Goal: Task Accomplishment & Management: Manage account settings

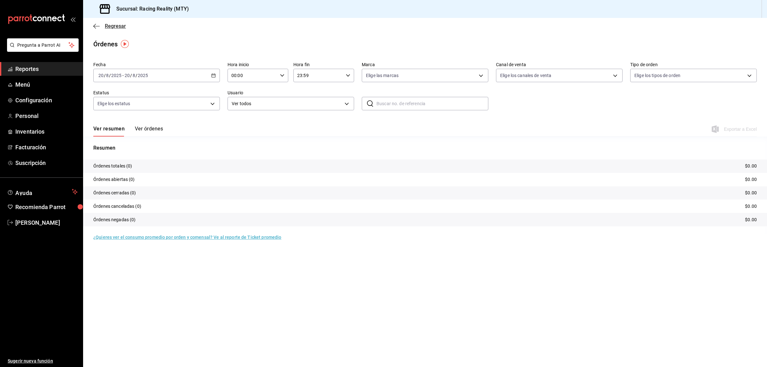
click at [93, 25] on icon "button" at bounding box center [96, 26] width 6 height 6
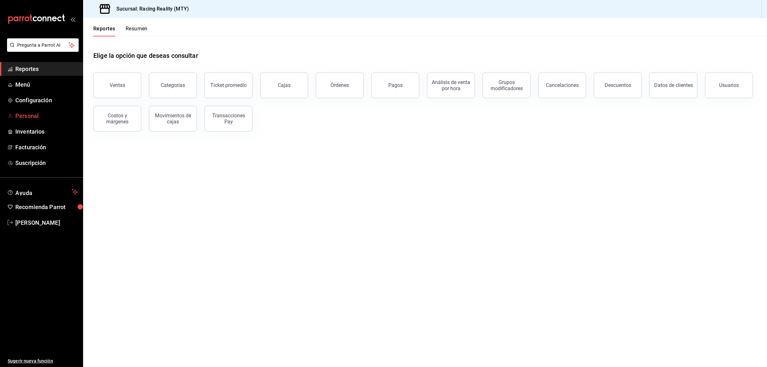
click at [34, 111] on link "Personal" at bounding box center [41, 116] width 83 height 14
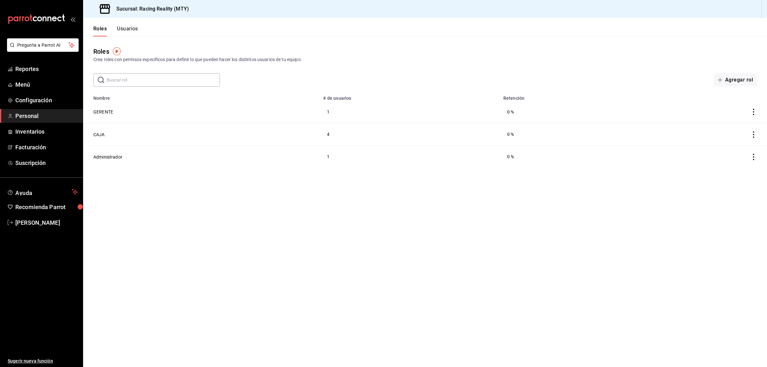
click at [125, 26] on button "Usuarios" at bounding box center [127, 31] width 21 height 11
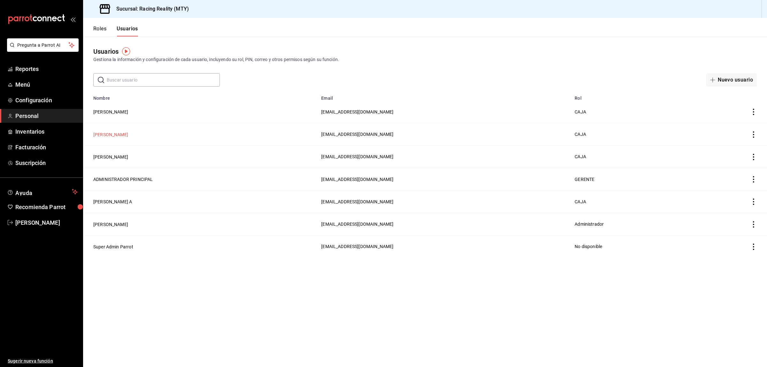
click at [113, 133] on button "[PERSON_NAME]" at bounding box center [110, 134] width 35 height 6
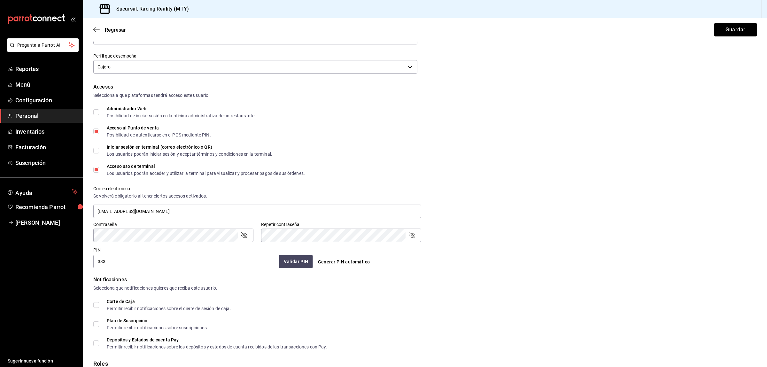
scroll to position [165, 0]
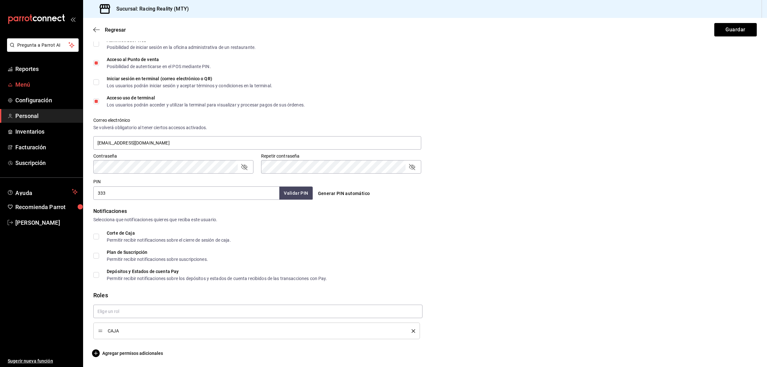
click at [21, 84] on span "Menú" at bounding box center [46, 84] width 62 height 9
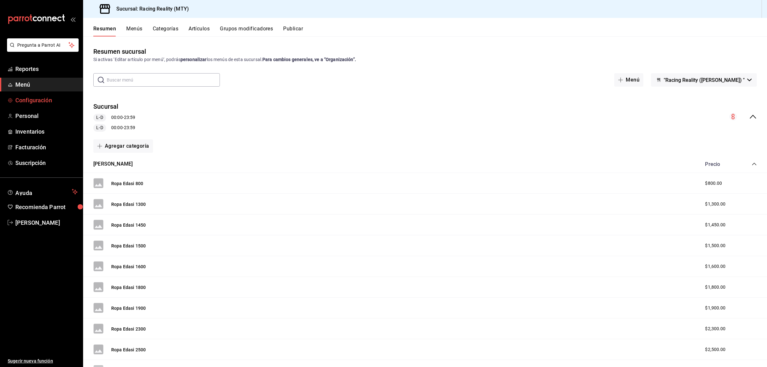
click at [27, 96] on span "Configuración" at bounding box center [46, 100] width 62 height 9
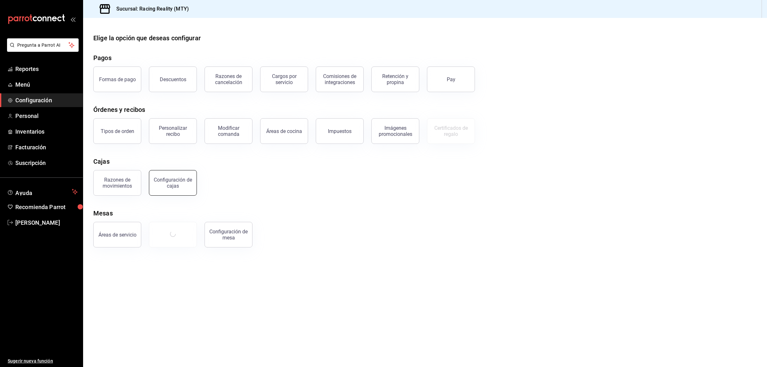
click at [168, 185] on div "Configuración de cajas" at bounding box center [173, 183] width 40 height 12
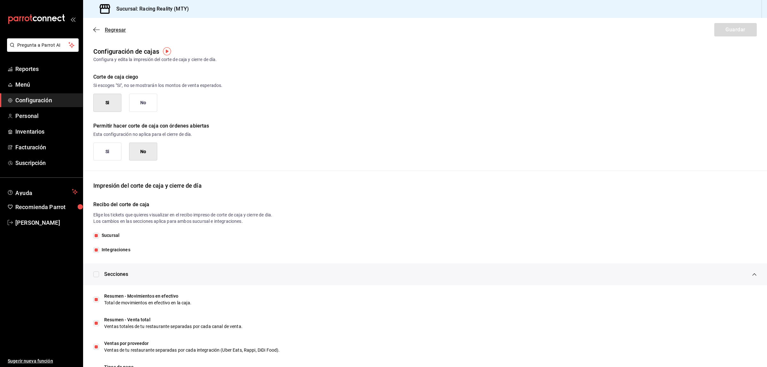
click at [93, 28] on icon "button" at bounding box center [96, 30] width 6 height 6
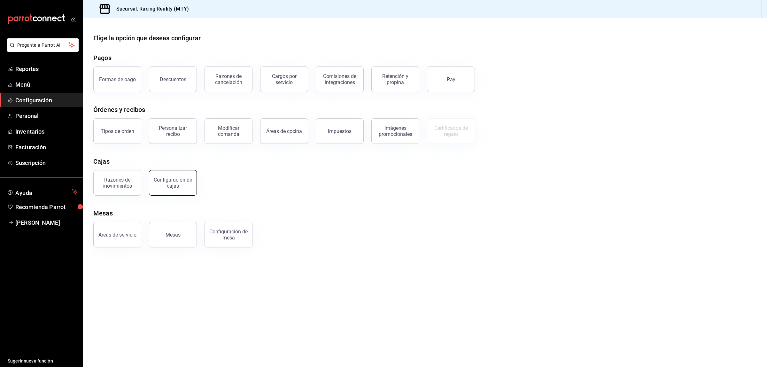
click at [177, 192] on button "Configuración de cajas" at bounding box center [173, 183] width 48 height 26
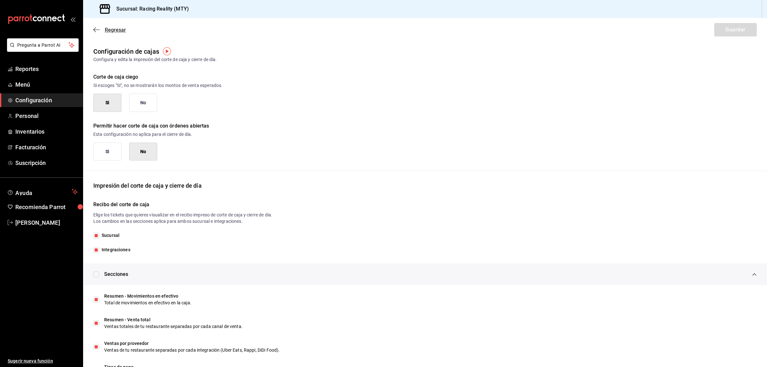
click at [108, 29] on span "Regresar" at bounding box center [115, 30] width 21 height 6
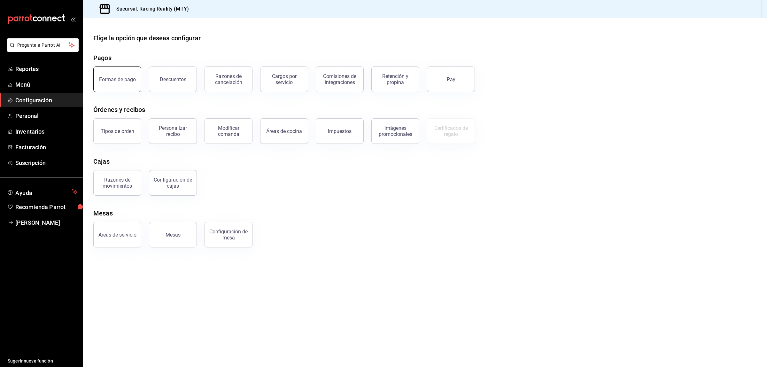
click at [129, 89] on button "Formas de pago" at bounding box center [117, 79] width 48 height 26
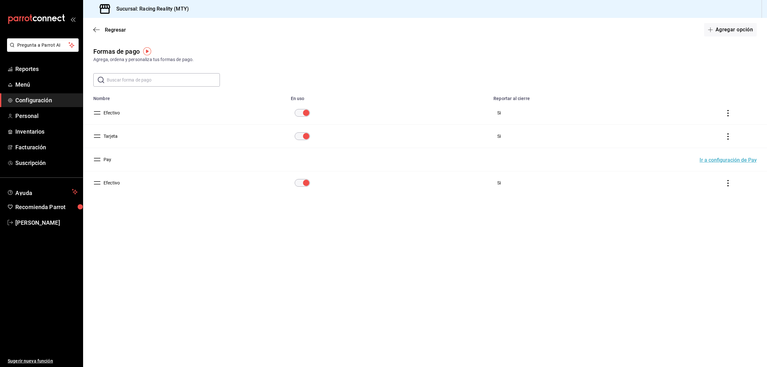
click at [731, 178] on td "paymentsTable" at bounding box center [729, 182] width 75 height 23
click at [728, 184] on icon "actions" at bounding box center [728, 183] width 6 height 6
click at [707, 191] on span "Eliminar" at bounding box center [705, 192] width 16 height 5
click at [702, 203] on button "Eliminar" at bounding box center [700, 208] width 43 height 13
click at [301, 184] on input "paymentsTable" at bounding box center [306, 183] width 23 height 8
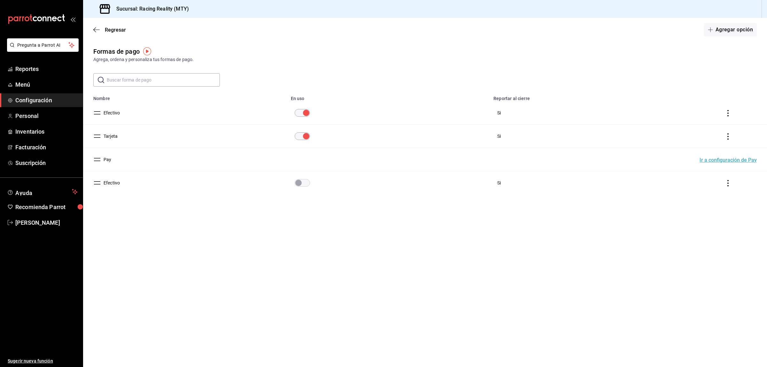
click at [113, 183] on button "Efectivo" at bounding box center [110, 183] width 19 height 6
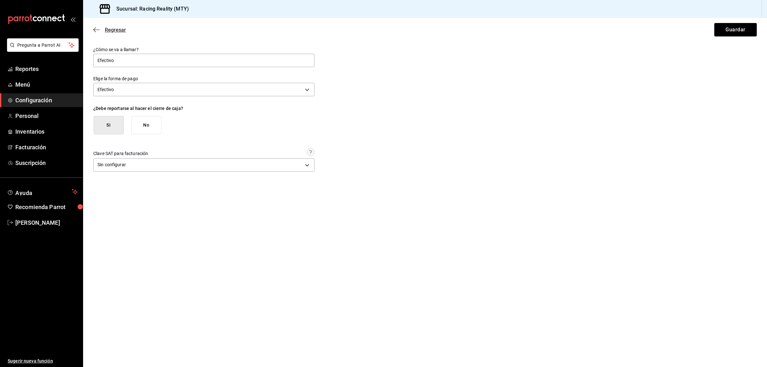
click at [95, 28] on icon "button" at bounding box center [94, 29] width 3 height 5
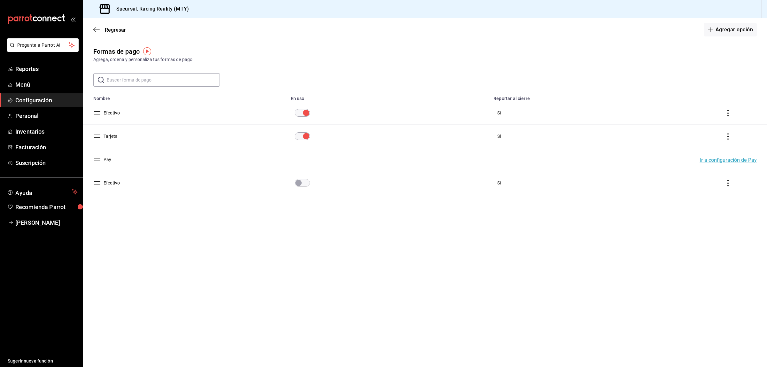
click at [729, 182] on icon "actions" at bounding box center [728, 183] width 6 height 6
click at [713, 191] on li "Eliminar" at bounding box center [705, 192] width 54 height 18
click at [696, 210] on button "Eliminar" at bounding box center [700, 208] width 43 height 13
click at [93, 182] on td "Efectivo" at bounding box center [185, 182] width 204 height 23
click at [93, 183] on td "Efectivo" at bounding box center [185, 182] width 204 height 23
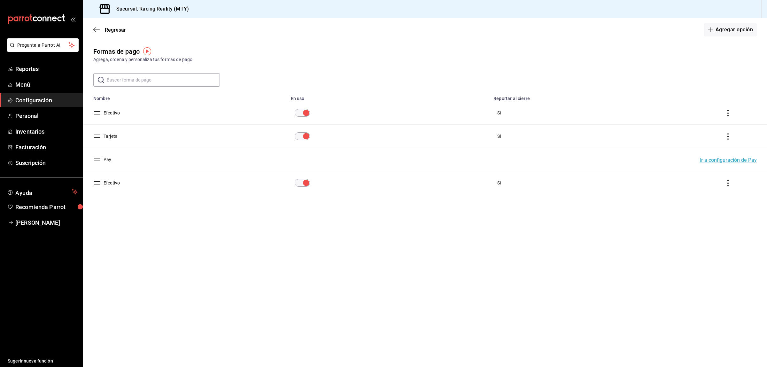
click at [118, 183] on button "Efectivo" at bounding box center [110, 183] width 19 height 6
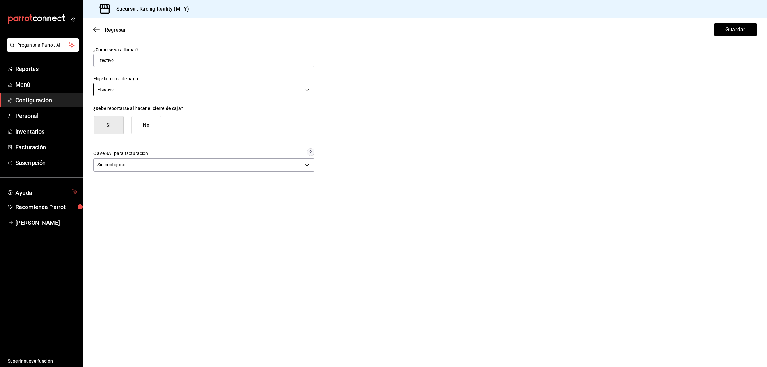
click at [305, 85] on body "Pregunta a Parrot AI Reportes Menú Configuración Personal Inventarios Facturaci…" at bounding box center [383, 183] width 767 height 367
click at [305, 87] on div at bounding box center [383, 183] width 767 height 367
click at [96, 27] on icon "button" at bounding box center [96, 30] width 6 height 6
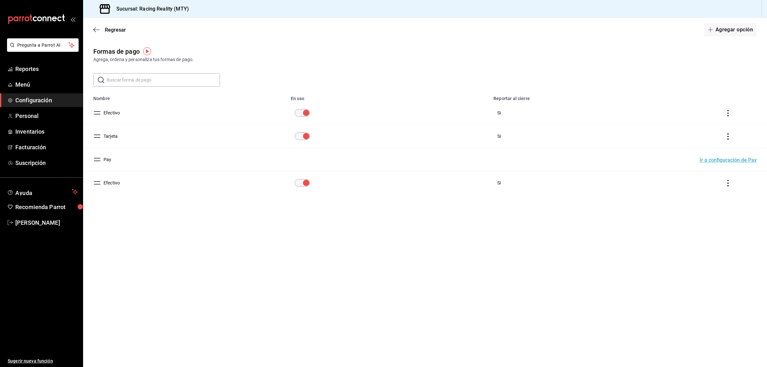
click at [726, 181] on icon "actions" at bounding box center [728, 183] width 6 height 6
click at [484, 296] on div at bounding box center [383, 183] width 767 height 367
click at [99, 27] on span "Regresar" at bounding box center [109, 30] width 33 height 6
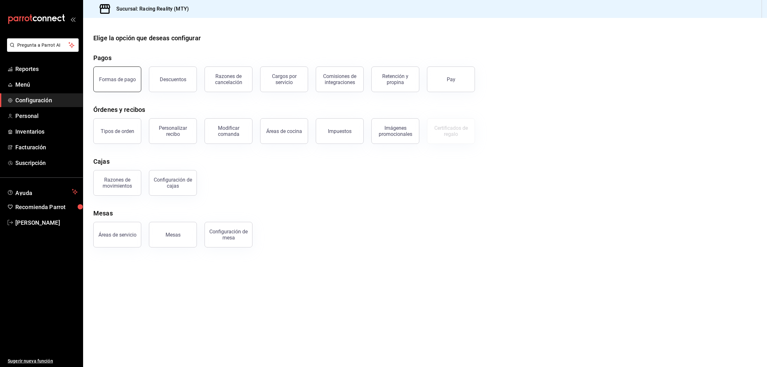
click at [131, 77] on div "Formas de pago" at bounding box center [117, 79] width 37 height 6
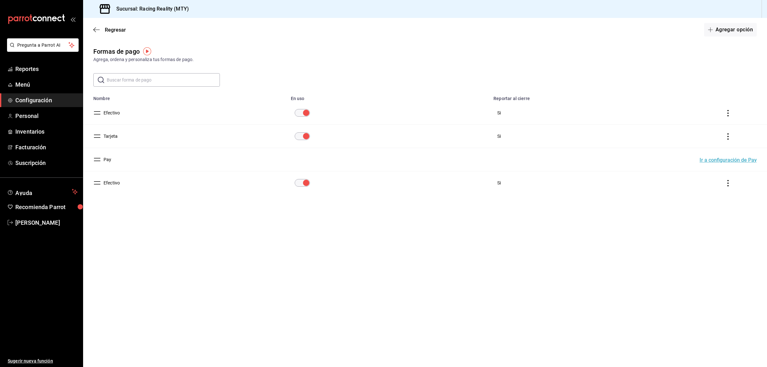
click at [331, 241] on main "Regresar Agregar opción Formas de pago Agrega, ordena y personaliza tus formas …" at bounding box center [425, 192] width 684 height 349
click at [312, 265] on main "Regresar Agregar opción Formas de pago Agrega, ordena y personaliza tus formas …" at bounding box center [425, 192] width 684 height 349
click at [378, 205] on div "Formas de pago Agrega, ordena y personaliza tus formas de pago. ​ ​ Lo sentimos…" at bounding box center [425, 132] width 684 height 171
click at [105, 186] on button "Efectivo" at bounding box center [110, 183] width 19 height 6
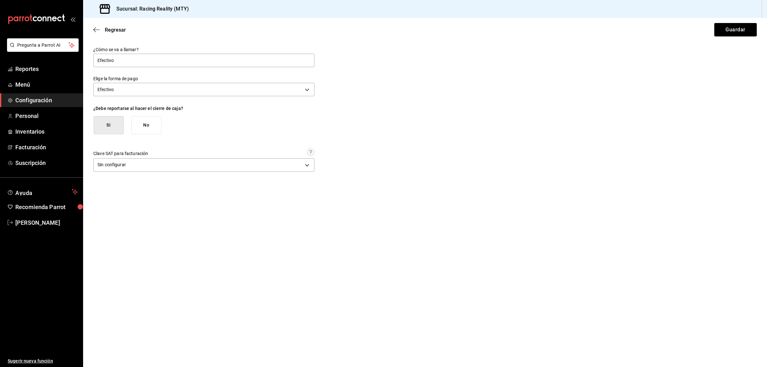
drag, startPoint x: 151, startPoint y: 60, endPoint x: 0, endPoint y: 60, distance: 150.9
click at [0, 60] on div "Pregunta a Parrot AI Reportes Menú Configuración Personal Inventarios Facturaci…" at bounding box center [383, 183] width 767 height 367
type input "nombre"
click at [730, 29] on button "Guardar" at bounding box center [735, 29] width 43 height 13
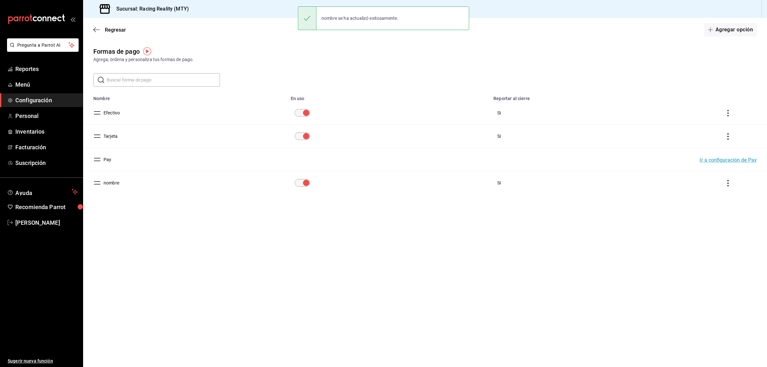
click at [729, 181] on icon "actions" at bounding box center [728, 183] width 6 height 6
click at [712, 193] on span "Eliminar" at bounding box center [705, 192] width 16 height 5
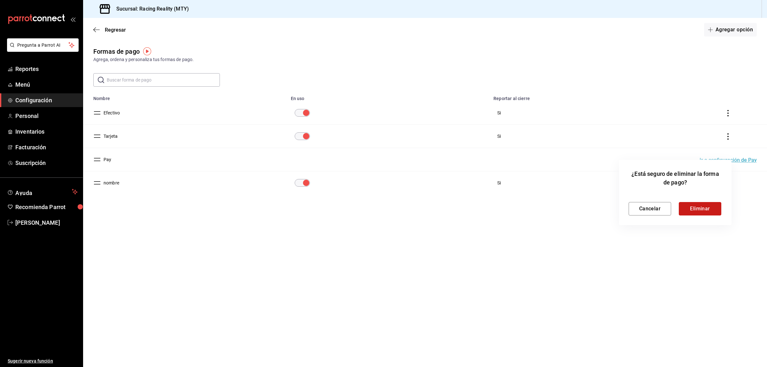
click at [704, 208] on button "Eliminar" at bounding box center [700, 208] width 43 height 13
click at [248, 259] on main "Regresar Agregar opción Formas de pago Agrega, ordena y personaliza tus formas …" at bounding box center [425, 192] width 684 height 349
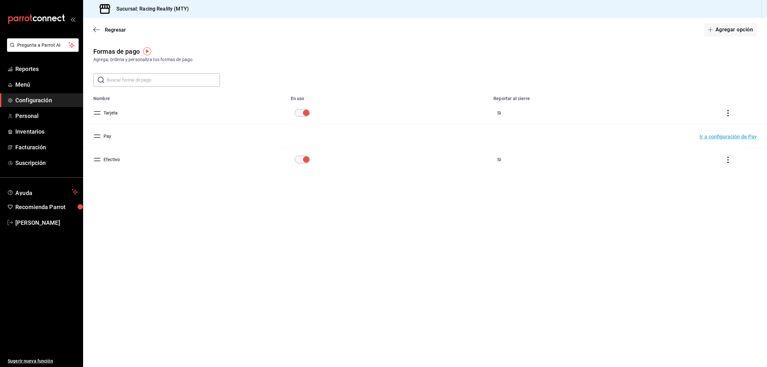
click at [92, 167] on td "Efectivo" at bounding box center [185, 159] width 204 height 23
click at [113, 160] on button "Efectivo" at bounding box center [110, 159] width 19 height 6
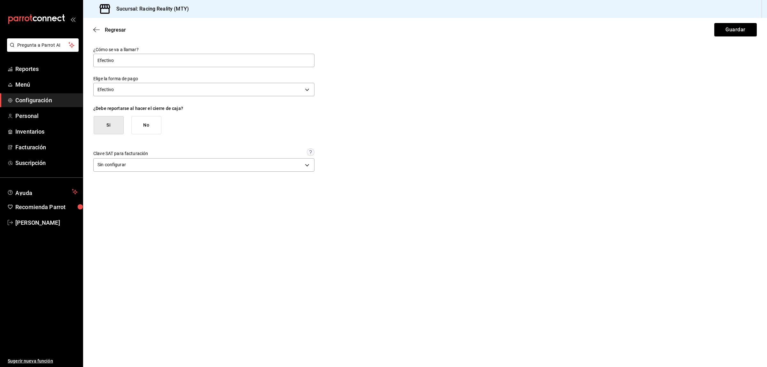
click at [474, 103] on div "¿Cómo se va a llamar? Efectivo Elige la forma de pago Efectivo CASH ¿Debe repor…" at bounding box center [425, 110] width 664 height 127
click at [312, 90] on body "Pregunta a Parrot AI Reportes Menú Configuración Personal Inventarios Facturaci…" at bounding box center [383, 183] width 767 height 367
click at [392, 108] on div at bounding box center [383, 183] width 767 height 367
click at [24, 65] on span "Reportes" at bounding box center [46, 69] width 62 height 9
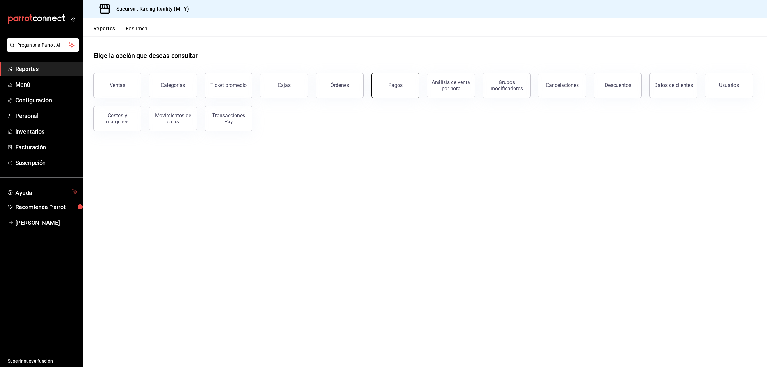
click at [407, 89] on button "Pagos" at bounding box center [395, 86] width 48 height 26
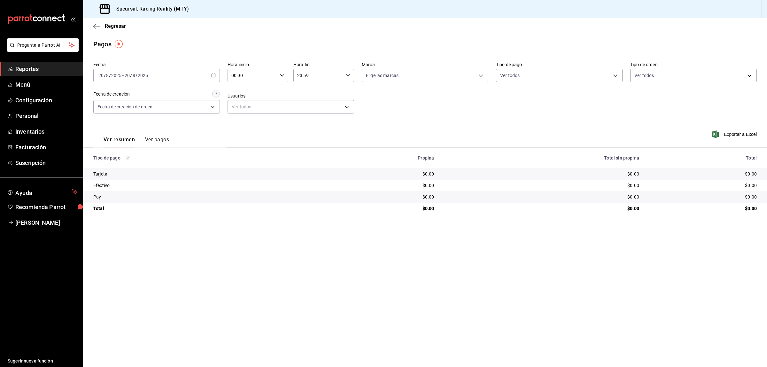
click at [214, 70] on div "2025-08-20 20 / 8 / 2025 - 2025-08-20 20 / 8 / 2025" at bounding box center [156, 75] width 127 height 13
click at [118, 109] on span "Ayer" at bounding box center [124, 109] width 50 height 7
click at [159, 139] on button "Ver pagos" at bounding box center [157, 141] width 24 height 11
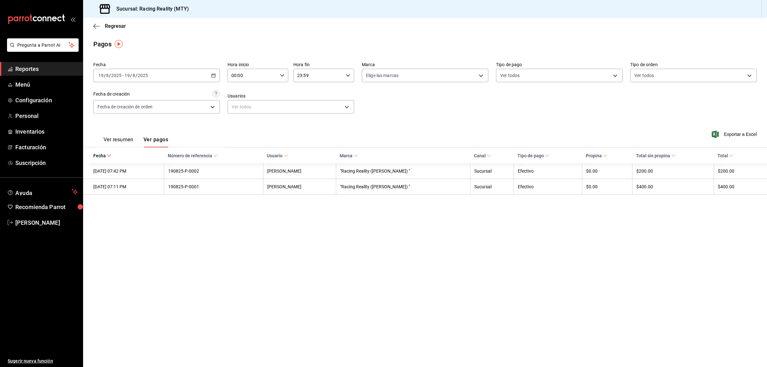
click at [115, 140] on button "Ver resumen" at bounding box center [119, 141] width 30 height 11
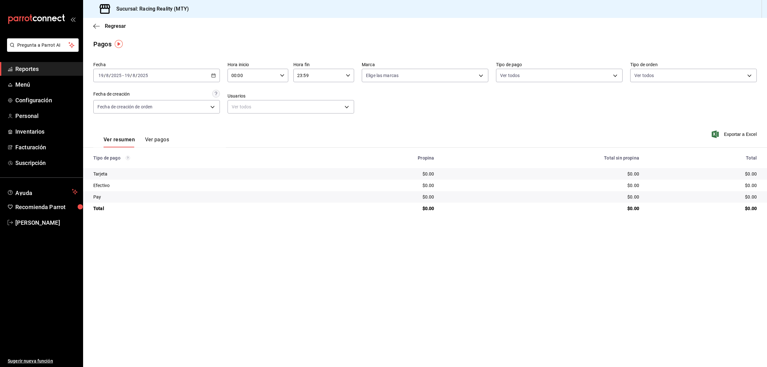
click at [208, 76] on div "2025-08-19 19 / 8 / 2025 - 2025-08-19 19 / 8 / 2025" at bounding box center [156, 75] width 127 height 13
click at [116, 165] on span "Rango de fechas" at bounding box center [124, 166] width 50 height 7
click at [168, 161] on abbr "18" at bounding box center [167, 160] width 4 height 4
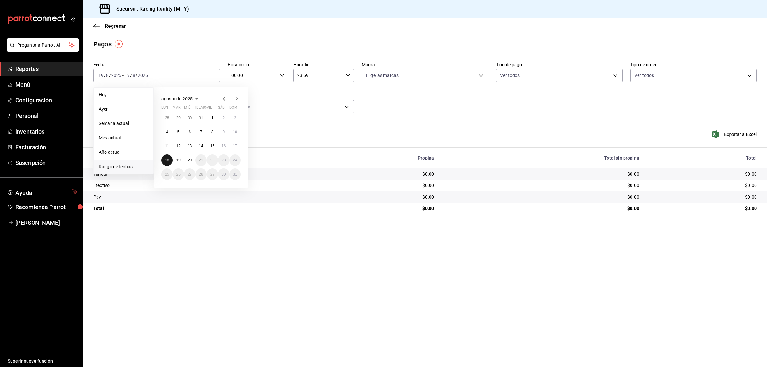
click at [168, 161] on abbr "18" at bounding box center [167, 160] width 4 height 4
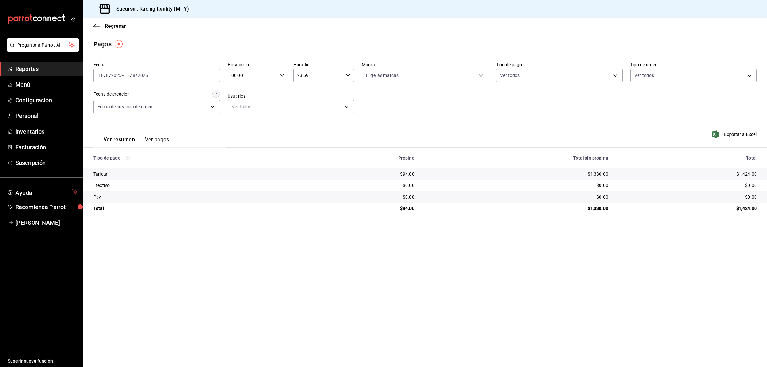
click at [157, 141] on button "Ver pagos" at bounding box center [157, 141] width 24 height 11
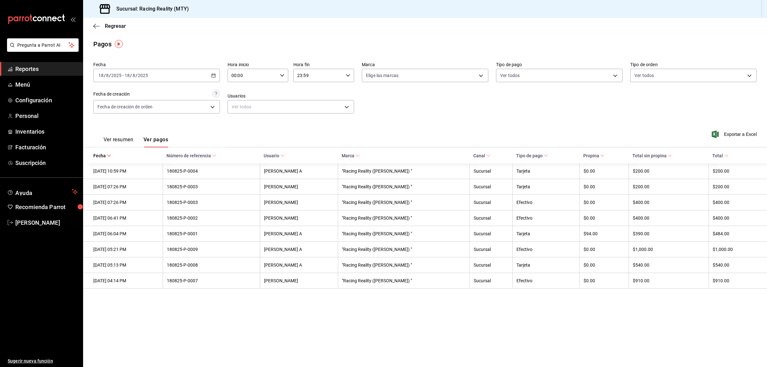
click at [125, 136] on div "Ver resumen Ver pagos" at bounding box center [130, 138] width 75 height 19
click at [97, 22] on div "Regresar" at bounding box center [425, 26] width 684 height 16
click at [96, 22] on div "Regresar" at bounding box center [425, 26] width 684 height 16
click at [96, 25] on icon "button" at bounding box center [96, 26] width 6 height 6
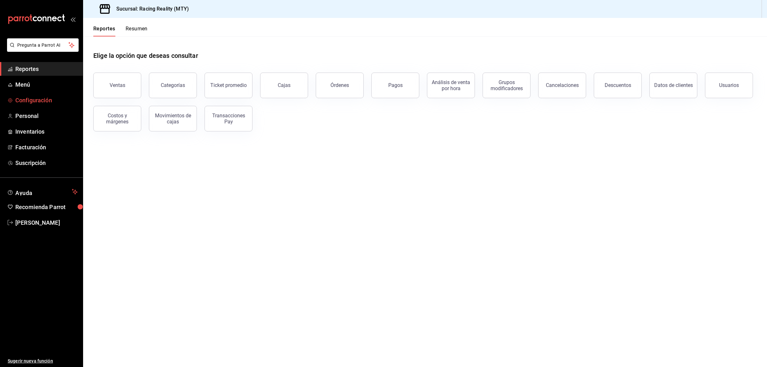
click at [30, 102] on span "Configuración" at bounding box center [46, 100] width 62 height 9
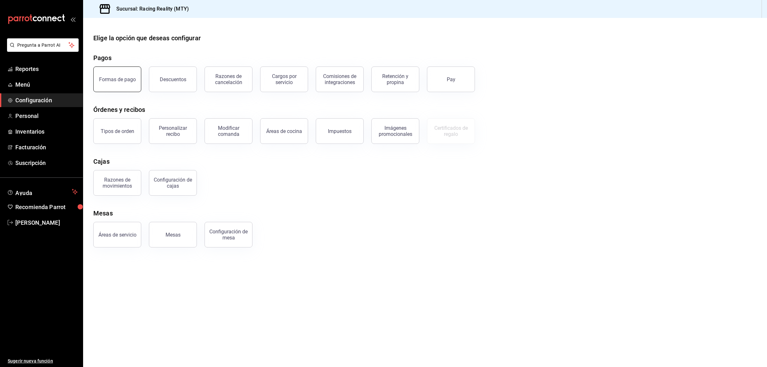
click at [120, 81] on div "Formas de pago" at bounding box center [117, 79] width 37 height 6
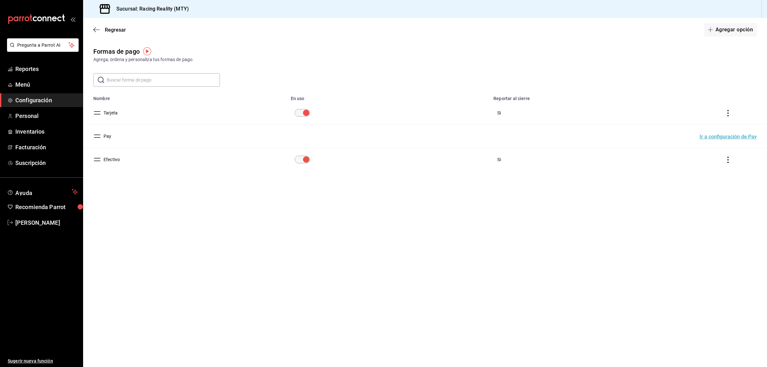
click at [92, 161] on td "Efectivo" at bounding box center [185, 159] width 204 height 23
click at [109, 161] on button "Efectivo" at bounding box center [110, 159] width 19 height 6
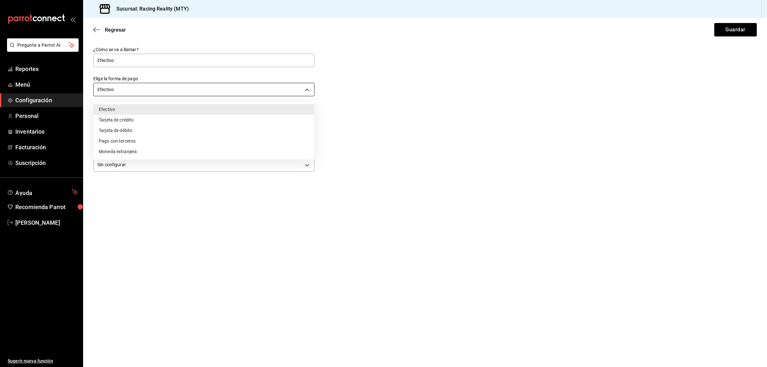
click at [141, 88] on body "Pregunta a Parrot AI Reportes Menú Configuración Personal Inventarios Facturaci…" at bounding box center [383, 183] width 767 height 367
click at [126, 140] on li "Pago con terceros" at bounding box center [204, 141] width 221 height 11
type input "THIRD_PARTY"
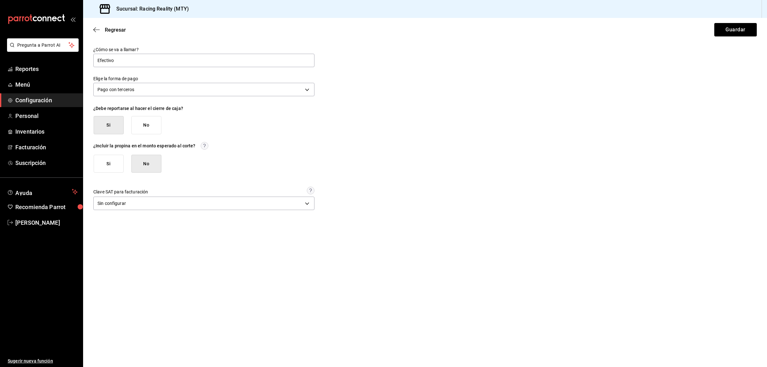
click at [233, 272] on main "Regresar Guardar ¿Cómo se va a llamar? Efectivo Elige la forma de pago Pago con…" at bounding box center [425, 192] width 684 height 349
click at [742, 37] on div "Regresar Guardar" at bounding box center [425, 30] width 684 height 24
click at [740, 34] on button "Guardar" at bounding box center [735, 29] width 43 height 13
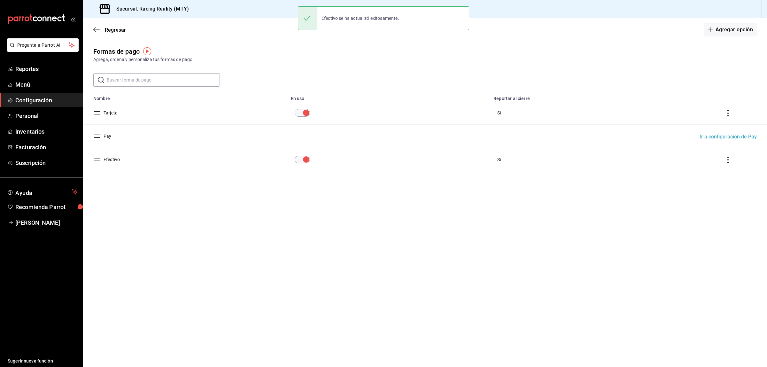
click at [110, 160] on button "Efectivo" at bounding box center [110, 159] width 19 height 6
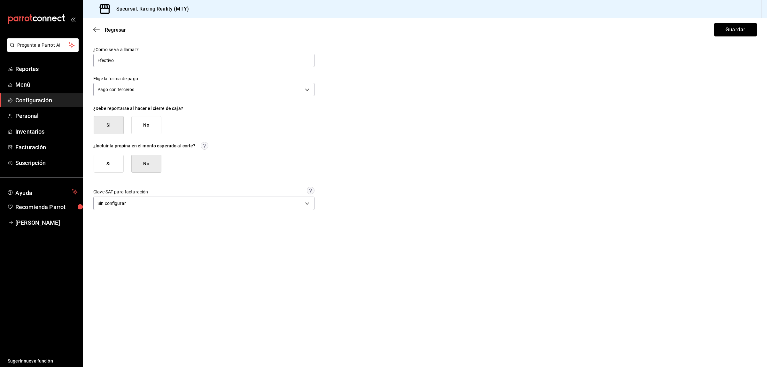
click at [93, 27] on div "Regresar Guardar" at bounding box center [425, 30] width 684 height 24
click at [720, 39] on div "Regresar Guardar" at bounding box center [425, 30] width 684 height 24
click at [730, 31] on button "Guardar" at bounding box center [735, 29] width 43 height 13
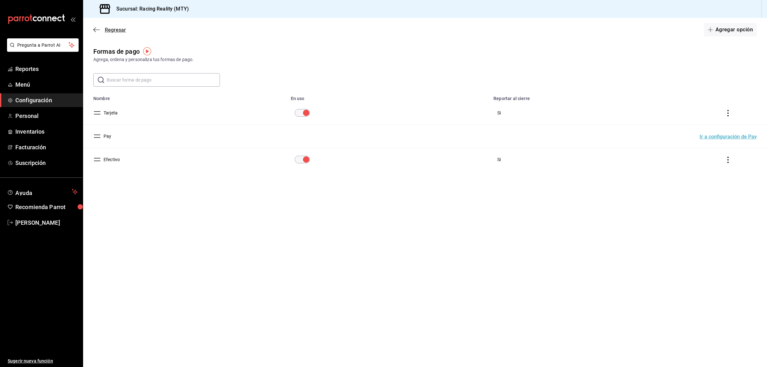
click at [95, 31] on icon "button" at bounding box center [96, 30] width 6 height 6
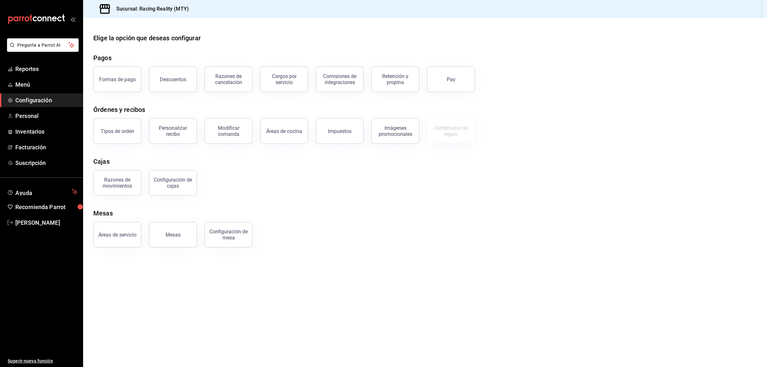
click at [423, 196] on div "Elige la opción que deseas configurar Pagos Formas de pago Descuentos Razones d…" at bounding box center [425, 140] width 684 height 214
click at [429, 209] on div "Mesas" at bounding box center [425, 213] width 664 height 10
click at [662, 190] on div "Razones de movimientos Configuración de cajas" at bounding box center [421, 178] width 671 height 33
click at [614, 234] on div "Áreas de servicio Mesas Configuración de mesa" at bounding box center [421, 230] width 671 height 33
click at [416, 198] on div "Elige la opción que deseas configurar Pagos Formas de pago Descuentos Razones d…" at bounding box center [425, 140] width 684 height 214
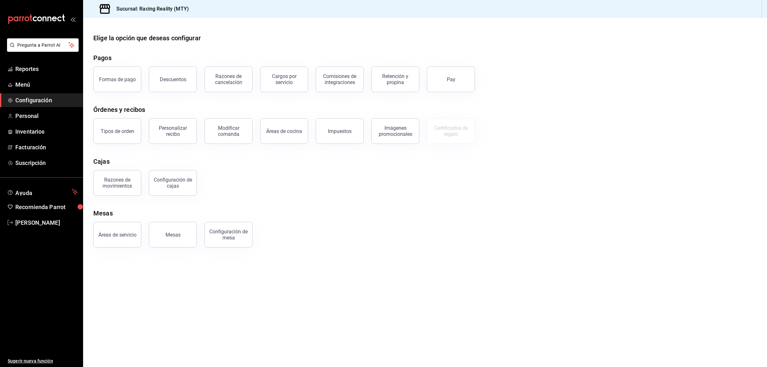
click at [487, 181] on div "Razones de movimientos Configuración de cajas" at bounding box center [421, 178] width 671 height 33
click at [534, 206] on div "Elige la opción que deseas configurar Pagos Formas de pago Descuentos Razones d…" at bounding box center [425, 140] width 684 height 214
click at [38, 66] on span "Reportes" at bounding box center [46, 69] width 62 height 9
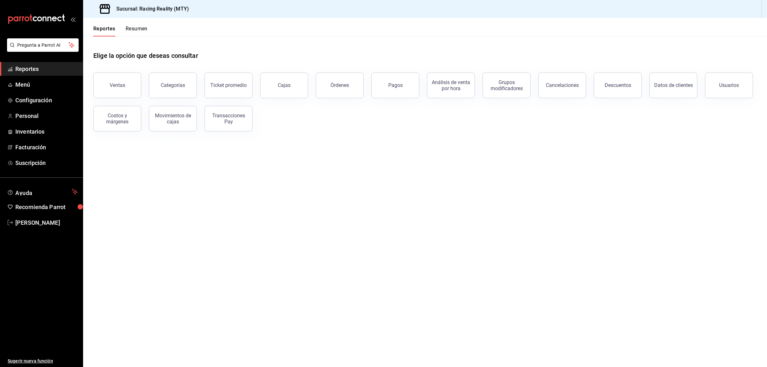
click at [388, 171] on main "Elige la opción que deseas consultar Ventas Categorías Ticket promedio Cajas Ór…" at bounding box center [425, 201] width 684 height 330
click at [389, 90] on button "Pagos" at bounding box center [395, 86] width 48 height 26
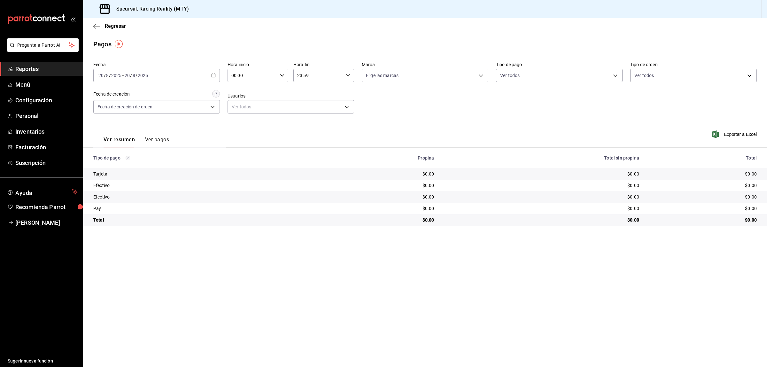
click at [476, 262] on main "Regresar Pagos Fecha 2025-08-20 20 / 8 / 2025 - 2025-08-20 20 / 8 / 2025 Hora i…" at bounding box center [425, 192] width 684 height 349
click at [35, 98] on span "Configuración" at bounding box center [46, 100] width 62 height 9
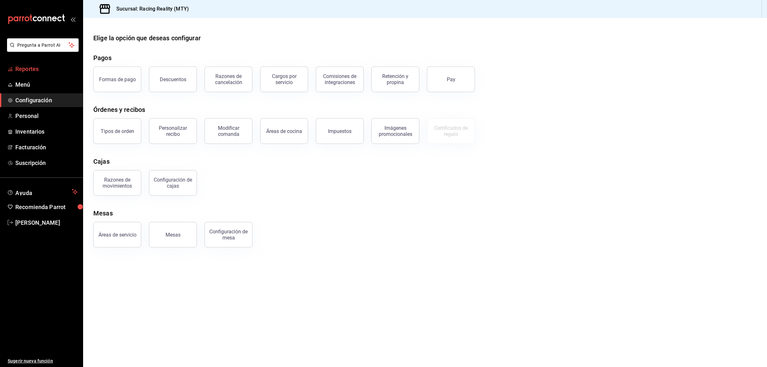
click at [31, 69] on span "Reportes" at bounding box center [46, 69] width 62 height 9
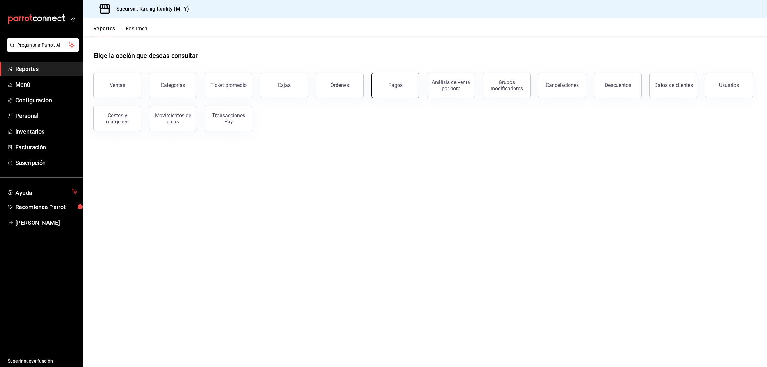
click at [408, 92] on button "Pagos" at bounding box center [395, 86] width 48 height 26
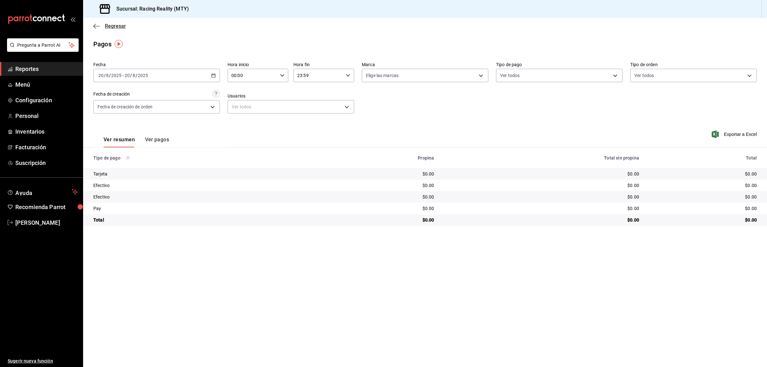
click at [95, 26] on icon "button" at bounding box center [96, 26] width 6 height 6
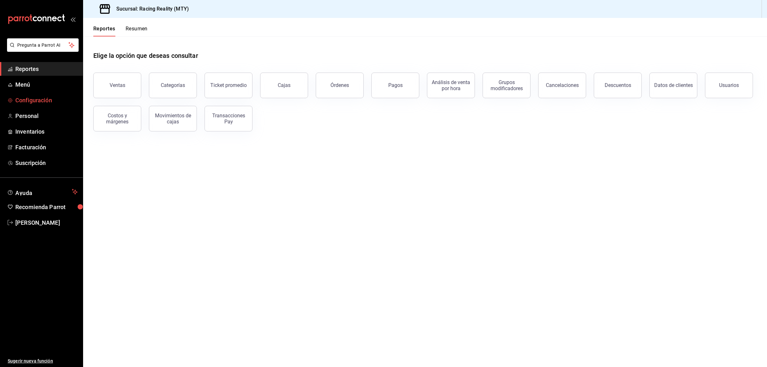
click at [28, 98] on span "Configuración" at bounding box center [46, 100] width 62 height 9
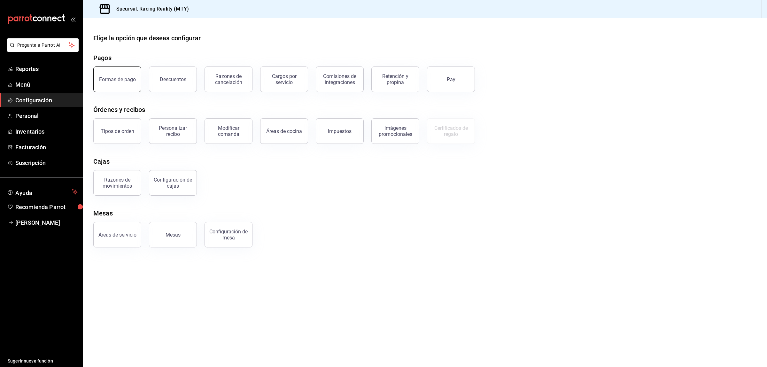
click div "Formas de pago"
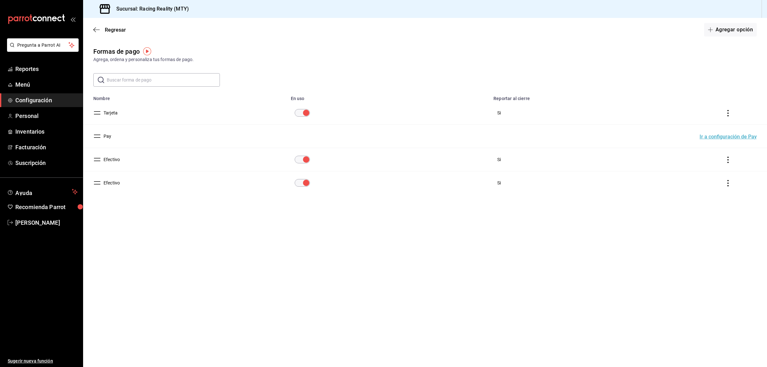
click button "Efectivo"
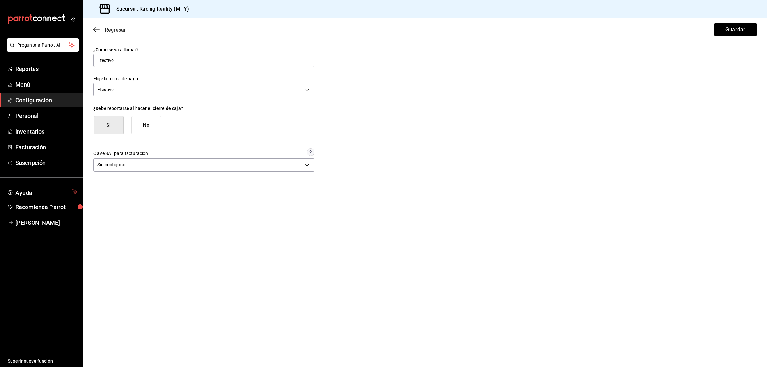
click icon "button"
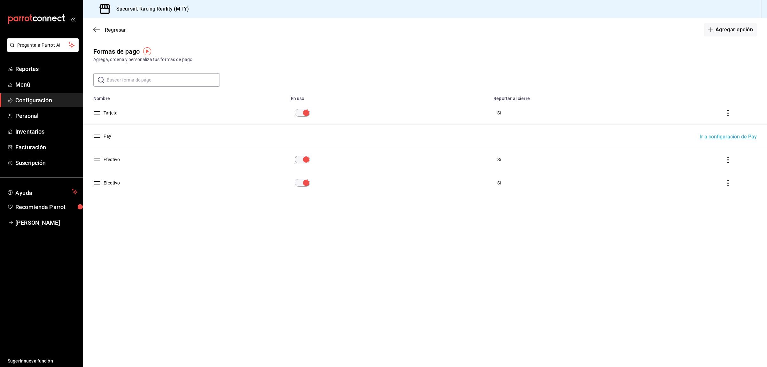
click icon "button"
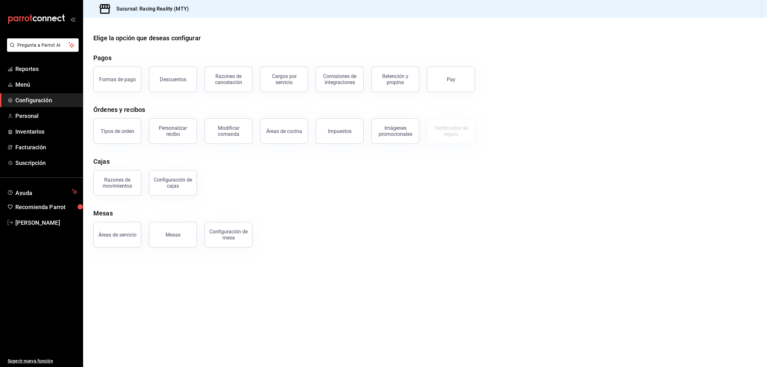
click div "Áreas de servicio Mesas Configuración de mesa"
click button "Formas de pago"
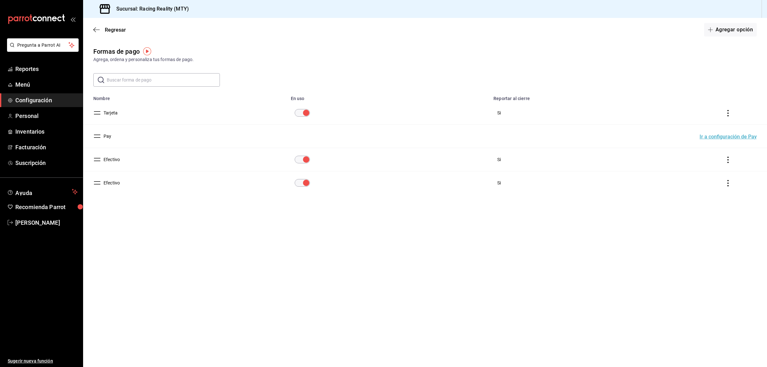
click button "Efectivo"
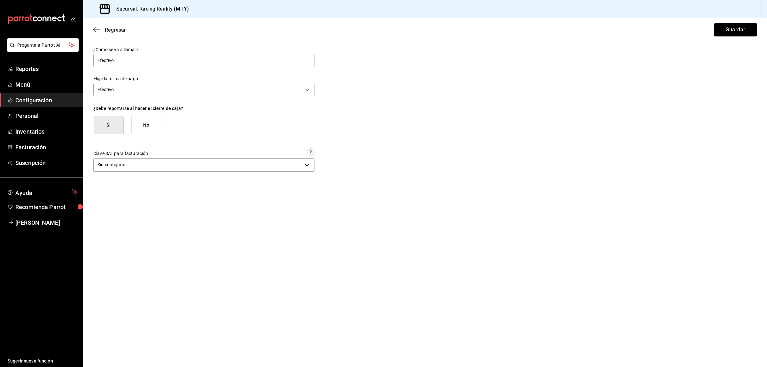
click icon "button"
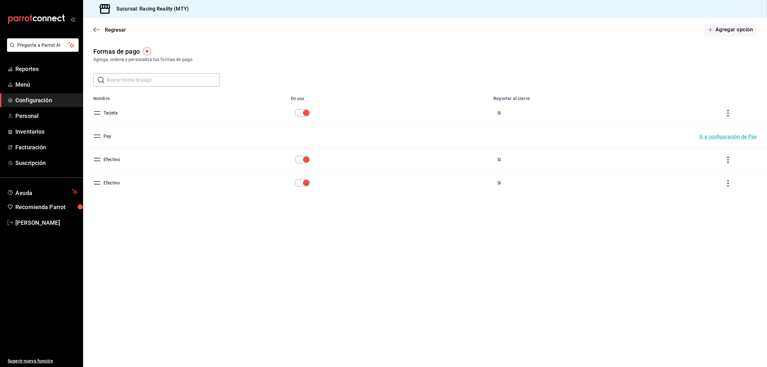
drag, startPoint x: 356, startPoint y: 258, endPoint x: 299, endPoint y: 263, distance: 57.2
click main "Regresar Agregar opción Formas de pago Agrega, ordena y personaliza tus formas …"
click input "paymentsTable"
click at [728, 184] on icon "actions" at bounding box center [728, 183] width 6 height 6
click at [114, 184] on div at bounding box center [383, 183] width 767 height 367
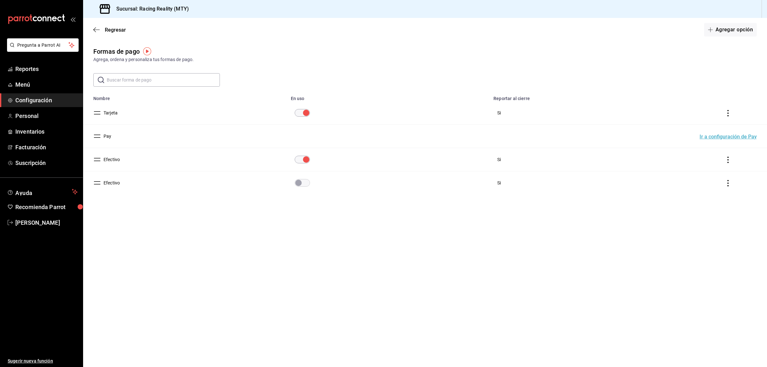
click at [139, 225] on main "Regresar Agregar opción Formas de pago Agrega, ordena y personaliza tus formas …" at bounding box center [425, 192] width 684 height 349
click at [35, 68] on span "Reportes" at bounding box center [46, 69] width 62 height 9
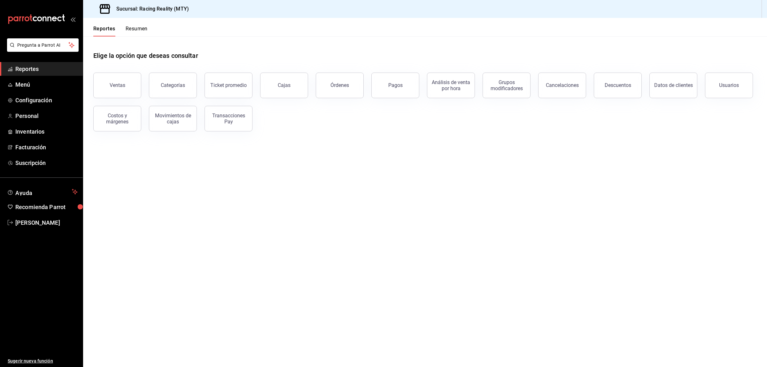
click at [143, 31] on button "Resumen" at bounding box center [137, 31] width 22 height 11
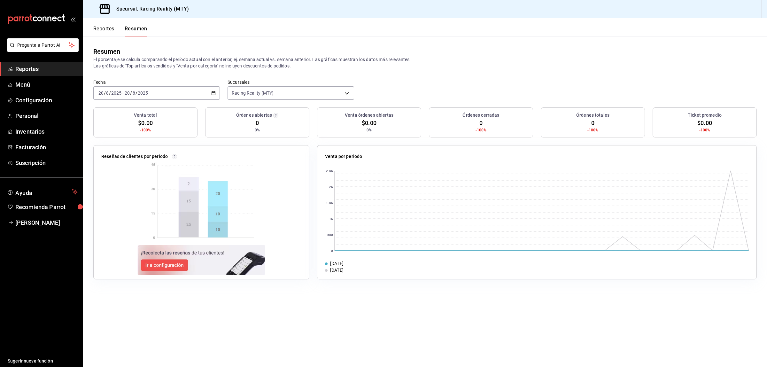
click at [107, 26] on button "Reportes" at bounding box center [103, 31] width 21 height 11
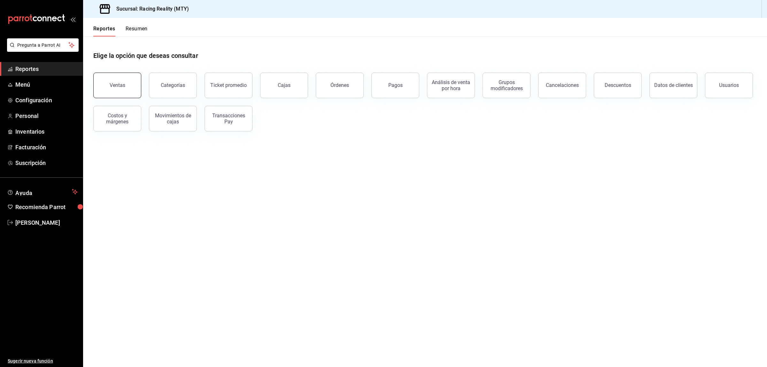
click at [119, 88] on button "Ventas" at bounding box center [117, 86] width 48 height 26
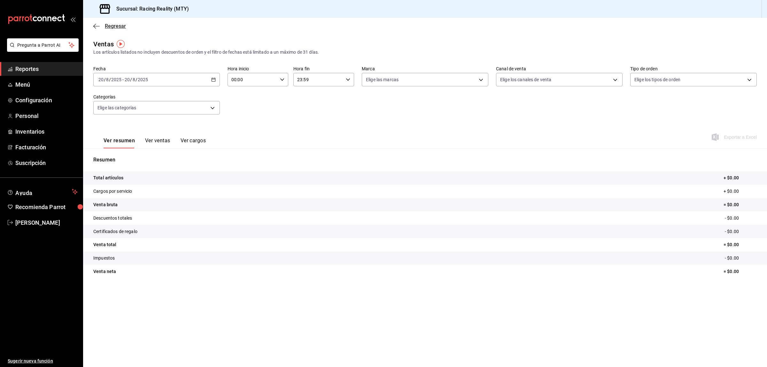
click at [96, 27] on icon "button" at bounding box center [96, 26] width 6 height 6
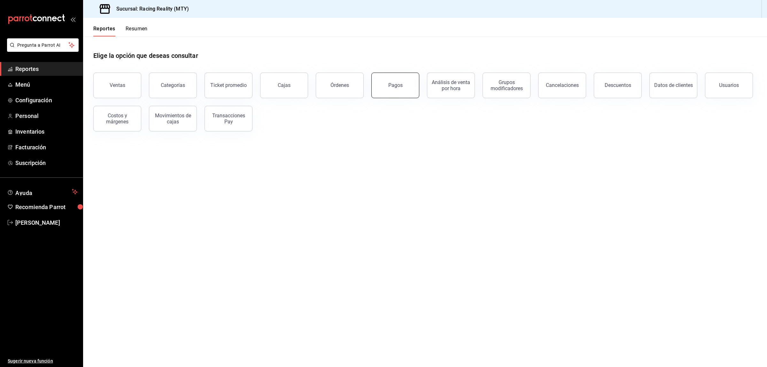
click at [385, 85] on button "Pagos" at bounding box center [395, 86] width 48 height 26
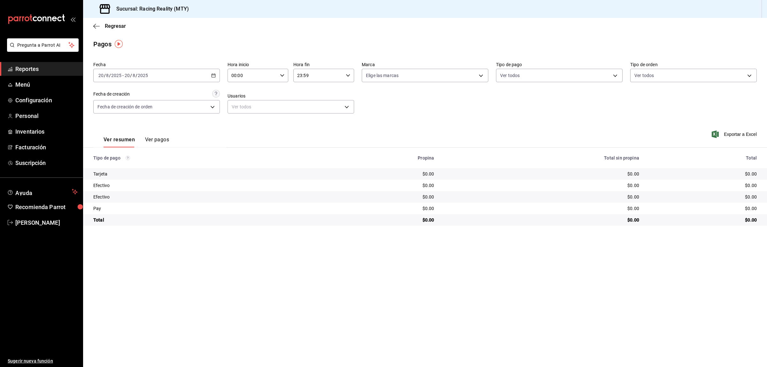
click at [281, 276] on main "Regresar Pagos Fecha [DATE] [DATE] - [DATE] [DATE] Hora inicio 00:00 Hora inici…" at bounding box center [425, 192] width 684 height 349
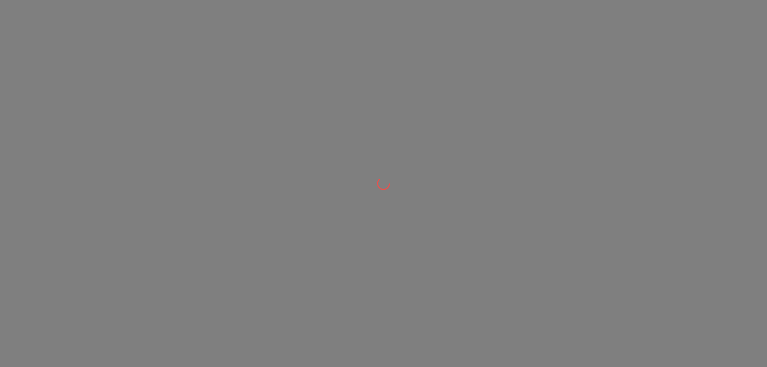
drag, startPoint x: 206, startPoint y: 147, endPoint x: 557, endPoint y: 111, distance: 353.2
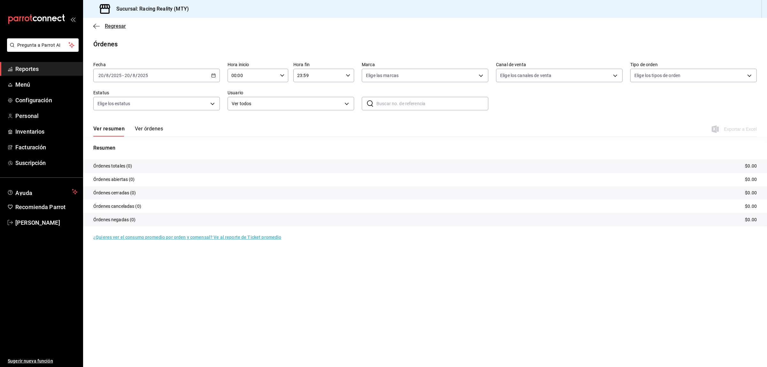
click at [94, 25] on icon "button" at bounding box center [96, 26] width 6 height 6
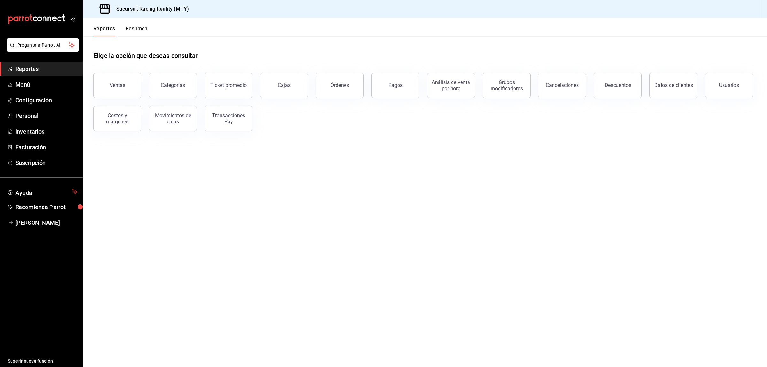
click at [140, 29] on button "Resumen" at bounding box center [137, 31] width 22 height 11
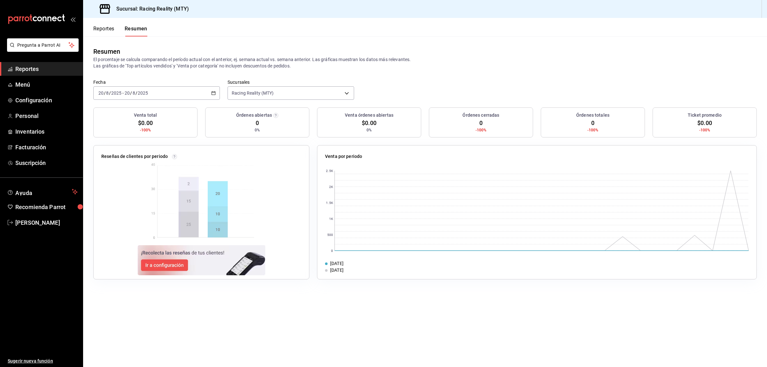
click at [106, 27] on button "Reportes" at bounding box center [103, 31] width 21 height 11
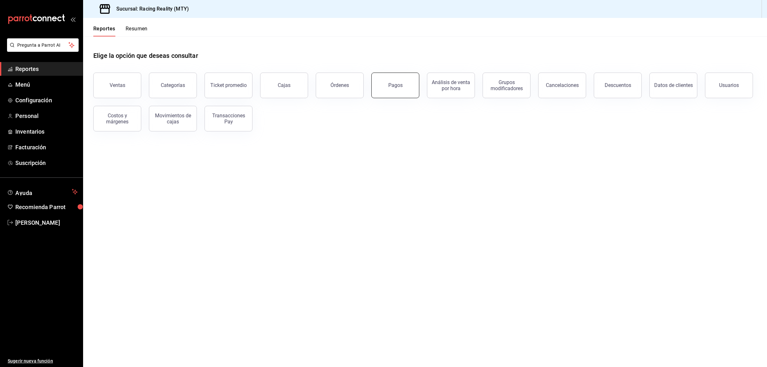
click at [399, 85] on div "Pagos" at bounding box center [395, 85] width 14 height 6
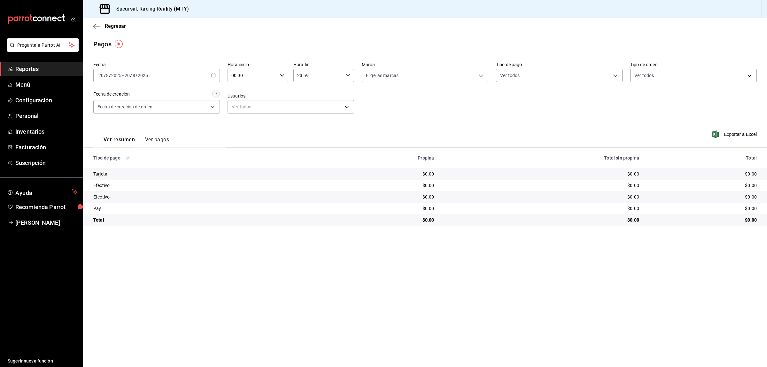
click at [263, 297] on main "Regresar Pagos Fecha [DATE] [DATE] - [DATE] [DATE] Hora inicio 00:00 Hora inici…" at bounding box center [425, 192] width 684 height 349
click at [95, 27] on icon "button" at bounding box center [96, 26] width 6 height 6
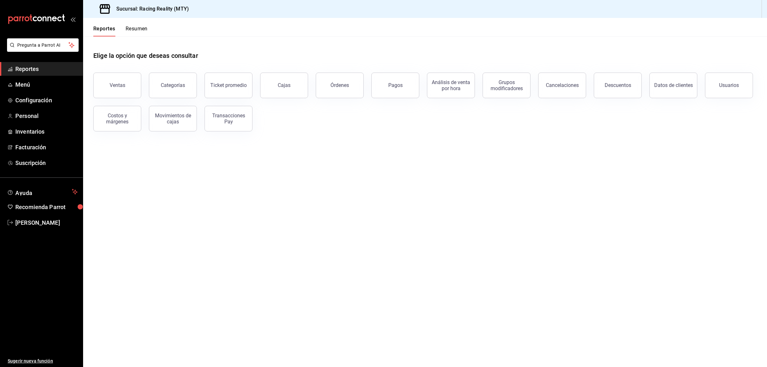
click at [137, 26] on button "Resumen" at bounding box center [137, 31] width 22 height 11
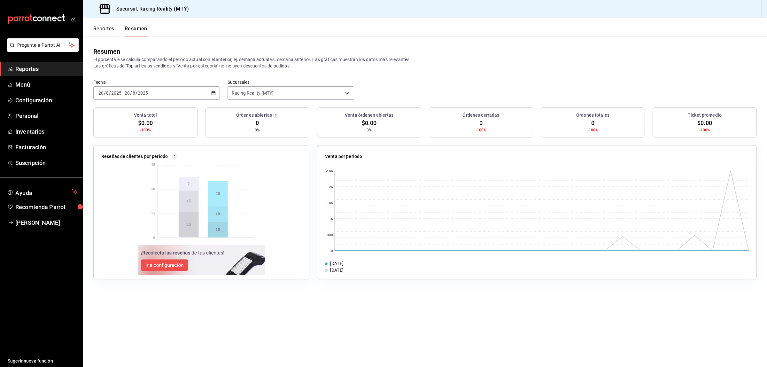
click at [109, 28] on button "Reportes" at bounding box center [103, 31] width 21 height 11
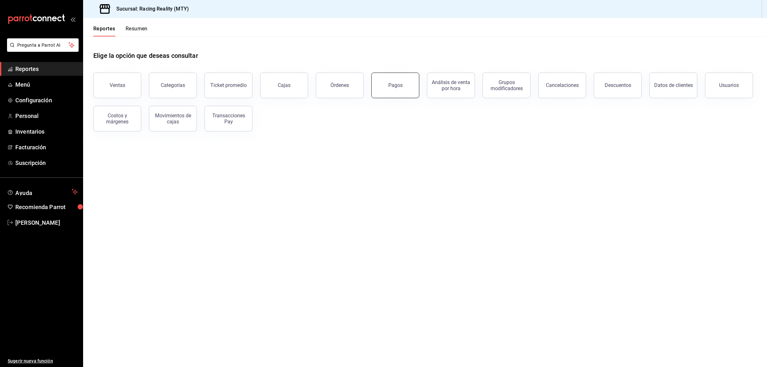
click at [411, 83] on button "Pagos" at bounding box center [395, 86] width 48 height 26
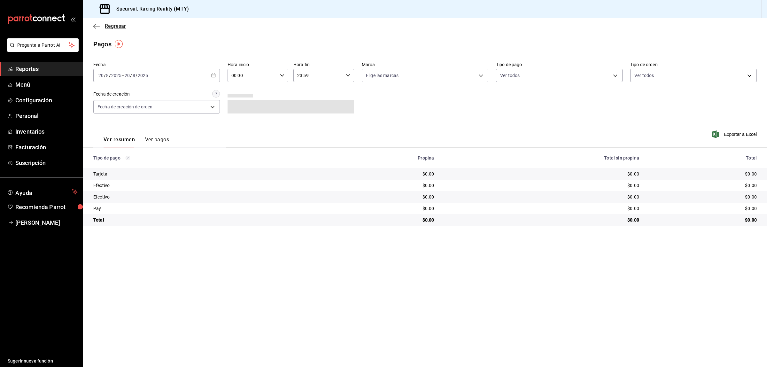
click at [93, 23] on icon "button" at bounding box center [96, 26] width 6 height 6
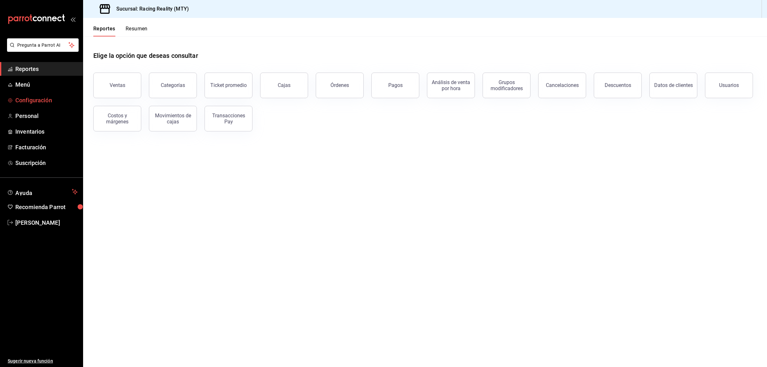
click at [27, 100] on span "Configuración" at bounding box center [46, 100] width 62 height 9
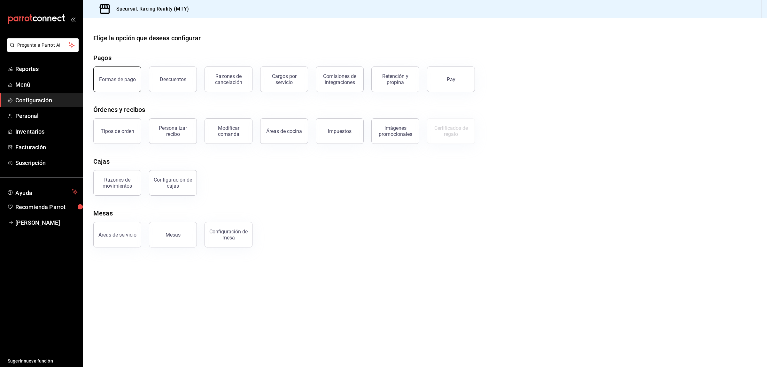
click at [124, 78] on div "Formas de pago" at bounding box center [117, 79] width 37 height 6
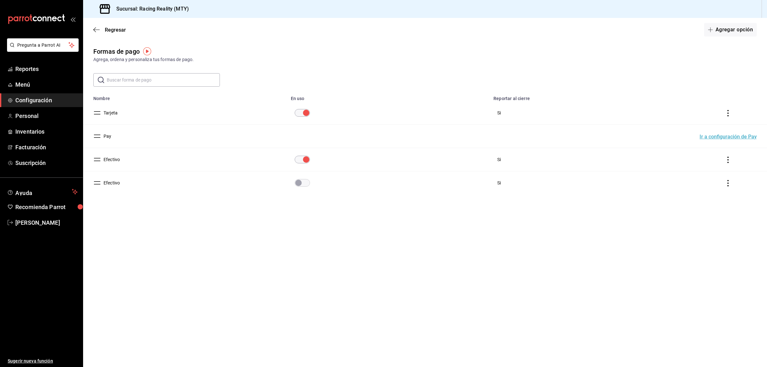
click at [730, 181] on icon "actions" at bounding box center [728, 183] width 6 height 6
click at [703, 189] on span "Eliminar" at bounding box center [700, 193] width 28 height 8
click at [703, 205] on button "Eliminar" at bounding box center [700, 208] width 43 height 13
click at [112, 163] on button "Efectivo" at bounding box center [110, 159] width 19 height 6
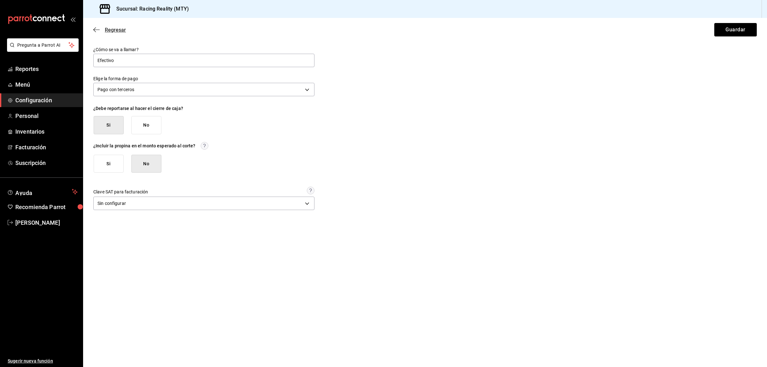
click at [98, 27] on span "Regresar" at bounding box center [109, 30] width 33 height 6
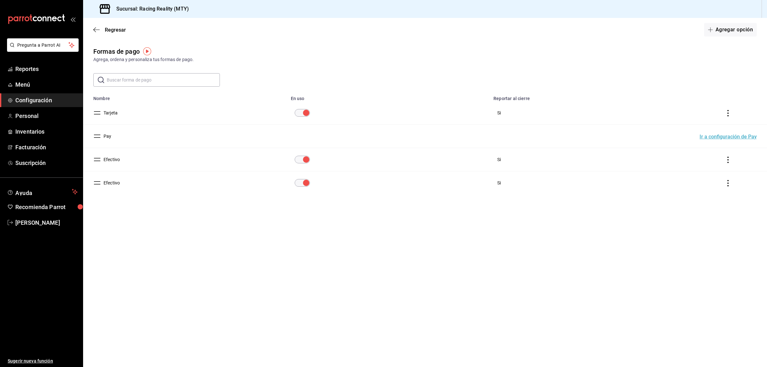
click at [297, 232] on main "Regresar Agregar opción Formas de pago Agrega, ordena y personaliza tus formas …" at bounding box center [425, 192] width 684 height 349
click at [303, 181] on input "paymentsTable" at bounding box center [306, 183] width 23 height 8
click at [235, 231] on main "Regresar Agregar opción Formas de pago Agrega, ordena y personaliza tus formas …" at bounding box center [425, 192] width 684 height 349
click at [96, 27] on span "Regresar" at bounding box center [109, 30] width 33 height 6
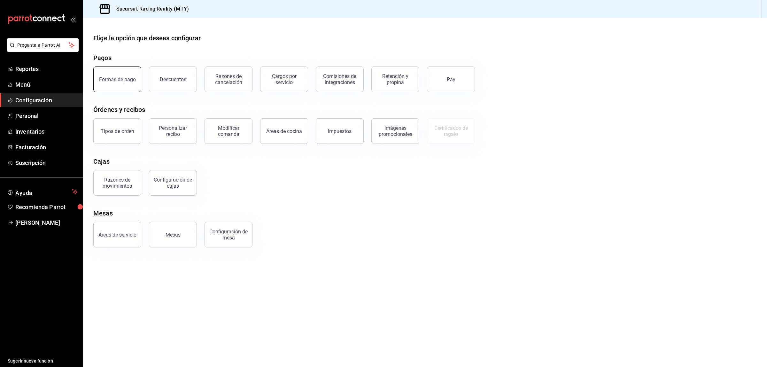
click at [117, 74] on button "Formas de pago" at bounding box center [117, 79] width 48 height 26
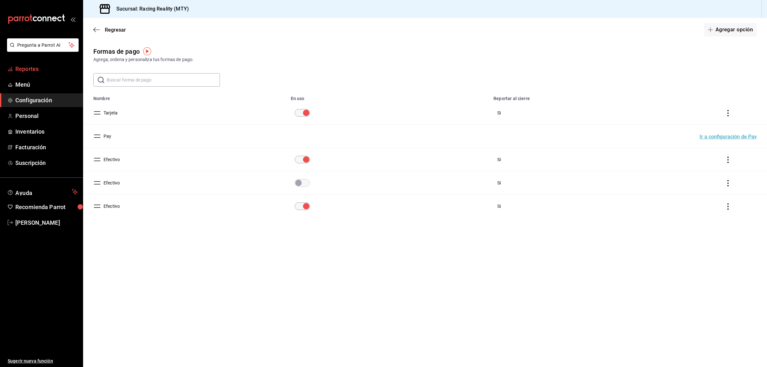
click at [38, 69] on span "Reportes" at bounding box center [46, 69] width 62 height 9
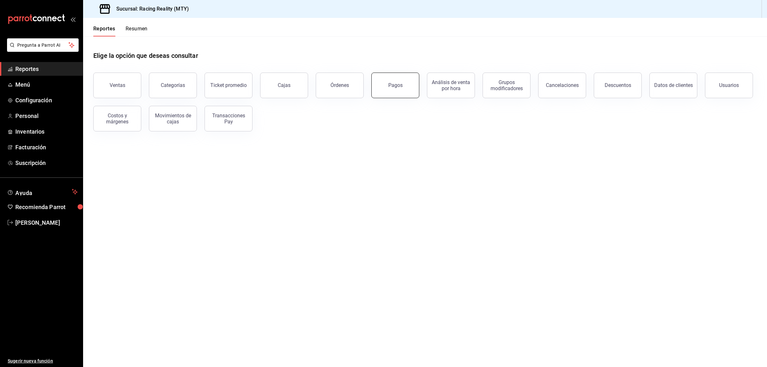
click at [386, 91] on button "Pagos" at bounding box center [395, 86] width 48 height 26
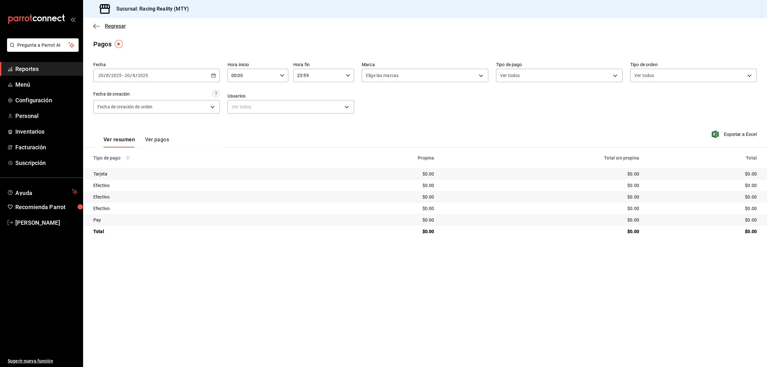
click at [97, 27] on icon "button" at bounding box center [96, 26] width 6 height 6
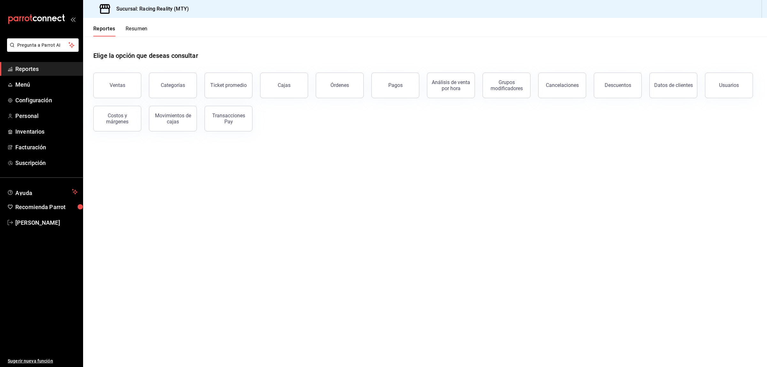
click at [138, 26] on button "Resumen" at bounding box center [137, 31] width 22 height 11
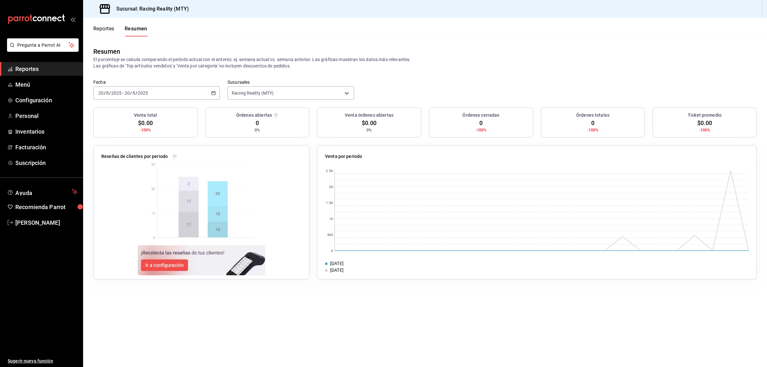
click at [105, 27] on button "Reportes" at bounding box center [103, 31] width 21 height 11
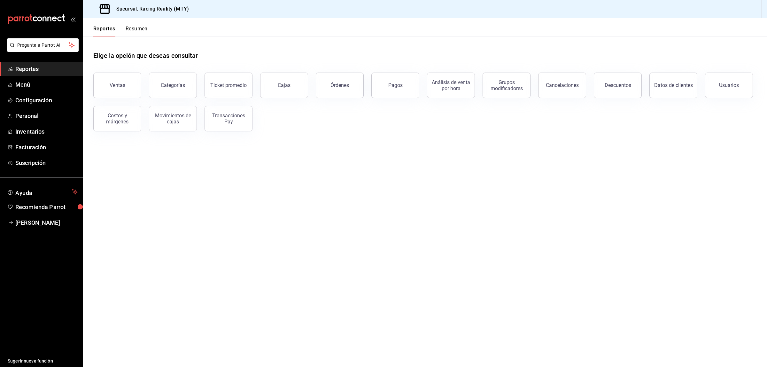
click at [136, 29] on button "Resumen" at bounding box center [137, 31] width 22 height 11
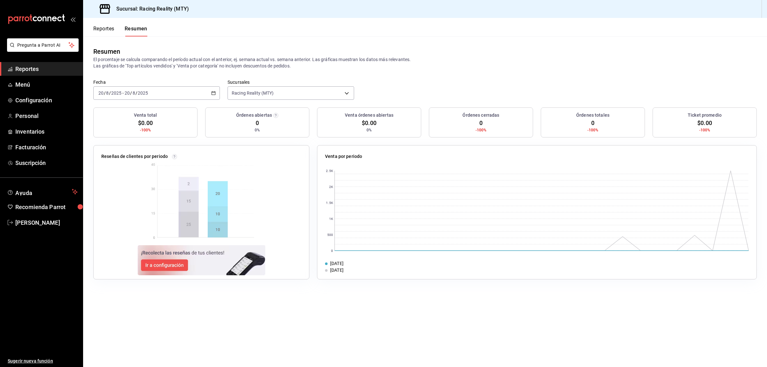
click at [100, 27] on button "Reportes" at bounding box center [103, 31] width 21 height 11
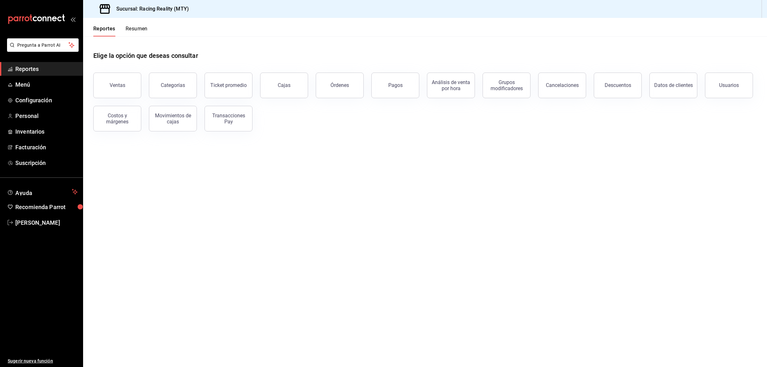
click at [138, 35] on button "Resumen" at bounding box center [137, 31] width 22 height 11
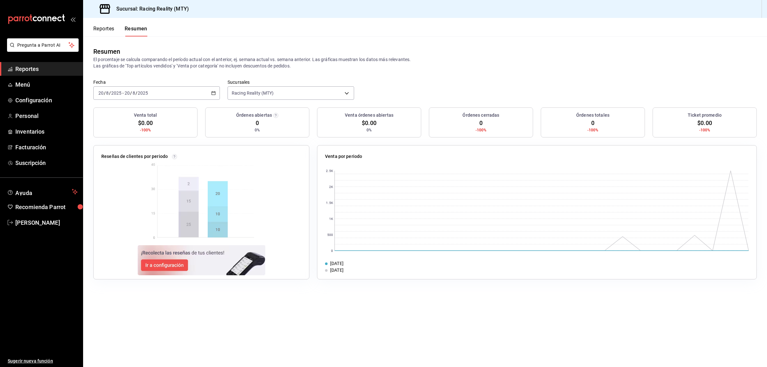
click at [101, 29] on button "Reportes" at bounding box center [103, 31] width 21 height 11
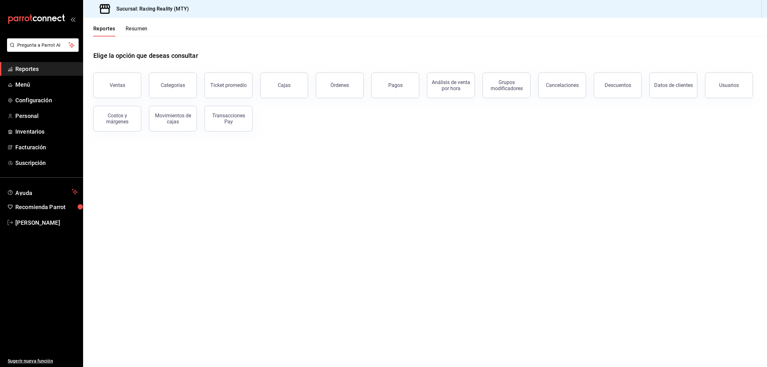
click at [290, 196] on main "Elige la opción que deseas consultar Ventas Categorías Ticket promedio Cajas Ór…" at bounding box center [425, 201] width 684 height 330
click at [138, 29] on button "Resumen" at bounding box center [137, 31] width 22 height 11
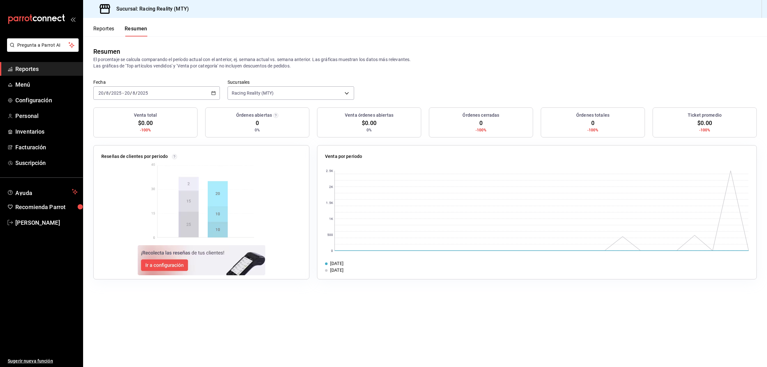
click at [104, 27] on button "Reportes" at bounding box center [103, 31] width 21 height 11
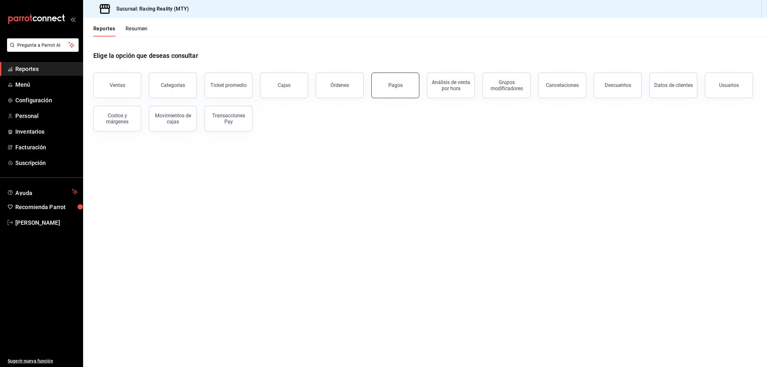
click at [372, 82] on div "Pagos" at bounding box center [392, 81] width 56 height 33
click at [403, 90] on button "Pagos" at bounding box center [395, 86] width 48 height 26
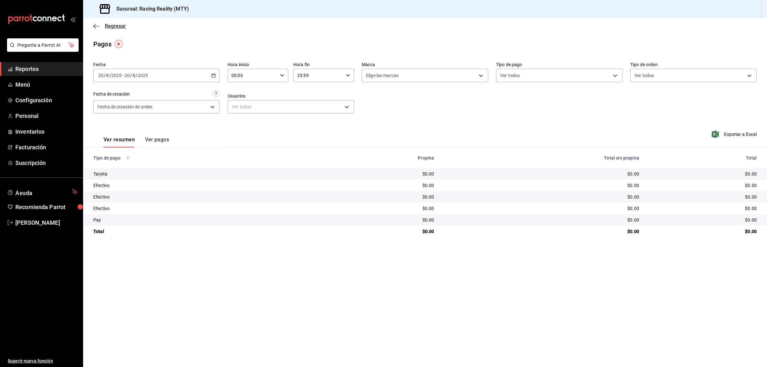
click at [97, 27] on icon "button" at bounding box center [96, 26] width 6 height 6
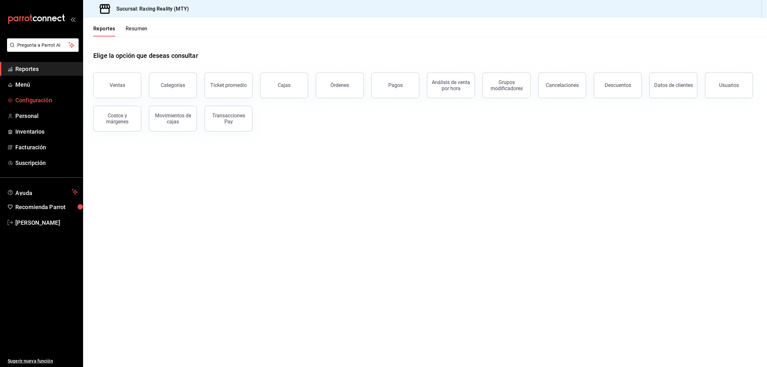
click at [40, 100] on span "Configuración" at bounding box center [46, 100] width 62 height 9
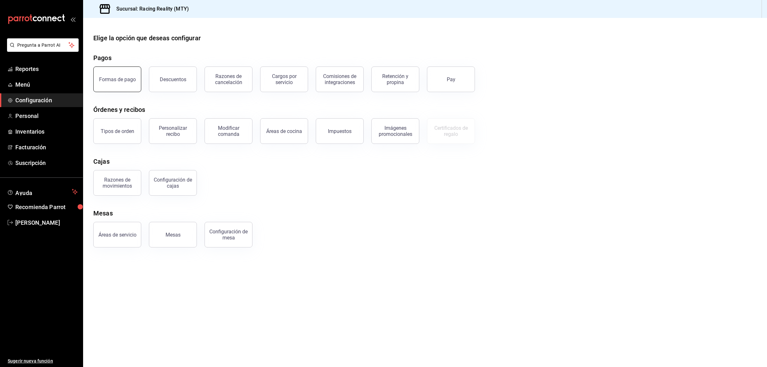
click at [122, 78] on div "Formas de pago" at bounding box center [117, 79] width 37 height 6
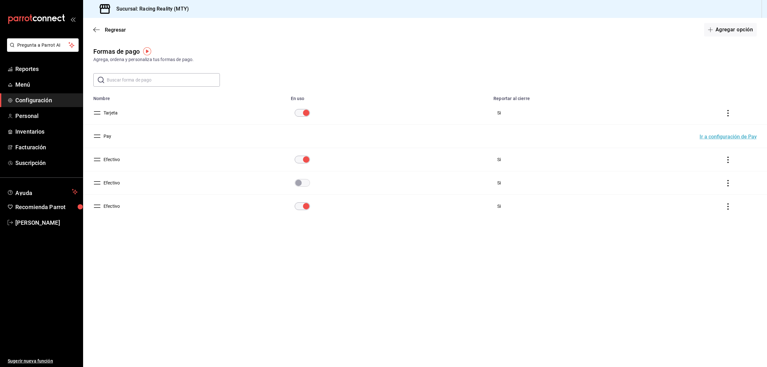
click at [300, 181] on input "paymentsTable" at bounding box center [298, 183] width 23 height 8
click at [726, 208] on icon "actions" at bounding box center [728, 206] width 6 height 6
click at [683, 215] on li "Eliminar" at bounding box center [705, 216] width 54 height 18
click at [694, 236] on button "Eliminar" at bounding box center [700, 231] width 43 height 13
click at [727, 183] on icon "actions" at bounding box center [728, 183] width 6 height 6
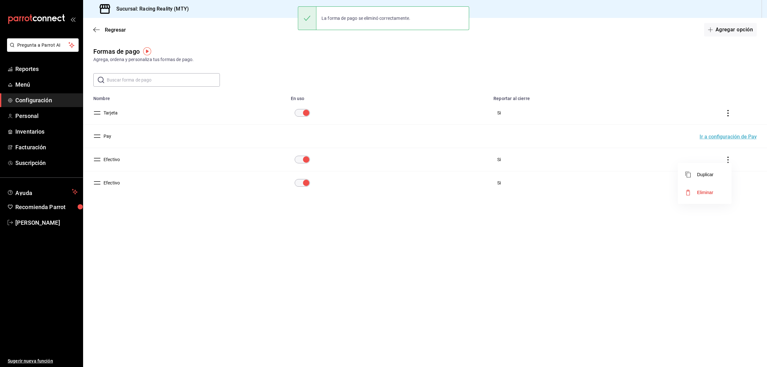
click at [716, 192] on li "Eliminar" at bounding box center [705, 192] width 54 height 18
click at [713, 203] on button "Eliminar" at bounding box center [700, 208] width 43 height 13
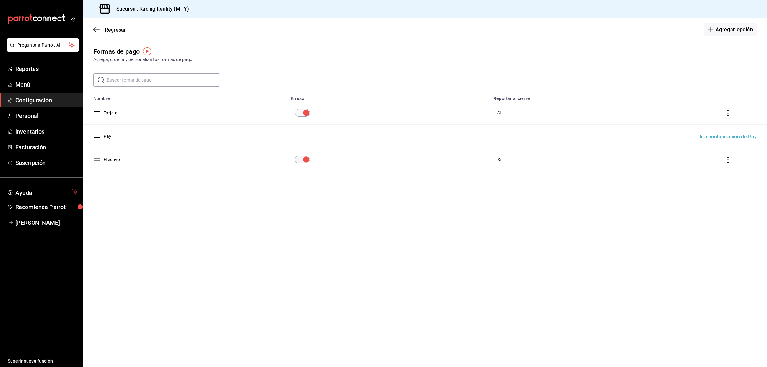
click at [726, 160] on icon "actions" at bounding box center [728, 160] width 6 height 6
click at [703, 166] on span "Eliminar" at bounding box center [700, 169] width 28 height 8
click at [700, 185] on button "Eliminar" at bounding box center [700, 185] width 43 height 13
click at [114, 160] on button "Efectivo" at bounding box center [110, 159] width 19 height 6
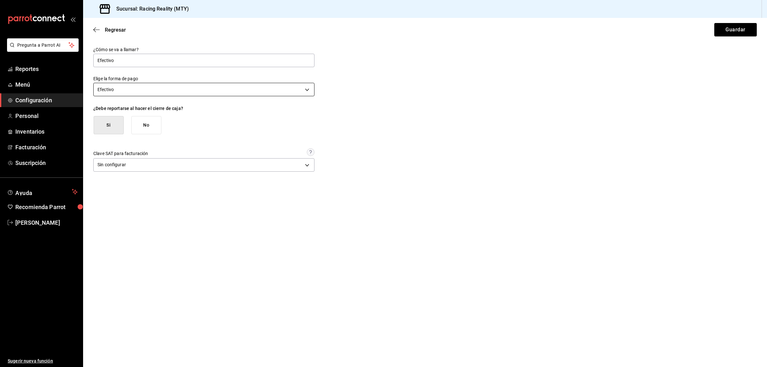
click at [118, 87] on body "Pregunta a Parrot AI Reportes Menú Configuración Personal Inventarios Facturaci…" at bounding box center [383, 183] width 767 height 367
click at [125, 142] on li "Pago con terceros" at bounding box center [204, 141] width 221 height 11
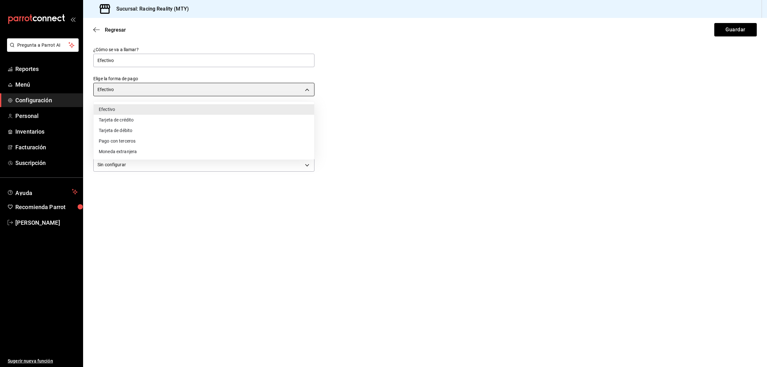
type input "THIRD_PARTY"
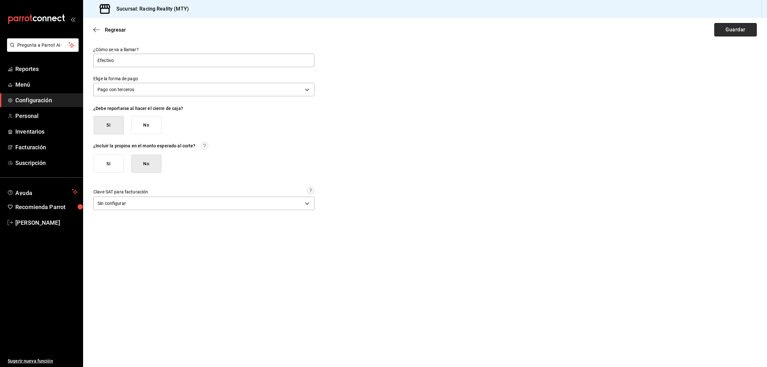
click at [747, 31] on button "Guardar" at bounding box center [735, 29] width 43 height 13
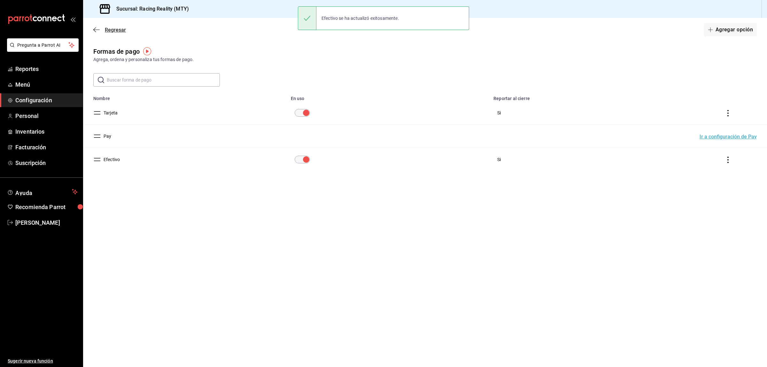
click at [93, 29] on icon "button" at bounding box center [96, 30] width 6 height 6
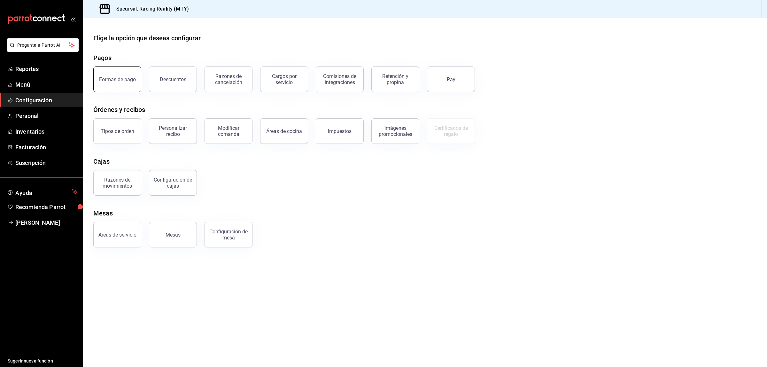
click at [125, 78] on div "Formas de pago" at bounding box center [117, 79] width 37 height 6
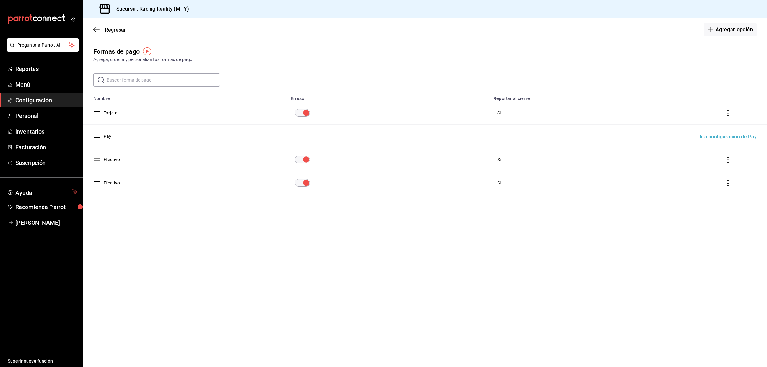
click at [252, 229] on main "Regresar Agregar opción Formas de pago Agrega, ordena y personaliza tus formas …" at bounding box center [425, 192] width 684 height 349
click at [427, 301] on main "Regresar Agregar opción Formas de pago Agrega, ordena y personaliza tus formas …" at bounding box center [425, 192] width 684 height 349
click at [221, 282] on main "Regresar Agregar opción Formas de pago Agrega, ordena y personaliza tus formas …" at bounding box center [425, 192] width 684 height 349
click at [112, 160] on button "Efectivo" at bounding box center [110, 159] width 19 height 6
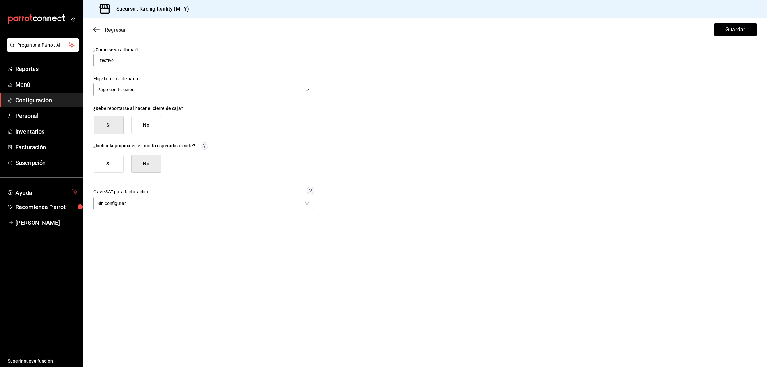
click at [94, 30] on icon "button" at bounding box center [96, 30] width 6 height 6
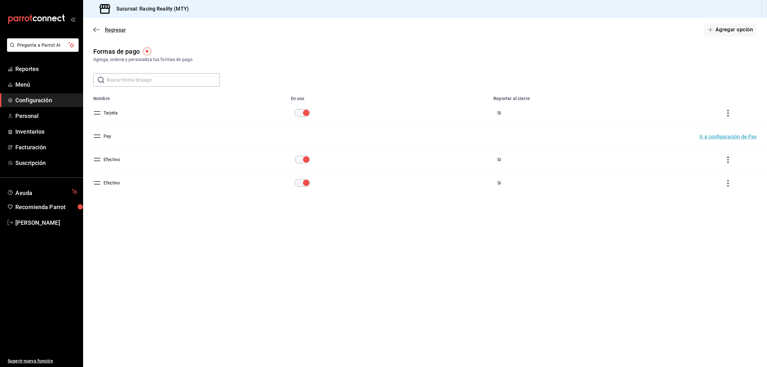
click at [95, 28] on icon "button" at bounding box center [94, 29] width 3 height 5
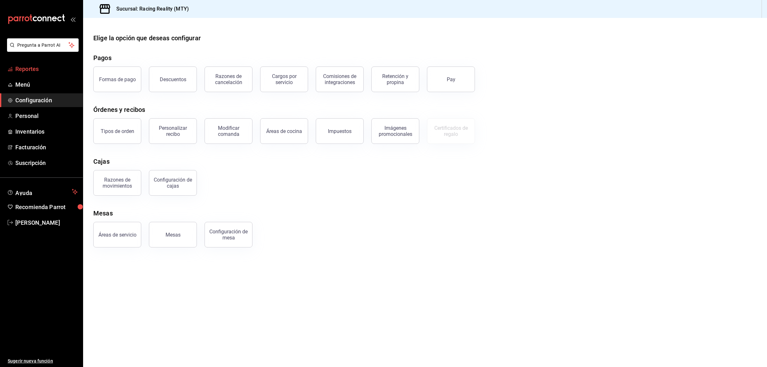
click at [21, 65] on span "Reportes" at bounding box center [46, 69] width 62 height 9
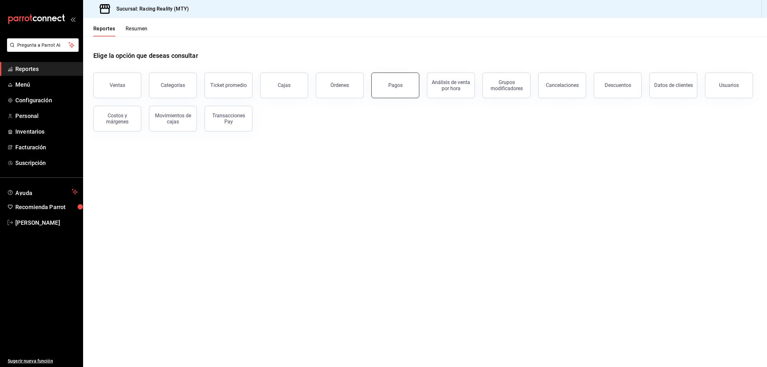
click at [399, 89] on button "Pagos" at bounding box center [395, 86] width 48 height 26
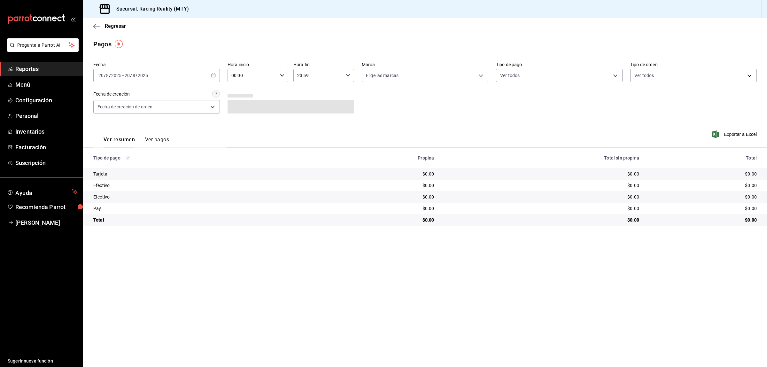
click at [210, 72] on div "[DATE] [DATE] - [DATE] [DATE]" at bounding box center [156, 75] width 127 height 13
click at [109, 162] on li "Rango de fechas" at bounding box center [124, 166] width 60 height 14
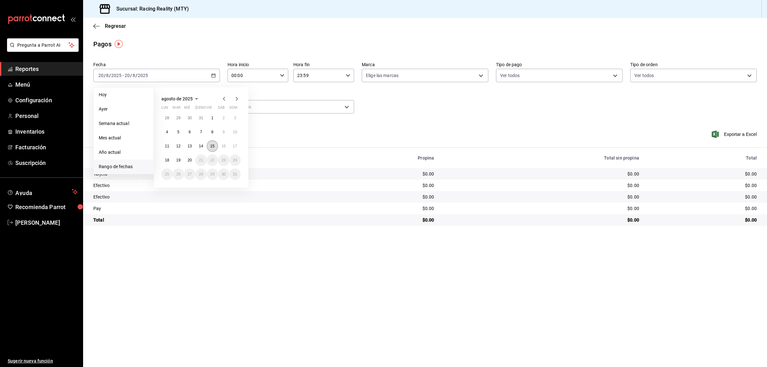
click at [208, 146] on button "15" at bounding box center [212, 146] width 11 height 12
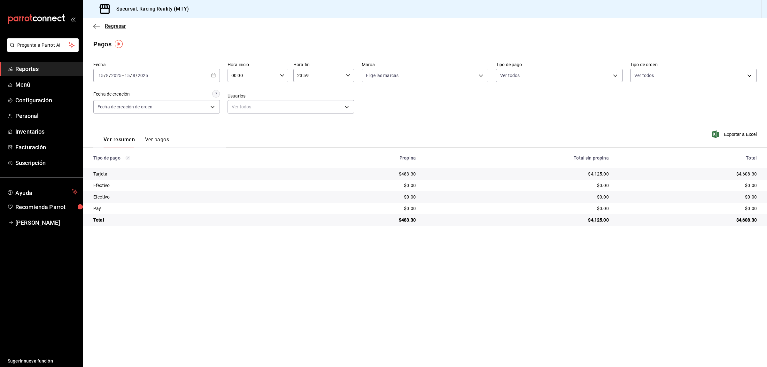
click at [97, 29] on icon "button" at bounding box center [96, 26] width 6 height 6
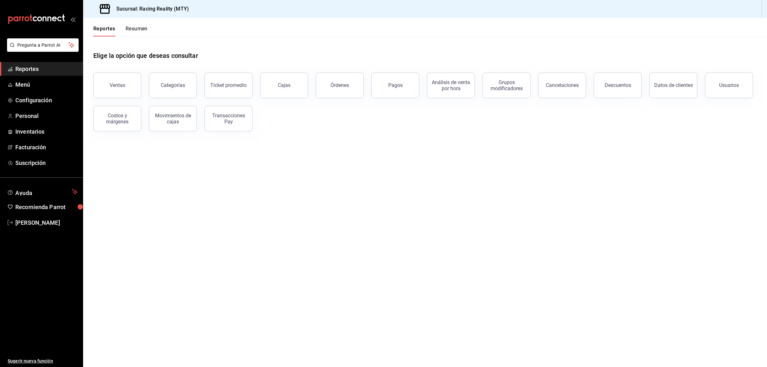
click at [144, 27] on button "Resumen" at bounding box center [137, 31] width 22 height 11
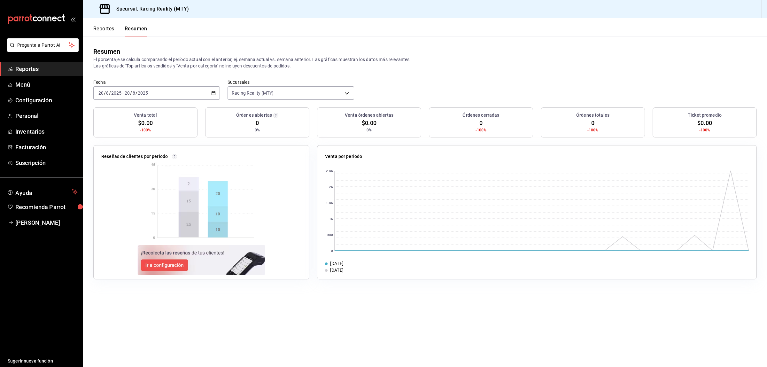
click at [104, 27] on button "Reportes" at bounding box center [103, 31] width 21 height 11
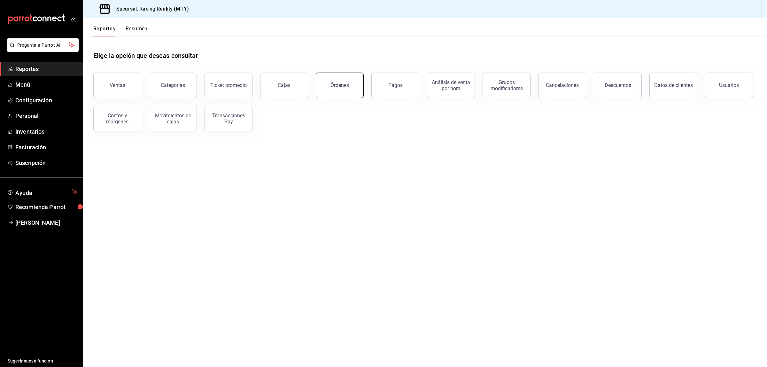
click at [324, 89] on button "Órdenes" at bounding box center [340, 86] width 48 height 26
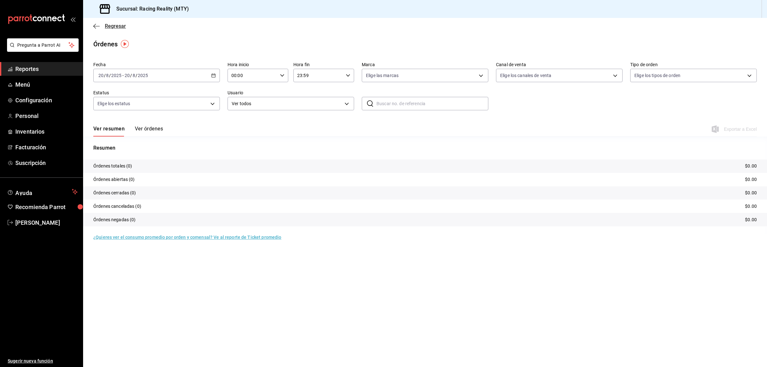
click at [94, 27] on icon "button" at bounding box center [96, 26] width 6 height 6
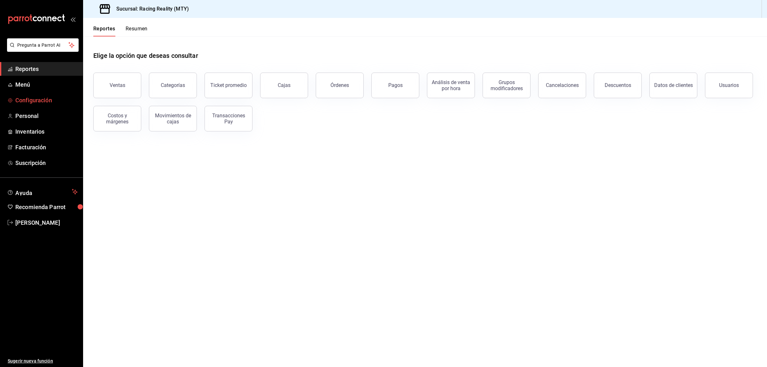
click at [27, 102] on span "Configuración" at bounding box center [46, 100] width 62 height 9
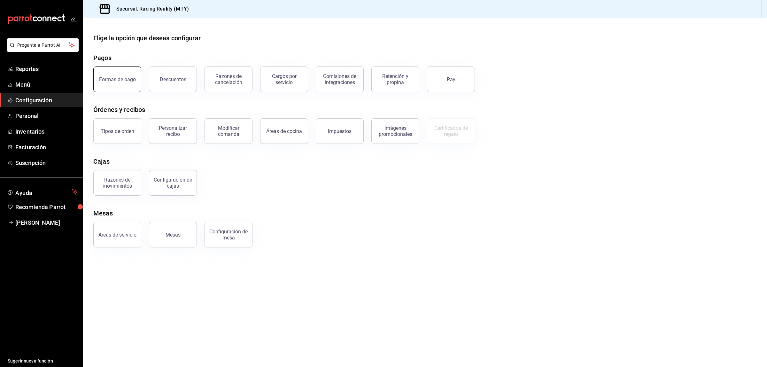
click at [118, 89] on button "Formas de pago" at bounding box center [117, 79] width 48 height 26
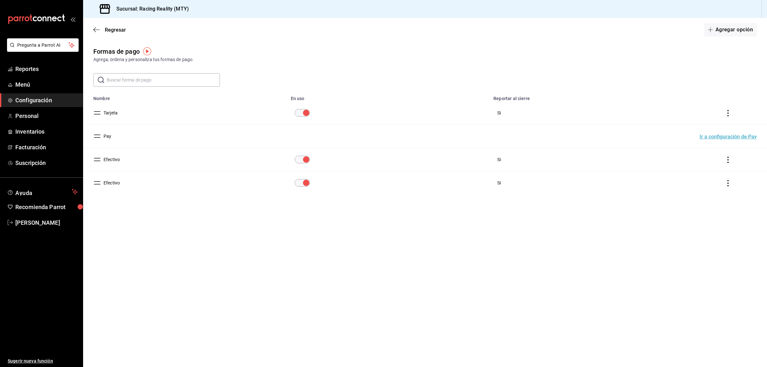
click at [305, 176] on td "paymentsTable" at bounding box center [388, 182] width 203 height 23
click at [307, 184] on input "paymentsTable" at bounding box center [306, 183] width 23 height 8
click at [28, 67] on span "Reportes" at bounding box center [46, 69] width 62 height 9
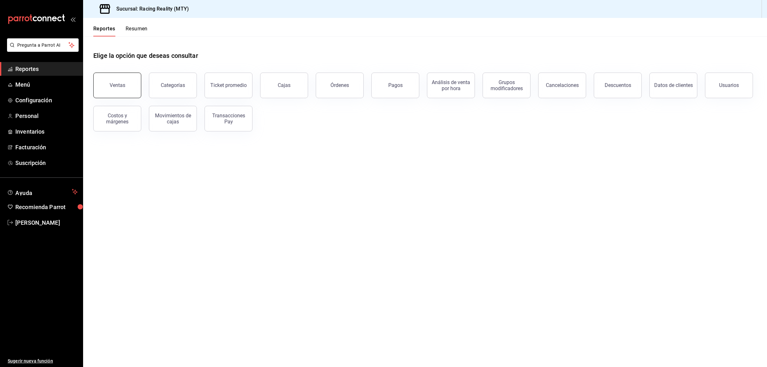
click at [126, 78] on button "Ventas" at bounding box center [117, 86] width 48 height 26
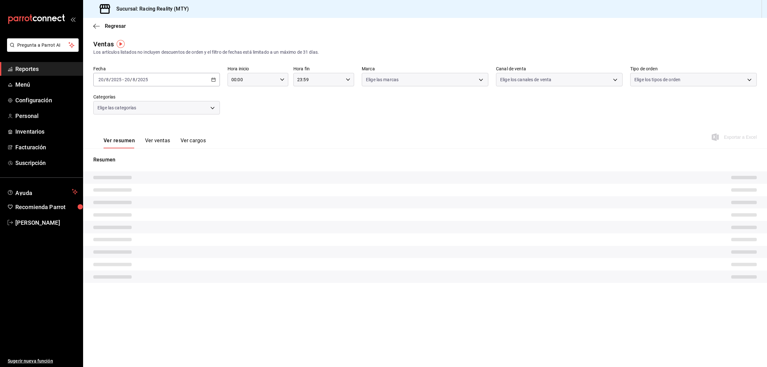
click at [34, 66] on span "Reportes" at bounding box center [46, 69] width 62 height 9
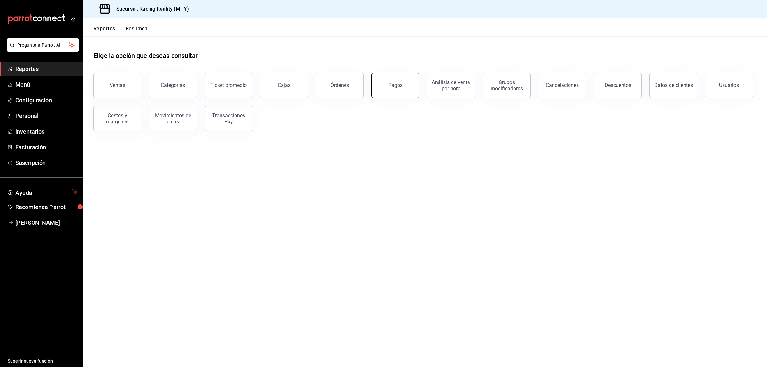
click at [388, 83] on button "Pagos" at bounding box center [395, 86] width 48 height 26
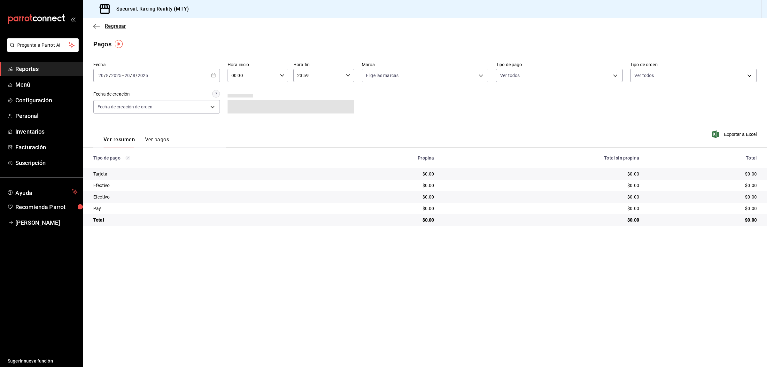
click at [94, 26] on icon "button" at bounding box center [96, 26] width 6 height 6
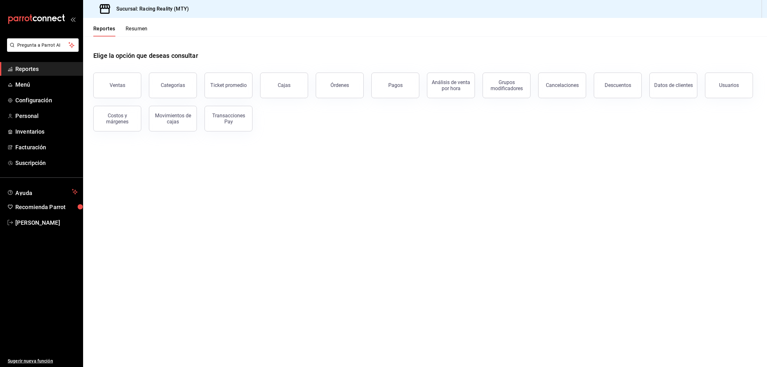
click at [141, 27] on button "Resumen" at bounding box center [137, 31] width 22 height 11
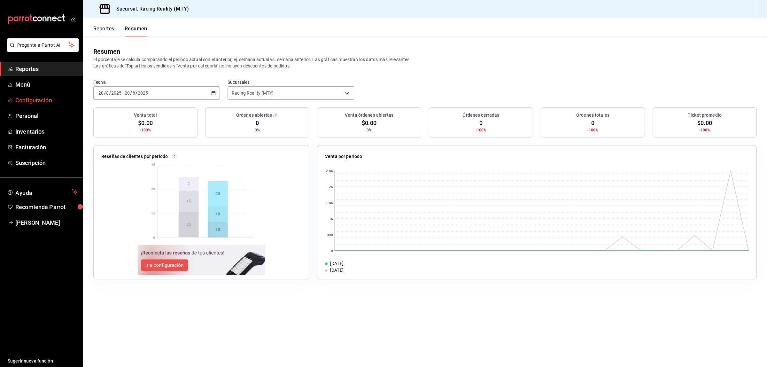
click at [28, 99] on span "Configuración" at bounding box center [46, 100] width 62 height 9
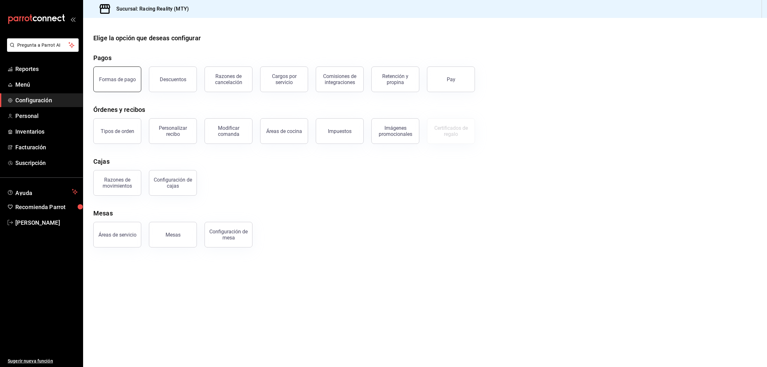
click at [119, 77] on div "Formas de pago" at bounding box center [117, 79] width 37 height 6
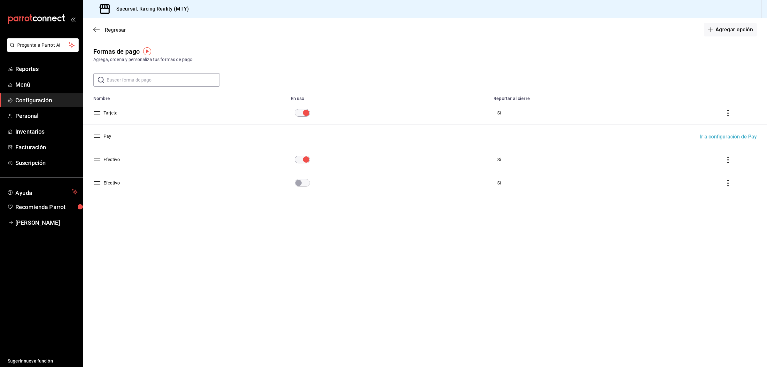
click at [96, 30] on icon "button" at bounding box center [96, 30] width 6 height 6
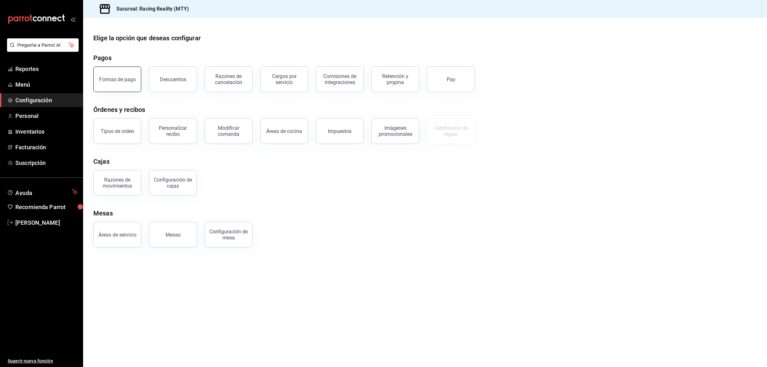
click at [121, 85] on button "Formas de pago" at bounding box center [117, 79] width 48 height 26
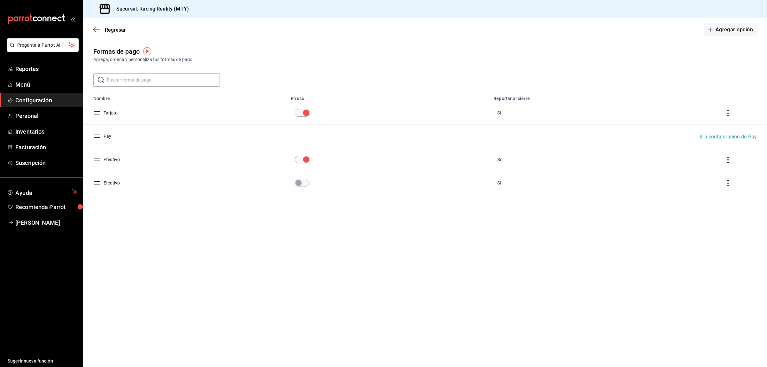
click at [403, 280] on main "Regresar Agregar opción Formas de pago Agrega, ordena y personaliza tus formas …" at bounding box center [425, 192] width 684 height 349
click at [93, 29] on icon "button" at bounding box center [94, 29] width 3 height 5
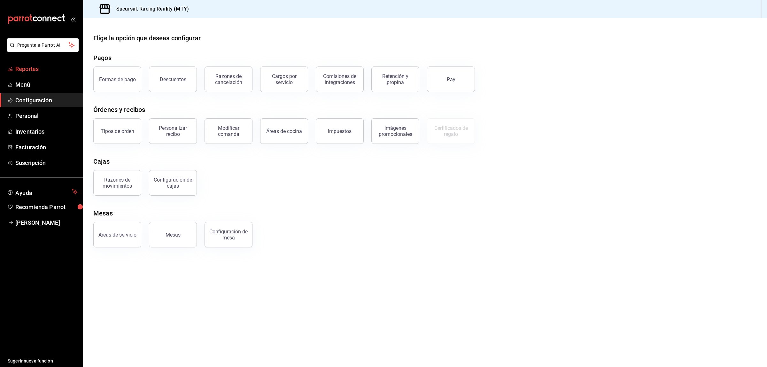
click at [29, 74] on link "Reportes" at bounding box center [41, 69] width 83 height 14
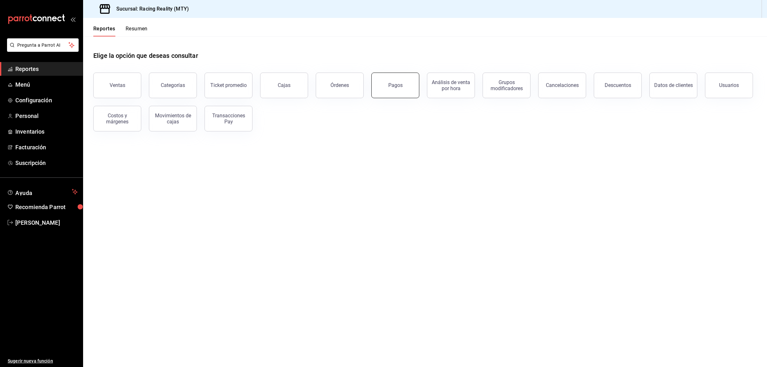
click at [403, 82] on button "Pagos" at bounding box center [395, 86] width 48 height 26
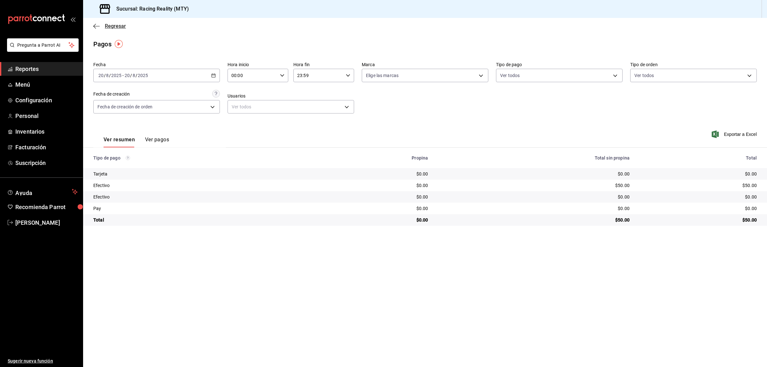
click at [94, 25] on icon "button" at bounding box center [96, 26] width 6 height 6
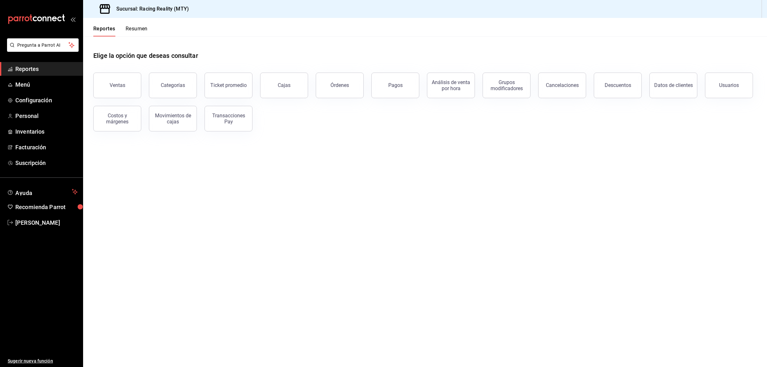
click at [131, 26] on button "Resumen" at bounding box center [137, 31] width 22 height 11
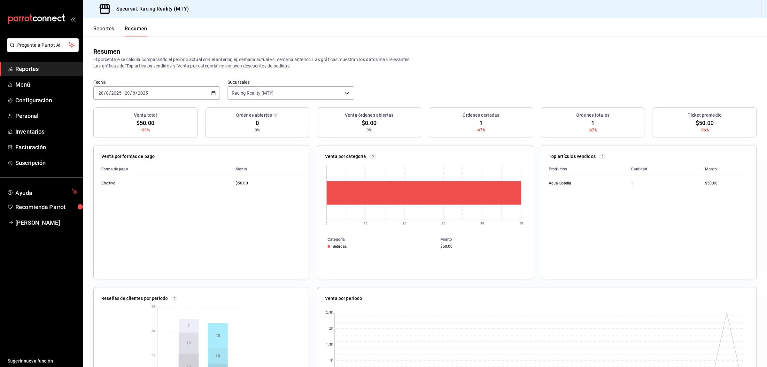
click at [106, 29] on button "Reportes" at bounding box center [103, 31] width 21 height 11
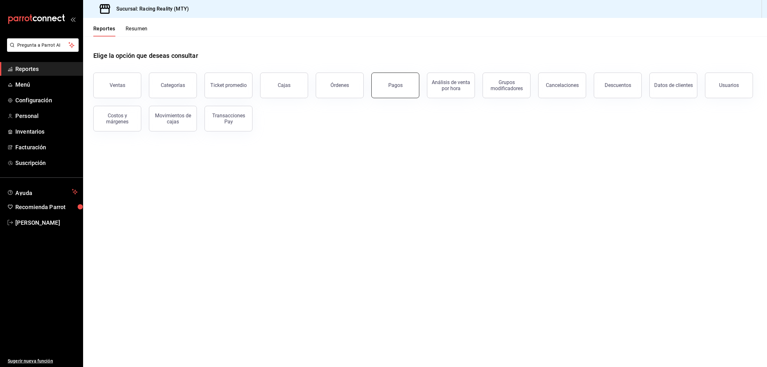
click at [409, 84] on button "Pagos" at bounding box center [395, 86] width 48 height 26
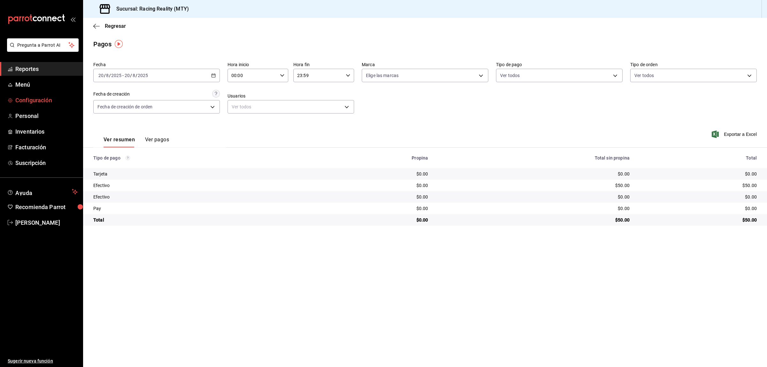
click at [41, 101] on span "Configuración" at bounding box center [46, 100] width 62 height 9
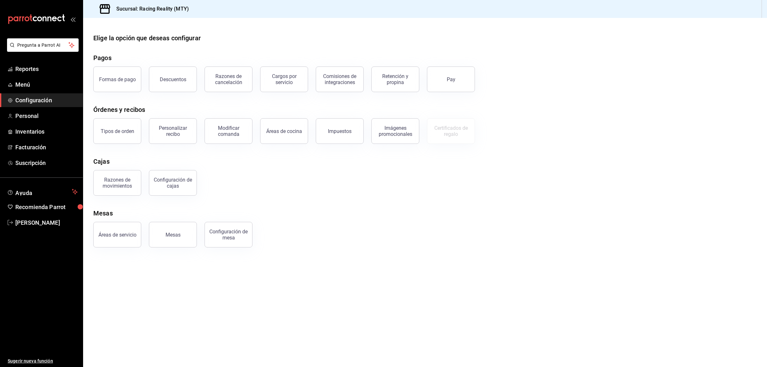
click at [301, 208] on div "Mesas" at bounding box center [425, 213] width 664 height 10
click at [463, 74] on button "Pay" at bounding box center [451, 79] width 48 height 26
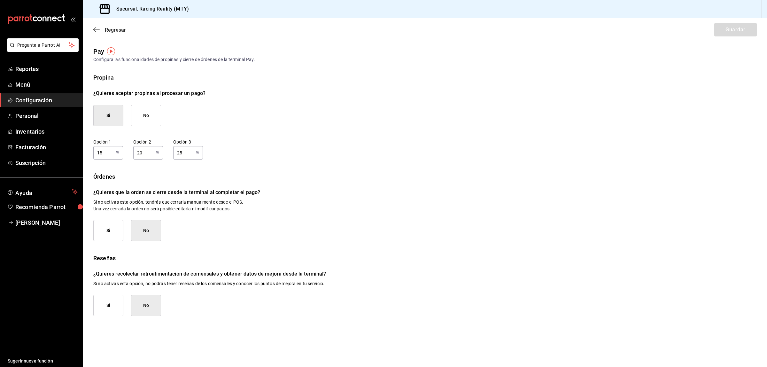
click at [93, 29] on icon "button" at bounding box center [96, 30] width 6 height 6
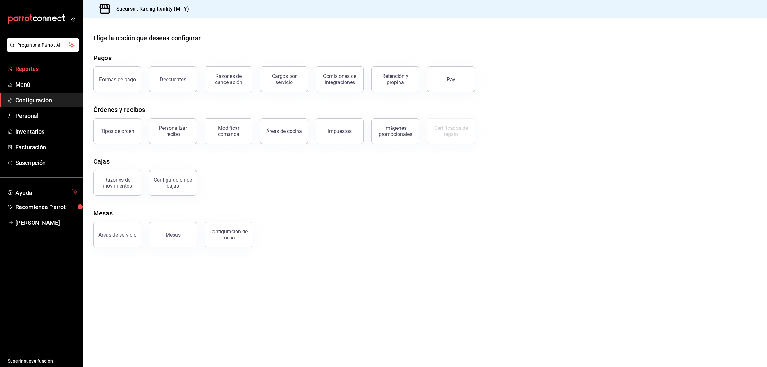
click at [32, 70] on span "Reportes" at bounding box center [46, 69] width 62 height 9
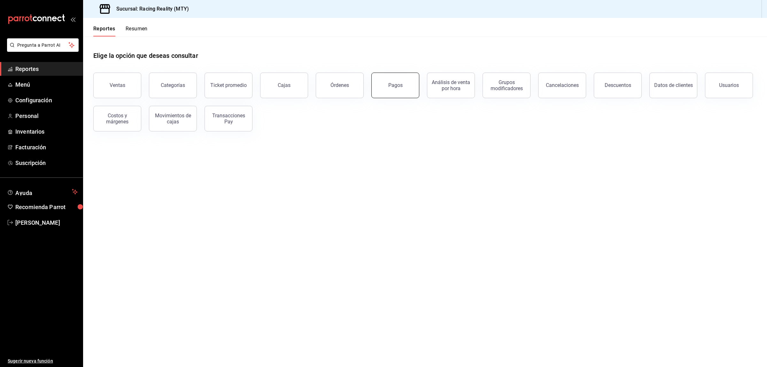
click at [387, 88] on button "Pagos" at bounding box center [395, 86] width 48 height 26
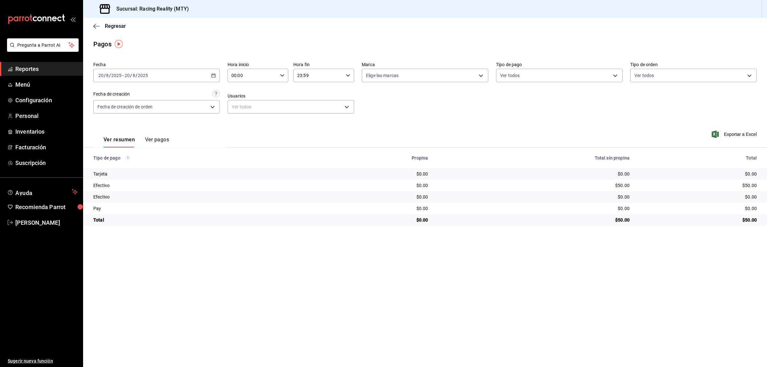
click at [161, 138] on button "Ver pagos" at bounding box center [157, 141] width 24 height 11
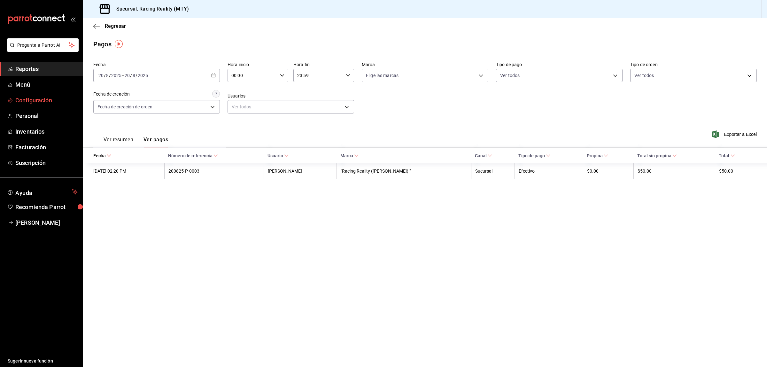
click at [31, 101] on span "Configuración" at bounding box center [46, 100] width 62 height 9
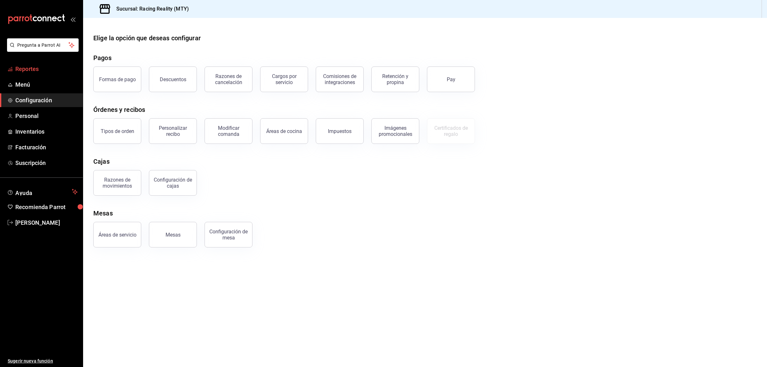
click at [26, 70] on span "Reportes" at bounding box center [46, 69] width 62 height 9
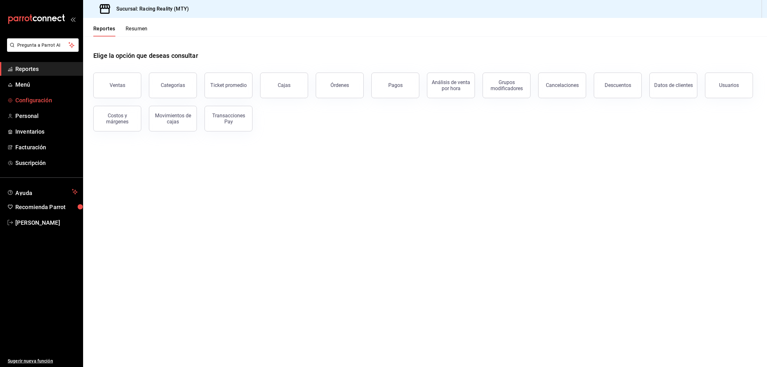
click at [25, 97] on span "Configuración" at bounding box center [46, 100] width 62 height 9
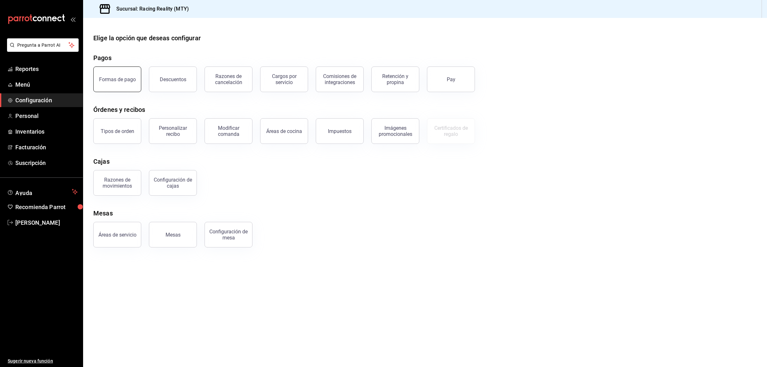
click at [113, 83] on button "Formas de pago" at bounding box center [117, 79] width 48 height 26
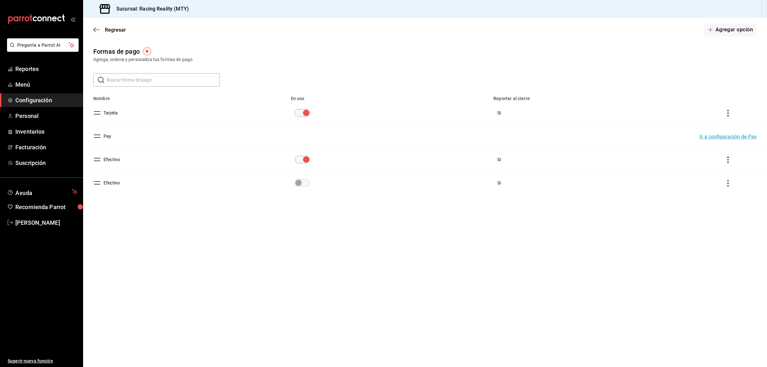
click at [108, 163] on button "Efectivo" at bounding box center [110, 159] width 19 height 6
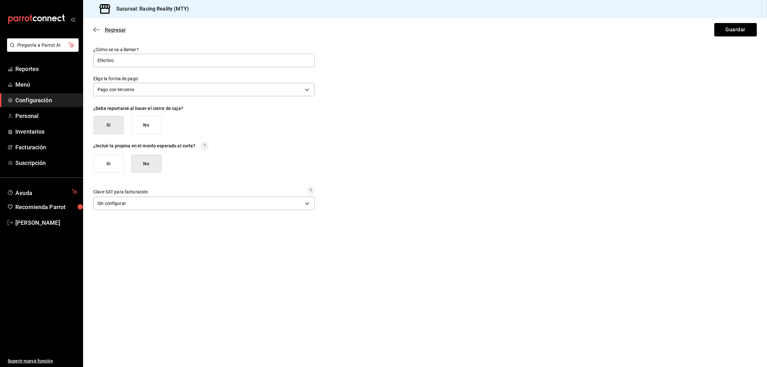
click at [93, 29] on icon "button" at bounding box center [96, 30] width 6 height 6
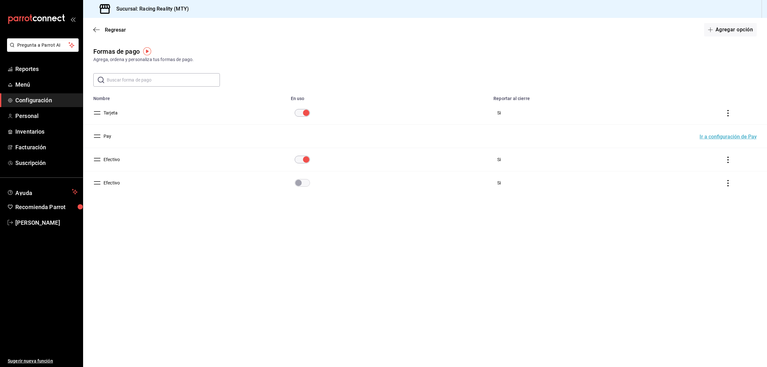
click at [730, 183] on icon "actions" at bounding box center [728, 183] width 6 height 6
click at [705, 194] on span "Eliminar" at bounding box center [705, 192] width 16 height 5
click at [704, 211] on button "Eliminar" at bounding box center [700, 208] width 43 height 13
click at [304, 183] on input "paymentsTable" at bounding box center [306, 183] width 23 height 8
click at [725, 160] on td "paymentsTable" at bounding box center [729, 159] width 75 height 23
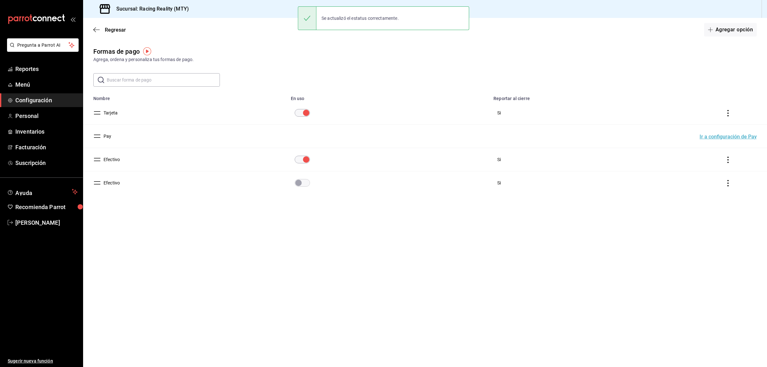
click at [729, 160] on icon "actions" at bounding box center [727, 160] width 1 height 6
click at [715, 168] on li "Eliminar" at bounding box center [705, 169] width 54 height 18
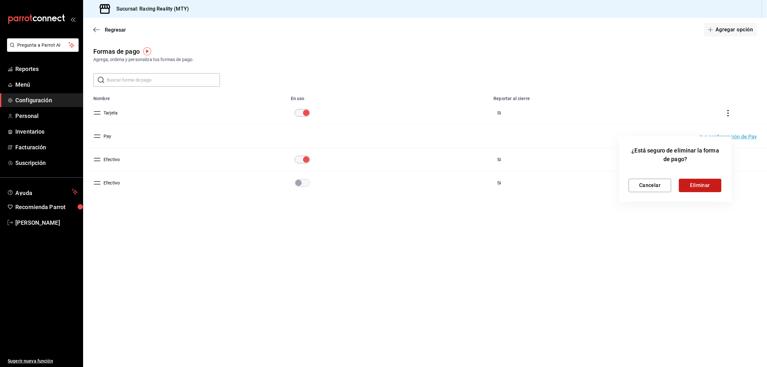
click at [706, 183] on button "Eliminar" at bounding box center [700, 185] width 43 height 13
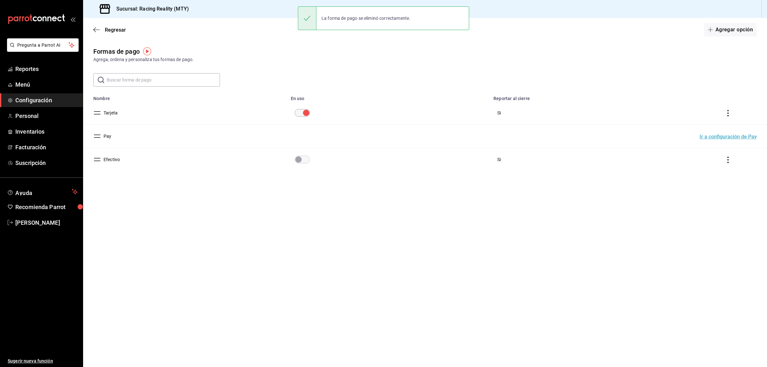
click at [727, 157] on icon "actions" at bounding box center [728, 160] width 6 height 6
click at [712, 166] on span "Eliminar" at bounding box center [700, 169] width 28 height 8
click at [713, 184] on button "Eliminar" at bounding box center [700, 185] width 43 height 13
click at [23, 69] on span "Reportes" at bounding box center [46, 69] width 62 height 9
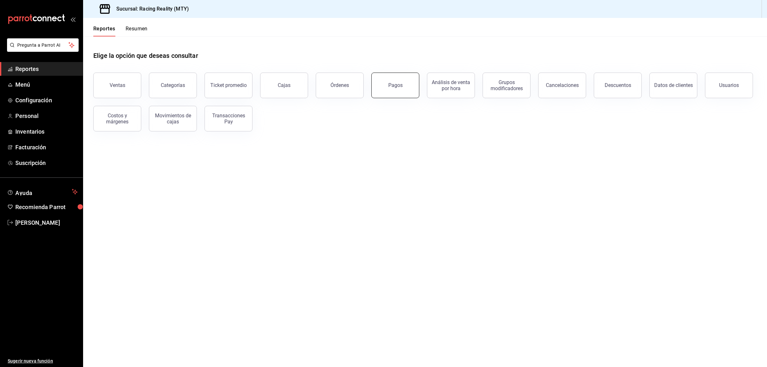
click at [403, 82] on button "Pagos" at bounding box center [395, 86] width 48 height 26
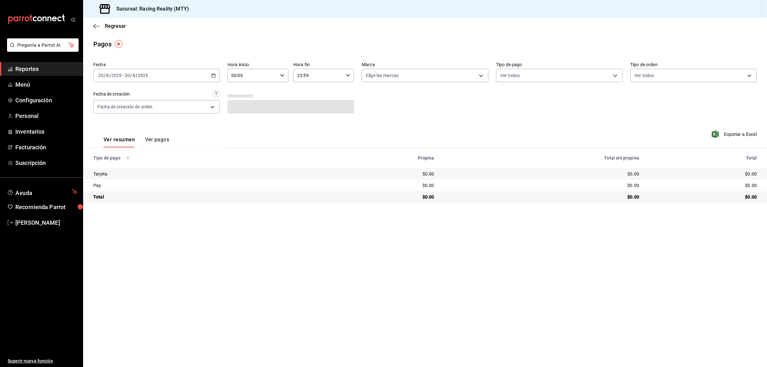
click at [261, 220] on main "Regresar Pagos Fecha 2025-08-20 20 / 8 / 2025 - 2025-08-20 20 / 8 / 2025 Hora i…" at bounding box center [425, 192] width 684 height 349
click at [214, 75] on icon "button" at bounding box center [213, 75] width 4 height 4
click at [130, 103] on li "Ayer" at bounding box center [124, 109] width 60 height 14
click at [379, 264] on main "Regresar Pagos Fecha 2025-08-19 19 / 8 / 2025 - 2025-08-19 19 / 8 / 2025 Hora i…" at bounding box center [425, 192] width 684 height 349
click at [218, 81] on div "[DATE] [DATE] - [DATE] [DATE]" at bounding box center [156, 75] width 127 height 13
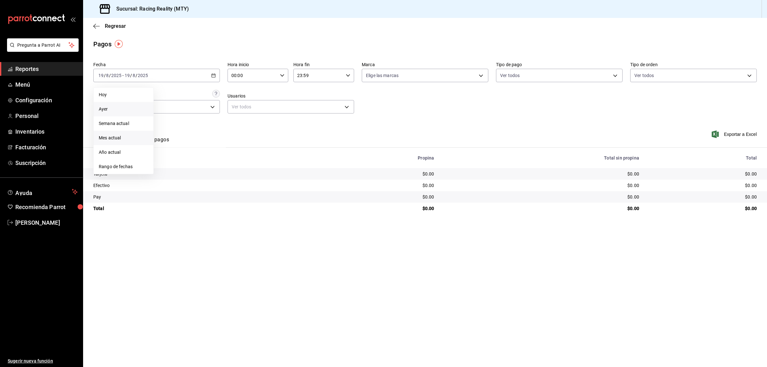
click at [121, 138] on span "Mes actual" at bounding box center [124, 138] width 50 height 7
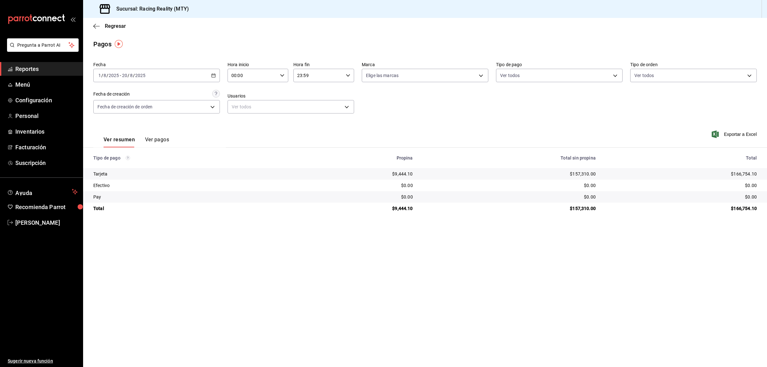
click at [350, 255] on main "Regresar Pagos Fecha 2025-08-01 1 / 8 / 2025 - 2025-08-20 20 / 8 / 2025 Hora in…" at bounding box center [425, 192] width 684 height 349
click at [618, 303] on main "Regresar Pagos Fecha 2025-08-01 1 / 8 / 2025 - 2025-08-20 20 / 8 / 2025 Hora in…" at bounding box center [425, 192] width 684 height 349
click at [28, 101] on span "Configuración" at bounding box center [46, 100] width 62 height 9
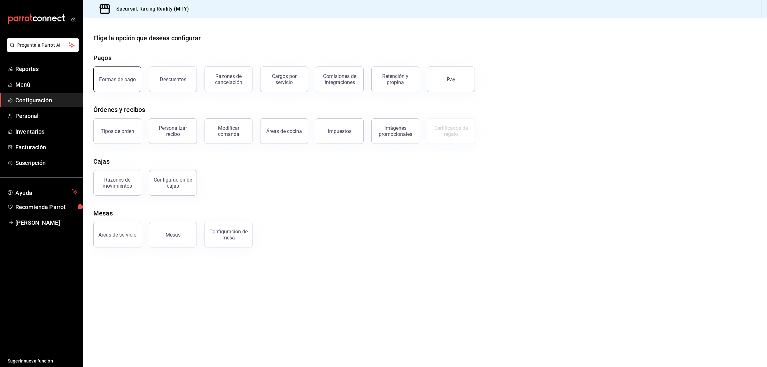
click at [120, 87] on button "Formas de pago" at bounding box center [117, 79] width 48 height 26
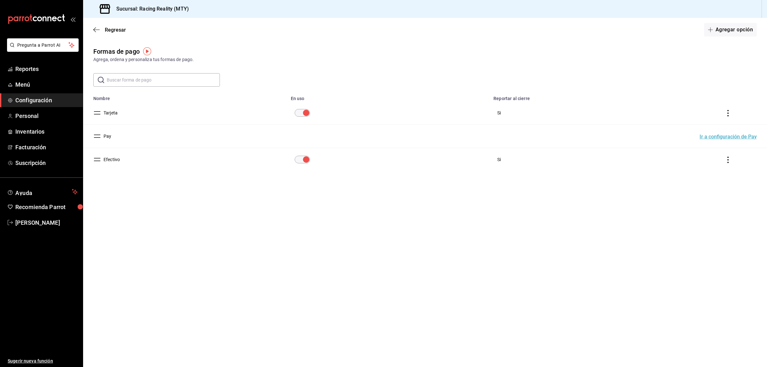
click at [112, 161] on button "Efectivo" at bounding box center [110, 159] width 19 height 6
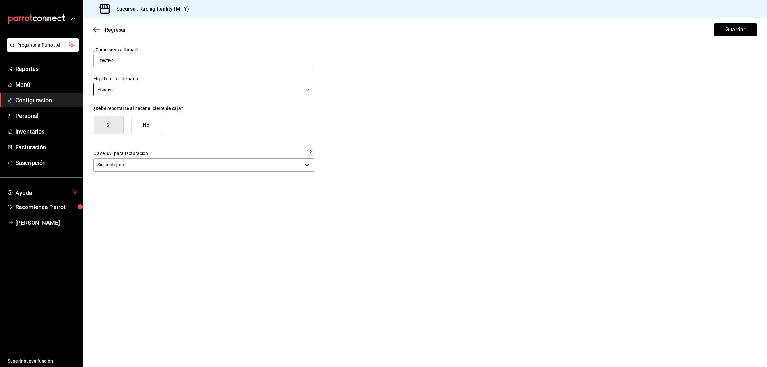
click at [157, 87] on body "Pregunta a Parrot AI Reportes Menú Configuración Personal Inventarios Facturaci…" at bounding box center [383, 183] width 767 height 367
click at [125, 143] on li "Pago con terceros" at bounding box center [204, 141] width 221 height 11
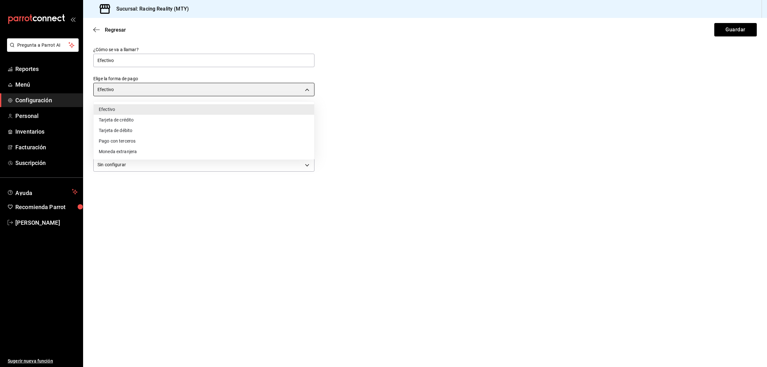
type input "THIRD_PARTY"
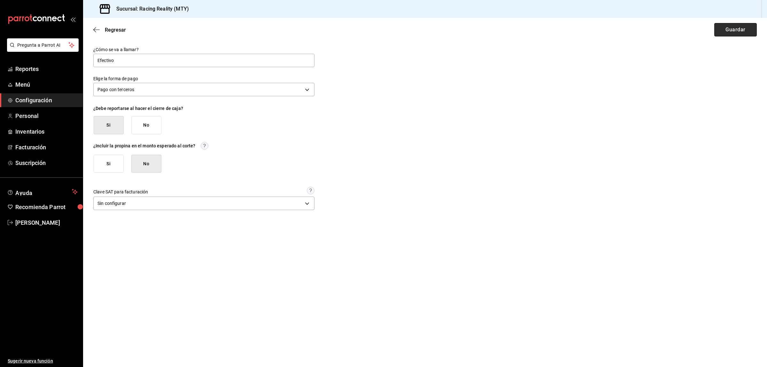
click at [747, 30] on button "Guardar" at bounding box center [735, 29] width 43 height 13
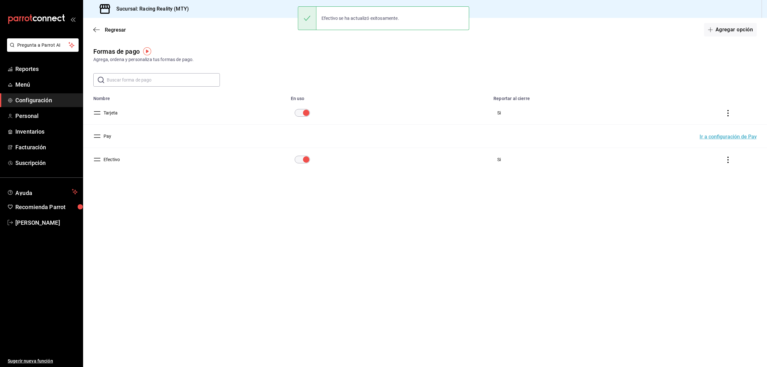
click at [98, 26] on div "Regresar Agregar opción" at bounding box center [425, 30] width 684 height 24
click at [21, 66] on span "Reportes" at bounding box center [46, 69] width 62 height 9
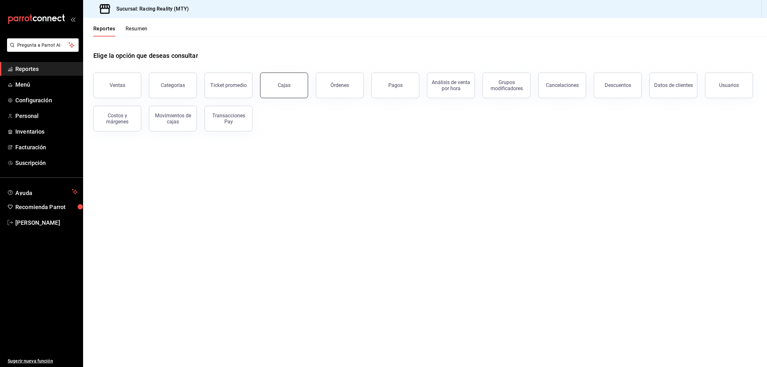
click at [298, 87] on button "Cajas" at bounding box center [284, 86] width 48 height 26
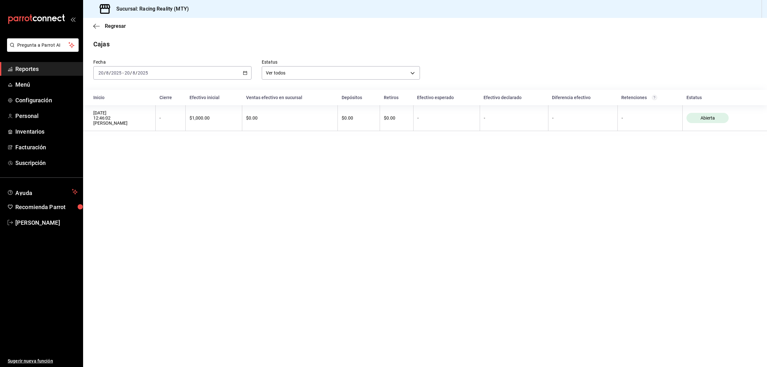
click at [102, 21] on div "Regresar" at bounding box center [425, 26] width 684 height 16
click at [101, 27] on span "Regresar" at bounding box center [109, 26] width 33 height 6
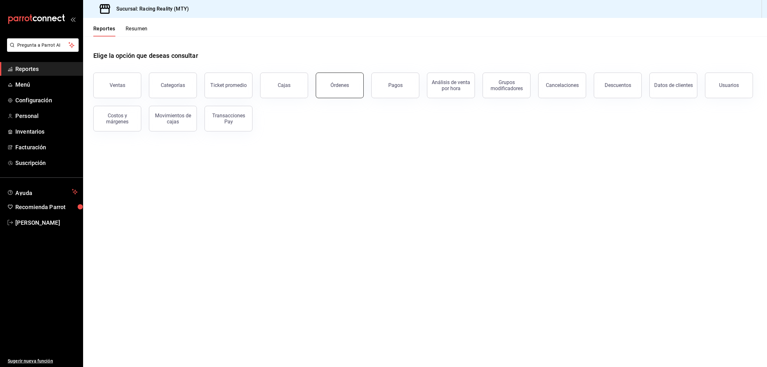
click at [336, 89] on button "Órdenes" at bounding box center [340, 86] width 48 height 26
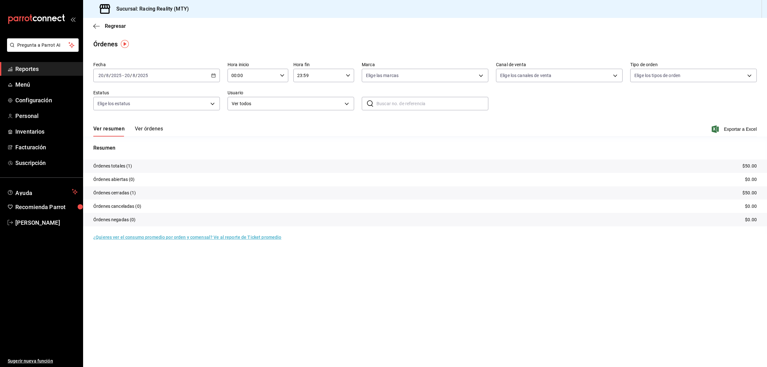
click at [205, 73] on div "[DATE] [DATE] - [DATE] [DATE]" at bounding box center [156, 75] width 127 height 13
click at [129, 110] on span "Ayer" at bounding box center [124, 109] width 50 height 7
click at [213, 71] on div "[DATE] [DATE] - [DATE] [DATE]" at bounding box center [156, 75] width 127 height 13
click at [122, 136] on span "Mes actual" at bounding box center [124, 138] width 50 height 7
click at [95, 23] on icon "button" at bounding box center [96, 26] width 6 height 6
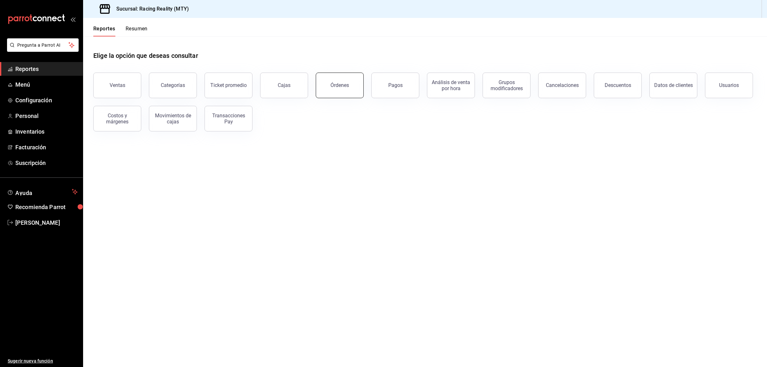
click at [341, 84] on div "Órdenes" at bounding box center [339, 85] width 19 height 6
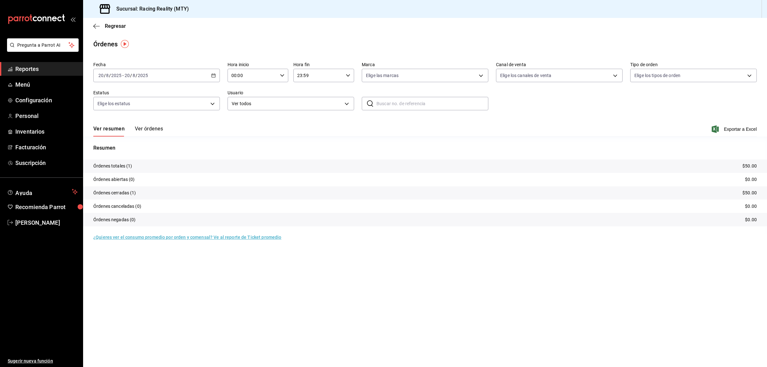
click at [100, 30] on div "Regresar" at bounding box center [425, 26] width 684 height 16
click at [98, 23] on icon "button" at bounding box center [96, 26] width 6 height 6
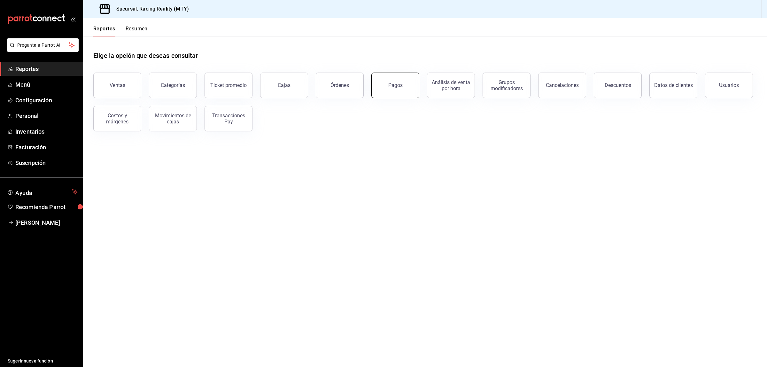
click at [391, 89] on button "Pagos" at bounding box center [395, 86] width 48 height 26
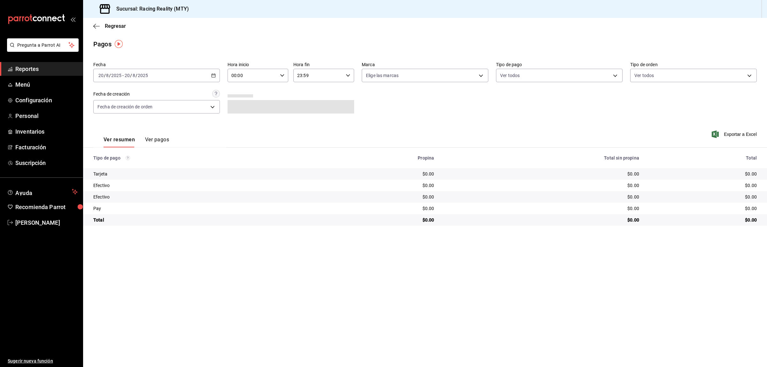
click at [144, 74] on input "2025" at bounding box center [142, 75] width 11 height 5
click at [118, 142] on li "Mes actual" at bounding box center [124, 138] width 60 height 14
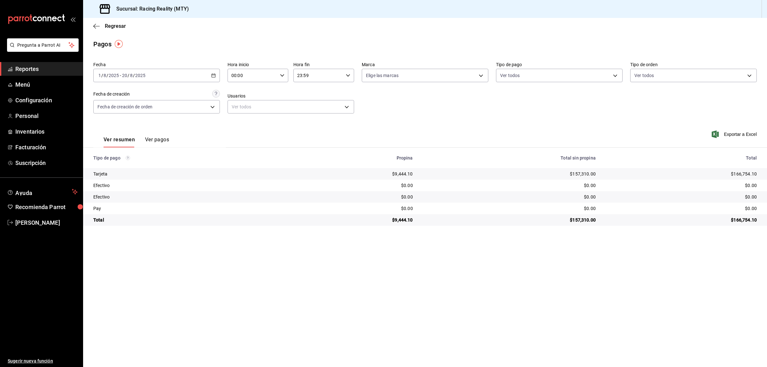
click at [646, 286] on main "Regresar Pagos Fecha [DATE] [DATE] - [DATE] [DATE] Hora inicio 00:00 Hora inici…" at bounding box center [425, 192] width 684 height 349
click at [204, 78] on div "[DATE] [DATE] - [DATE] [DATE]" at bounding box center [156, 75] width 127 height 13
click at [122, 151] on span "Año actual" at bounding box center [124, 152] width 50 height 7
click at [206, 70] on div "2025-01-01 1 / 1 / 2025 - 2025-08-20 20 / 8 / 2025" at bounding box center [156, 75] width 127 height 13
click at [116, 166] on span "Rango de fechas" at bounding box center [124, 166] width 50 height 7
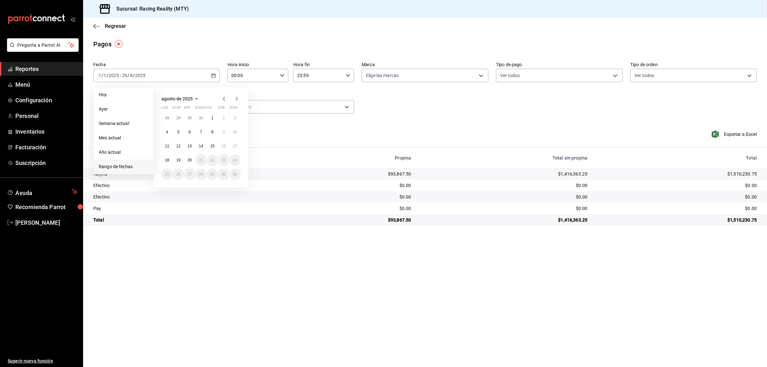
click at [338, 129] on div "Ver resumen Ver pagos Exportar a Excel" at bounding box center [425, 138] width 684 height 34
click at [182, 80] on div "2025-01-01 1 / 1 / 2025 - 2025-08-20 20 / 8 / 2025" at bounding box center [156, 75] width 127 height 13
click at [203, 97] on div "agosto de 2025" at bounding box center [200, 99] width 79 height 8
click at [194, 97] on icon "button" at bounding box center [197, 99] width 8 height 8
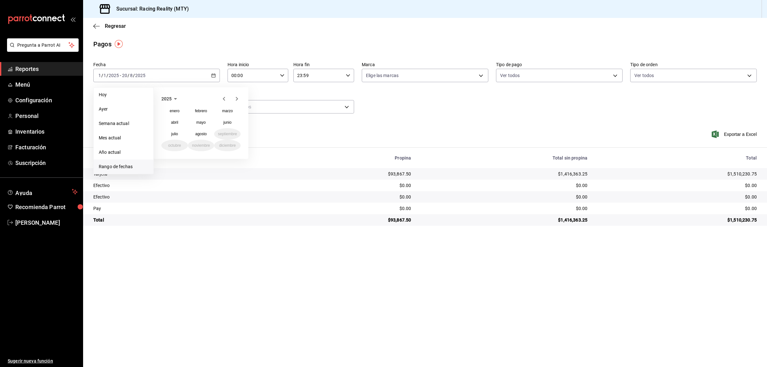
click at [175, 100] on icon "button" at bounding box center [176, 99] width 8 height 8
click at [199, 112] on button "2022" at bounding box center [201, 111] width 27 height 12
click at [178, 107] on button "enero" at bounding box center [174, 111] width 27 height 12
click at [183, 97] on icon "button" at bounding box center [179, 99] width 8 height 8
click at [168, 101] on span "2022" at bounding box center [166, 98] width 10 height 5
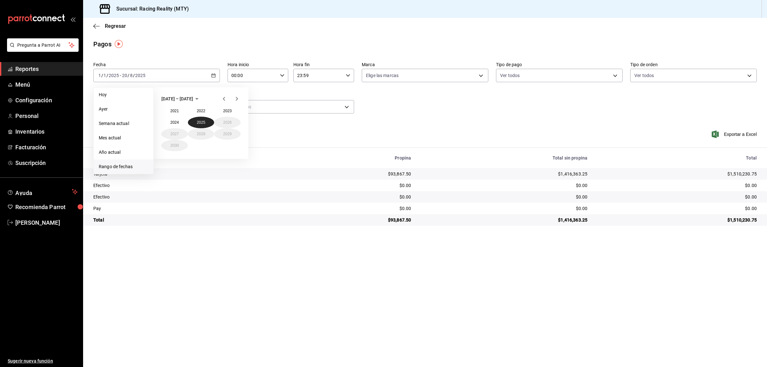
click at [202, 125] on button "2025" at bounding box center [201, 123] width 27 height 12
click at [204, 133] on abbr "agosto" at bounding box center [201, 134] width 12 height 4
click at [188, 159] on abbr "20" at bounding box center [190, 160] width 4 height 4
click at [191, 96] on span "agosto de 2025" at bounding box center [176, 98] width 31 height 5
click at [176, 110] on abbr "enero" at bounding box center [175, 111] width 10 height 4
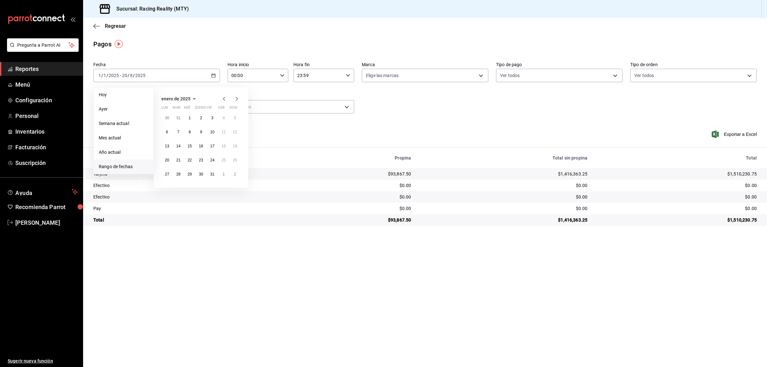
click at [182, 101] on span "enero de 2025" at bounding box center [175, 98] width 29 height 5
click at [173, 99] on icon "button" at bounding box center [176, 99] width 8 height 8
click at [176, 107] on button "2021" at bounding box center [174, 111] width 27 height 12
click at [169, 92] on div "2021 enero febrero marzo abril mayo junio julio agosto septiembre octubre novie…" at bounding box center [201, 123] width 95 height 72
click at [170, 97] on span "2021" at bounding box center [166, 98] width 10 height 5
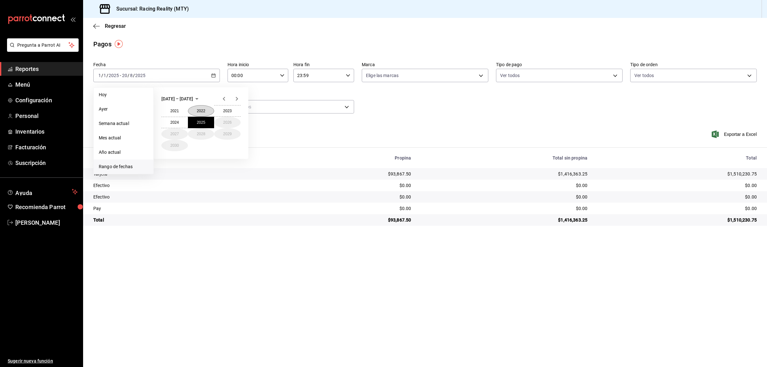
click at [200, 110] on button "2022" at bounding box center [201, 111] width 27 height 12
click at [184, 111] on button "enero" at bounding box center [174, 111] width 27 height 12
click at [171, 130] on button "3" at bounding box center [166, 132] width 11 height 12
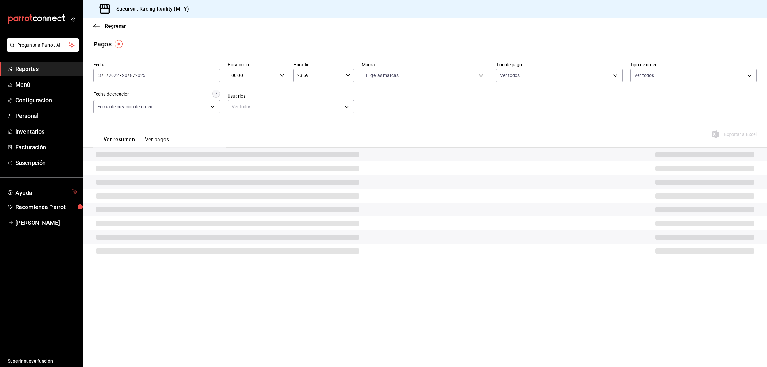
click at [154, 34] on div "Regresar" at bounding box center [425, 26] width 684 height 16
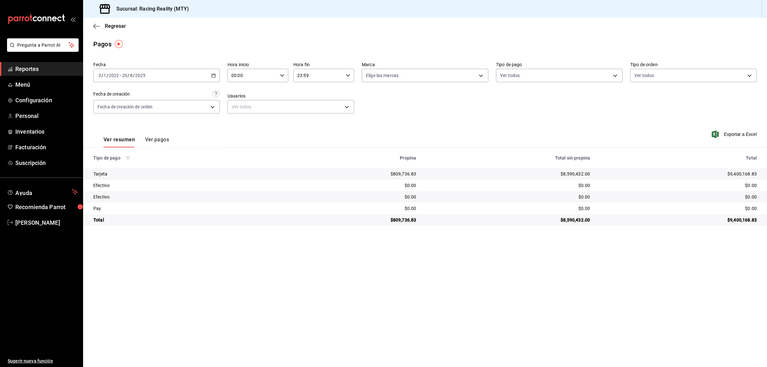
click at [159, 138] on button "Ver pagos" at bounding box center [157, 141] width 24 height 11
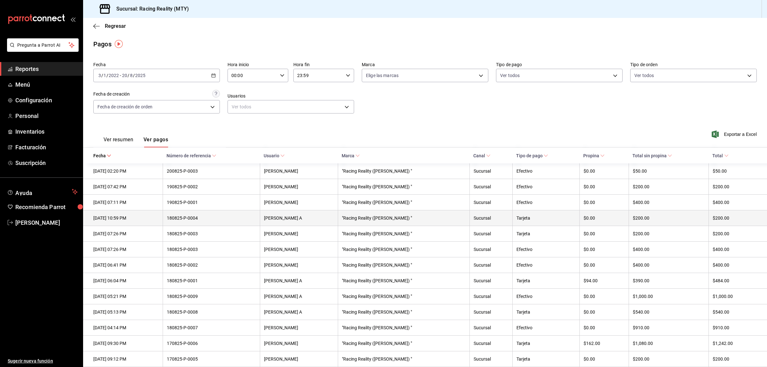
click at [453, 221] on div ""Racing Reality (Lazaro Cárdenas) "" at bounding box center [404, 217] width 124 height 5
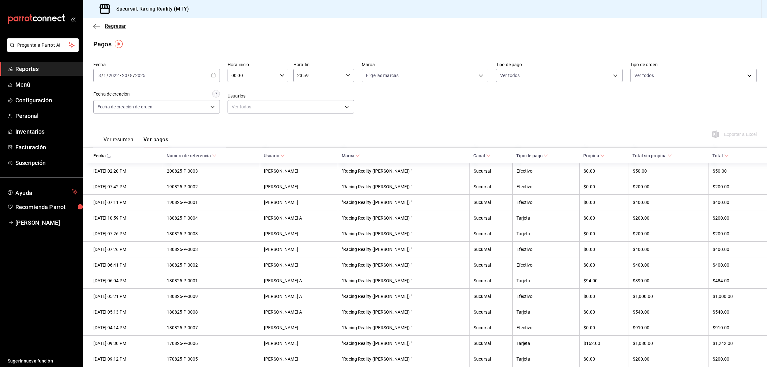
click at [95, 23] on icon "button" at bounding box center [96, 26] width 6 height 6
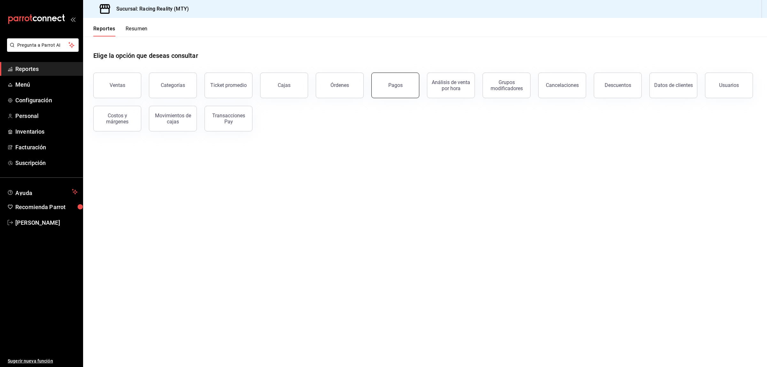
click at [408, 89] on button "Pagos" at bounding box center [395, 86] width 48 height 26
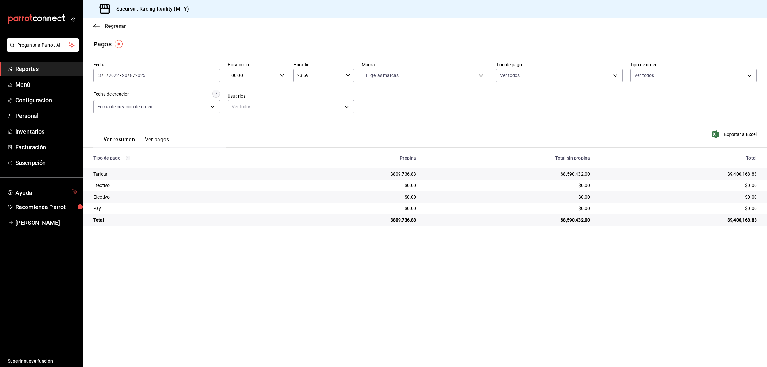
click at [95, 24] on icon "button" at bounding box center [94, 26] width 3 height 5
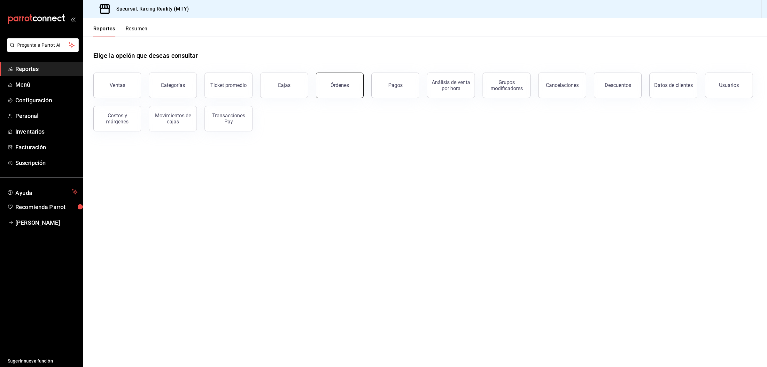
click at [347, 88] on button "Órdenes" at bounding box center [340, 86] width 48 height 26
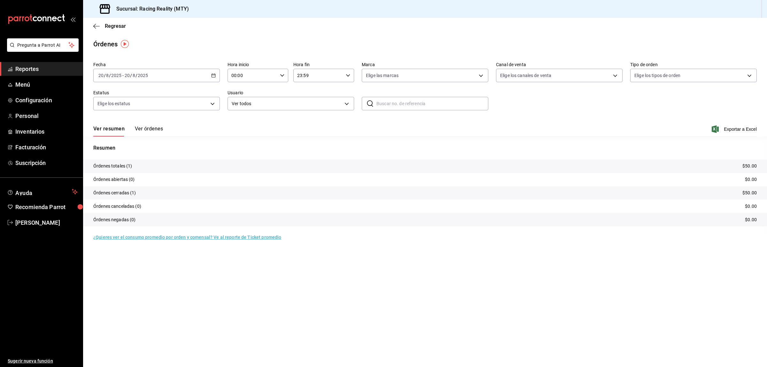
click at [197, 77] on div "2025-08-20 20 / 8 / 2025 - 2025-08-20 20 / 8 / 2025" at bounding box center [156, 75] width 127 height 13
click at [122, 112] on span "Ayer" at bounding box center [124, 109] width 50 height 7
click at [214, 71] on div "2025-08-19 19 / 8 / 2025 - 2025-08-19 19 / 8 / 2025" at bounding box center [156, 75] width 127 height 13
click at [115, 136] on span "Mes actual" at bounding box center [124, 138] width 50 height 7
click at [214, 74] on \(Stroke\) "button" at bounding box center [214, 76] width 4 height 4
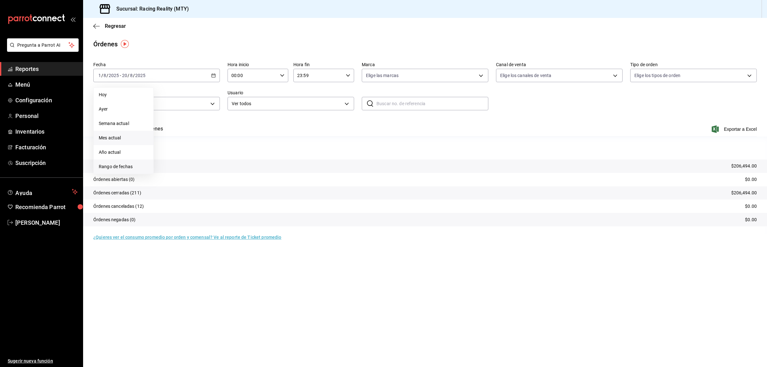
click at [109, 163] on span "Rango de fechas" at bounding box center [124, 166] width 50 height 7
click at [193, 101] on icon "button" at bounding box center [197, 99] width 8 height 8
click at [173, 97] on icon "button" at bounding box center [176, 99] width 8 height 8
click at [199, 110] on button "2022" at bounding box center [201, 111] width 27 height 12
click at [179, 107] on button "enero" at bounding box center [174, 111] width 27 height 12
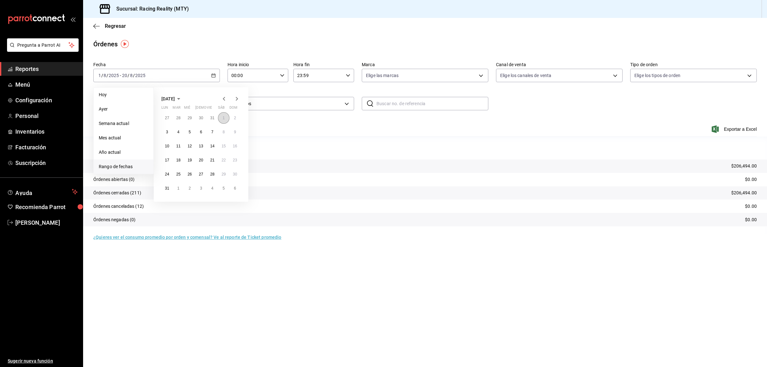
click at [224, 118] on abbr "1" at bounding box center [223, 118] width 2 height 4
click at [183, 97] on icon "button" at bounding box center [179, 99] width 8 height 8
click at [171, 96] on span "2022" at bounding box center [166, 98] width 10 height 5
click at [200, 121] on button "2025" at bounding box center [201, 123] width 27 height 12
click at [205, 129] on button "agosto" at bounding box center [201, 134] width 27 height 12
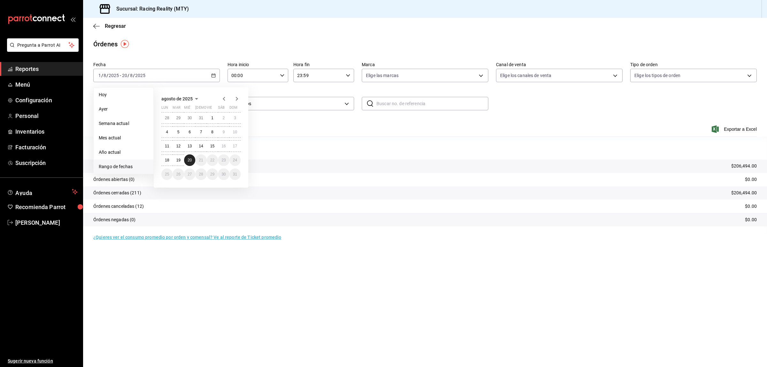
click at [195, 157] on div "28 29 30 31 1 2 3 4 5 6 7 8 9 10 11 12 13 14 15 16 17 18 19 20 21 22 23 24 25 2…" at bounding box center [200, 146] width 79 height 68
click at [190, 159] on abbr "20" at bounding box center [190, 160] width 4 height 4
click at [97, 26] on icon "button" at bounding box center [96, 26] width 6 height 6
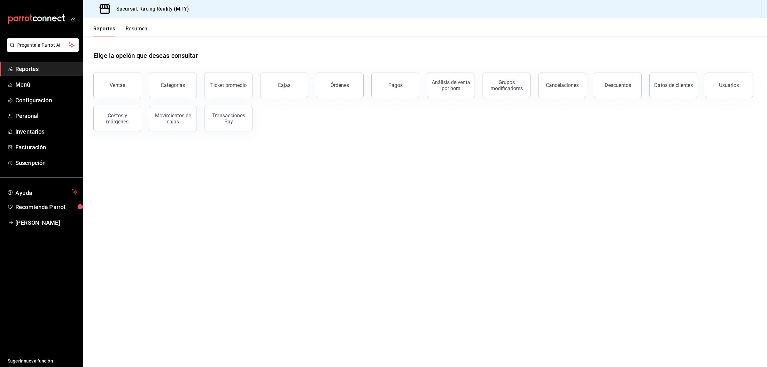
click at [334, 202] on main "Elige la opción que deseas consultar Ventas Categorías Ticket promedio Cajas Ór…" at bounding box center [425, 201] width 684 height 330
click at [36, 165] on span "Suscripción" at bounding box center [46, 163] width 62 height 9
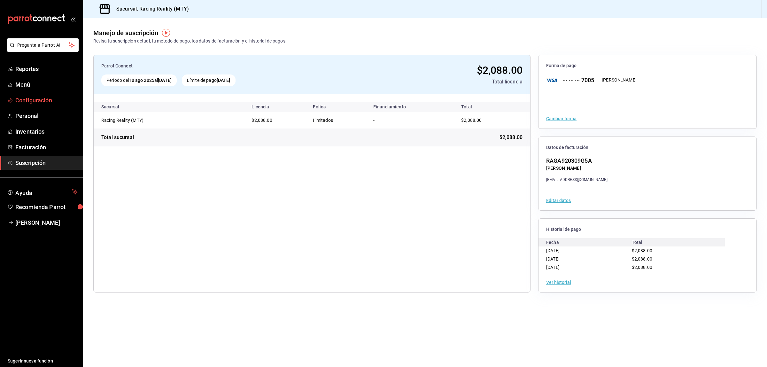
click at [32, 102] on span "Configuración" at bounding box center [46, 100] width 62 height 9
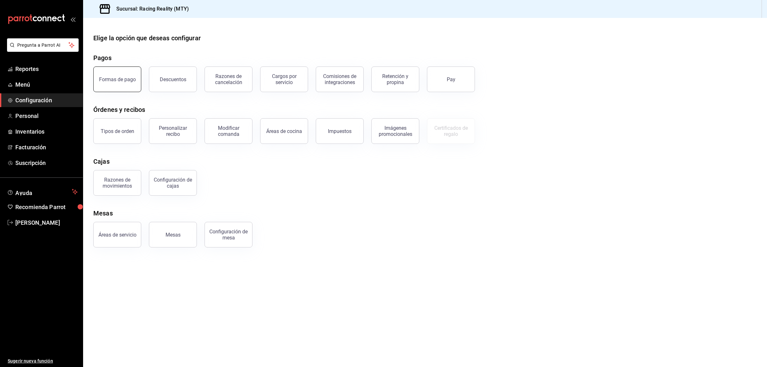
click at [122, 75] on button "Formas de pago" at bounding box center [117, 79] width 48 height 26
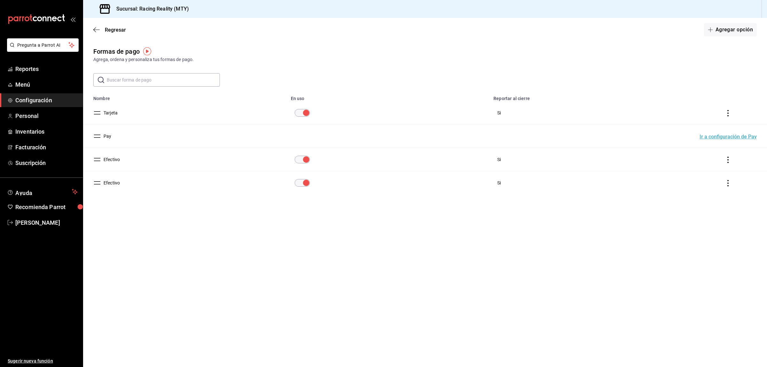
click at [308, 183] on input "paymentsTable" at bounding box center [306, 183] width 23 height 8
click at [113, 160] on button "Efectivo" at bounding box center [110, 159] width 19 height 6
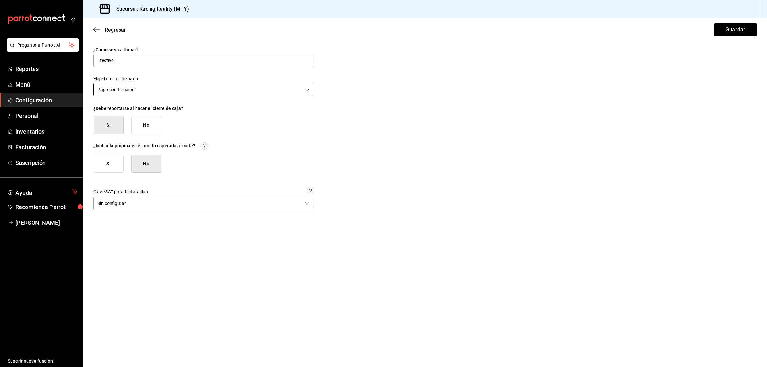
click at [232, 93] on body "Pregunta a Parrot AI Reportes Menú Configuración Personal Inventarios Facturaci…" at bounding box center [383, 183] width 767 height 367
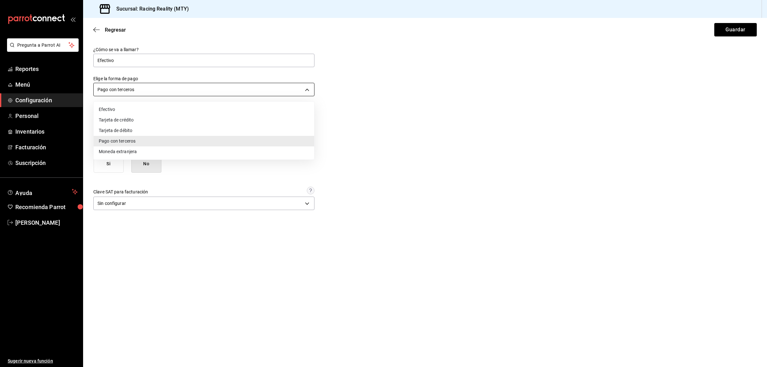
click at [232, 93] on div at bounding box center [383, 183] width 767 height 367
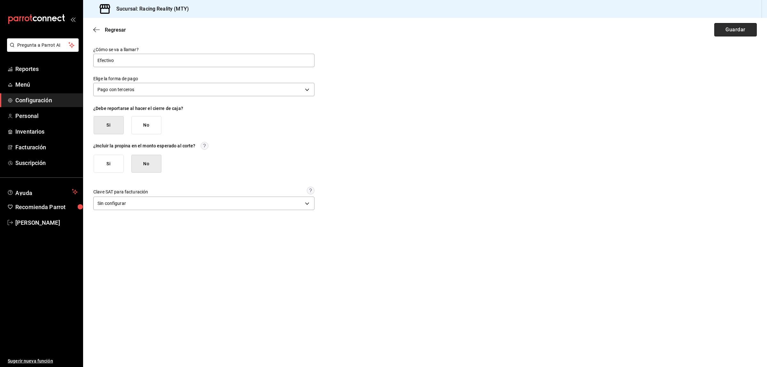
click at [736, 27] on button "Guardar" at bounding box center [735, 29] width 43 height 13
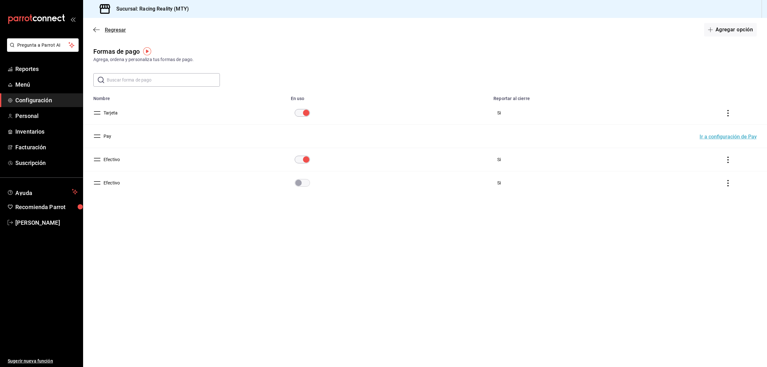
click at [96, 28] on icon "button" at bounding box center [96, 30] width 6 height 6
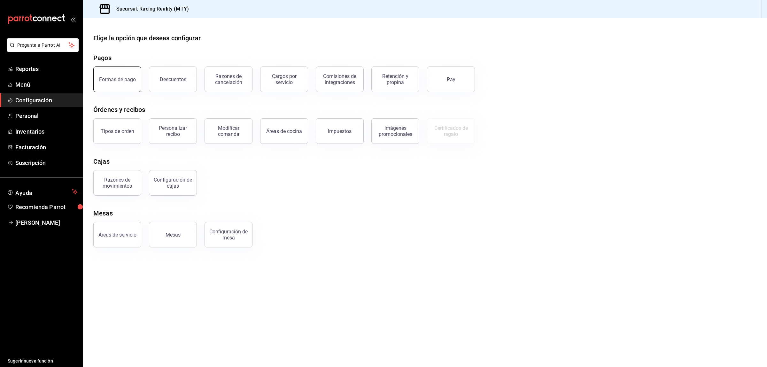
click at [102, 76] on button "Formas de pago" at bounding box center [117, 79] width 48 height 26
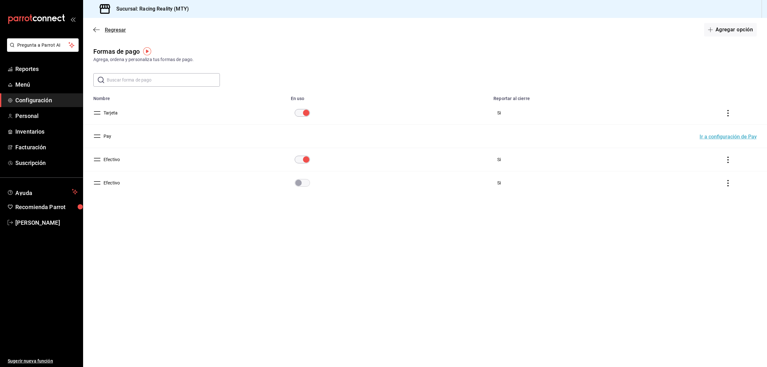
click at [94, 27] on icon "button" at bounding box center [96, 30] width 6 height 6
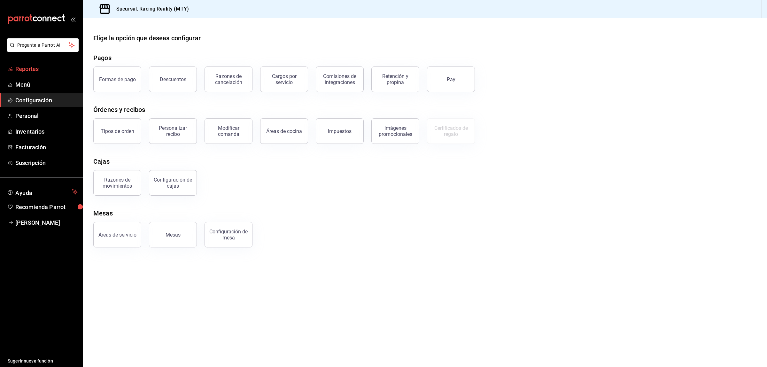
click at [22, 68] on span "Reportes" at bounding box center [46, 69] width 62 height 9
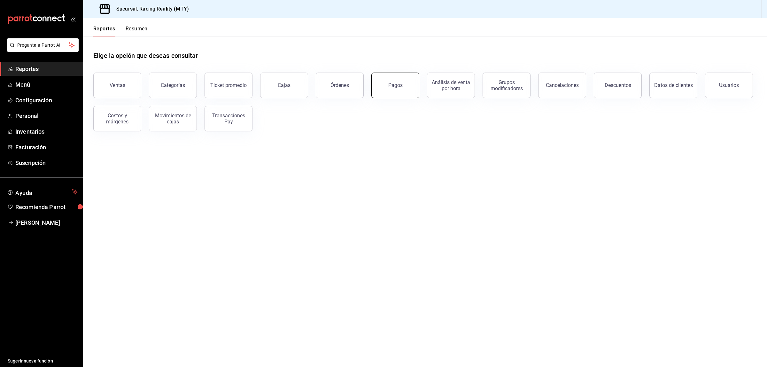
click at [397, 85] on div "Pagos" at bounding box center [395, 85] width 14 height 6
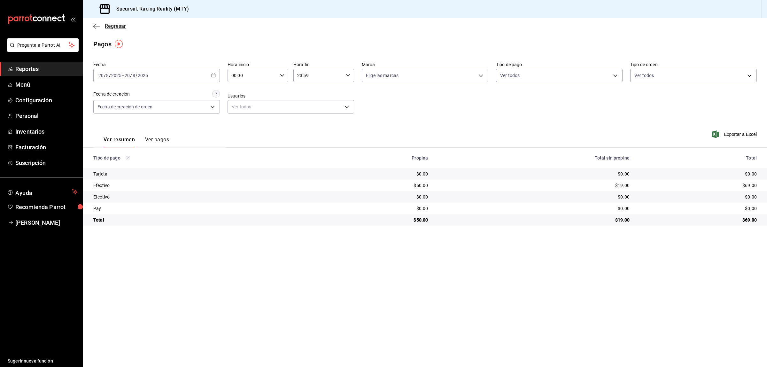
click at [98, 25] on icon "button" at bounding box center [96, 26] width 6 height 6
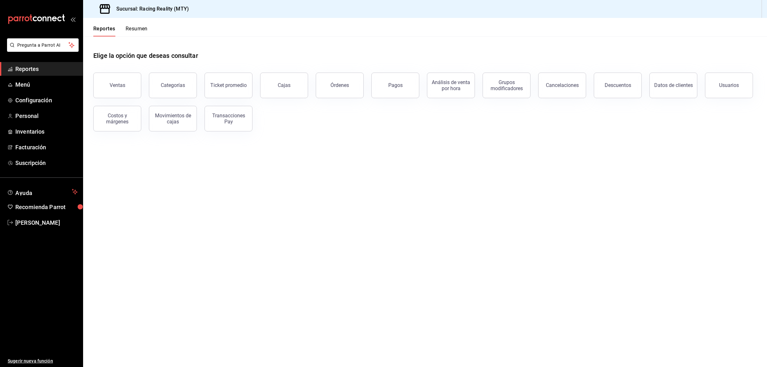
click at [131, 27] on button "Resumen" at bounding box center [137, 31] width 22 height 11
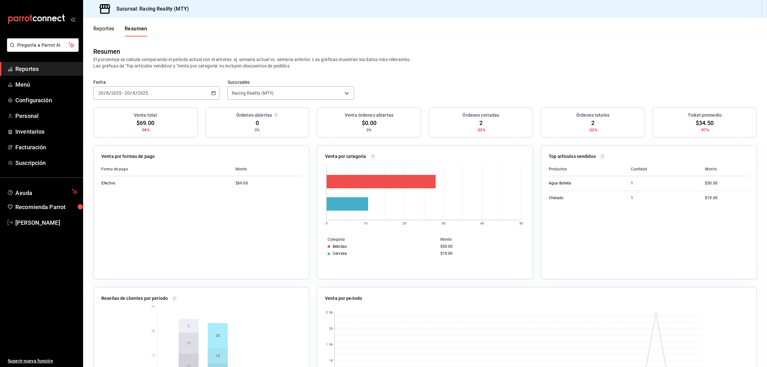
click at [107, 28] on button "Reportes" at bounding box center [103, 31] width 21 height 11
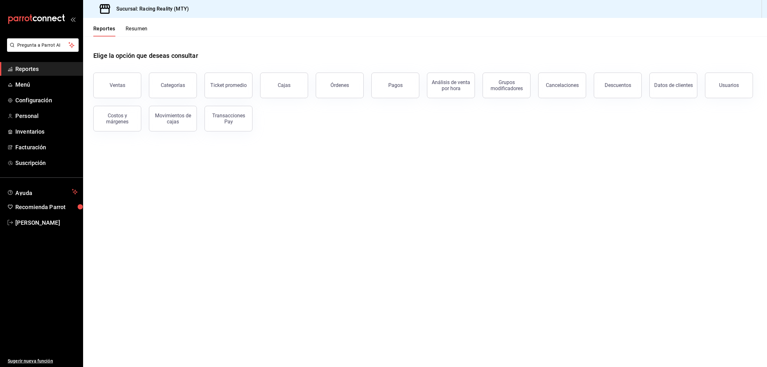
click at [134, 32] on button "Resumen" at bounding box center [137, 31] width 22 height 11
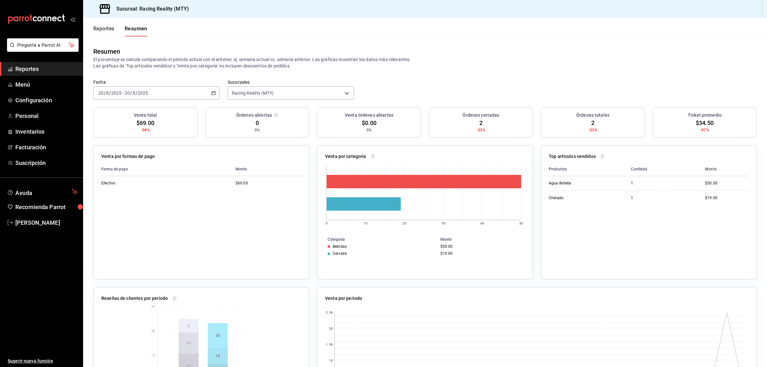
click at [103, 28] on button "Reportes" at bounding box center [103, 31] width 21 height 11
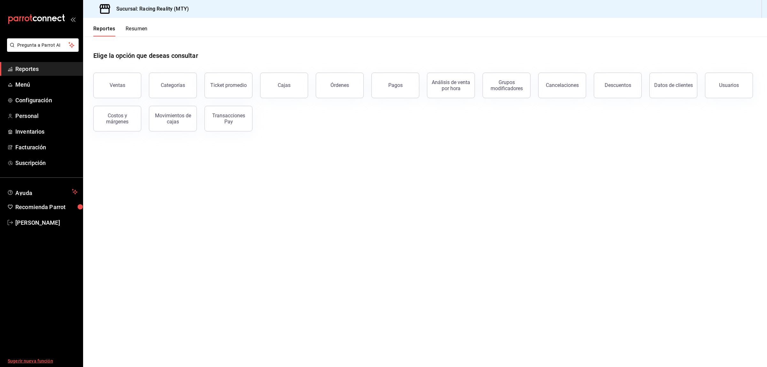
click at [27, 358] on span "Sugerir nueva función" at bounding box center [43, 361] width 70 height 7
click at [36, 100] on span "Configuración" at bounding box center [46, 100] width 62 height 9
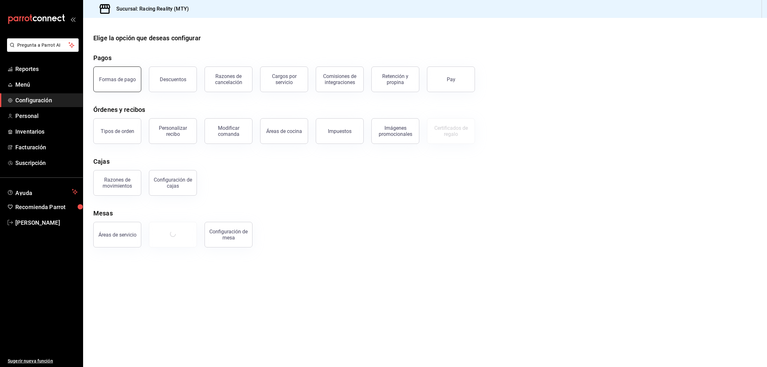
click at [105, 76] on div "Formas de pago" at bounding box center [117, 79] width 37 height 6
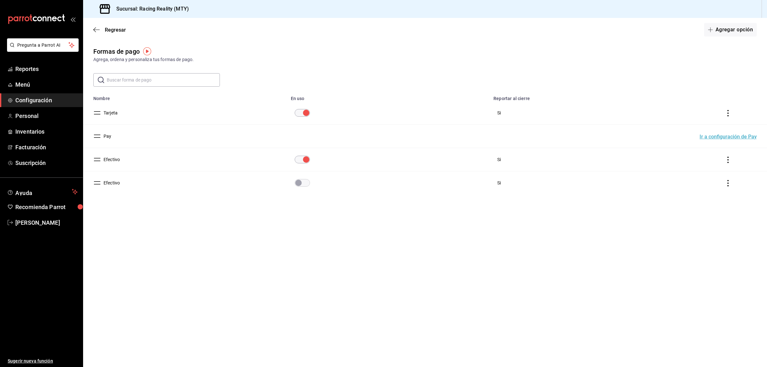
click at [116, 161] on button "Efectivo" at bounding box center [110, 159] width 19 height 6
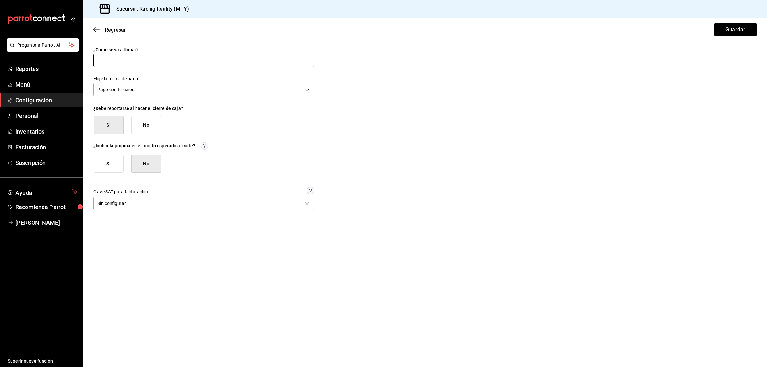
click at [137, 64] on input "E" at bounding box center [203, 60] width 221 height 13
type input "EFECTIVO"
click at [733, 28] on button "Guardar" at bounding box center [735, 29] width 43 height 13
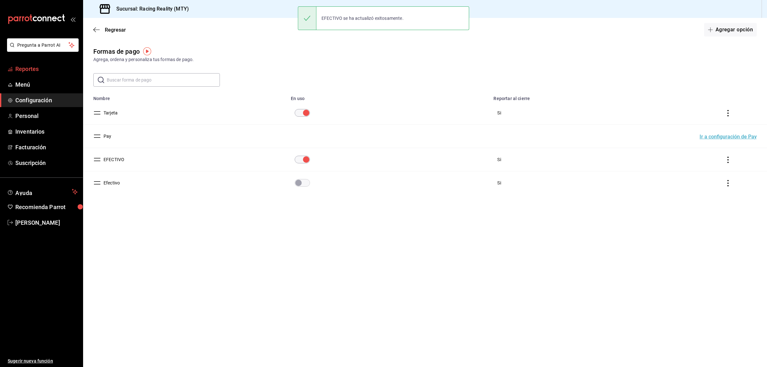
click at [32, 69] on span "Reportes" at bounding box center [46, 69] width 62 height 9
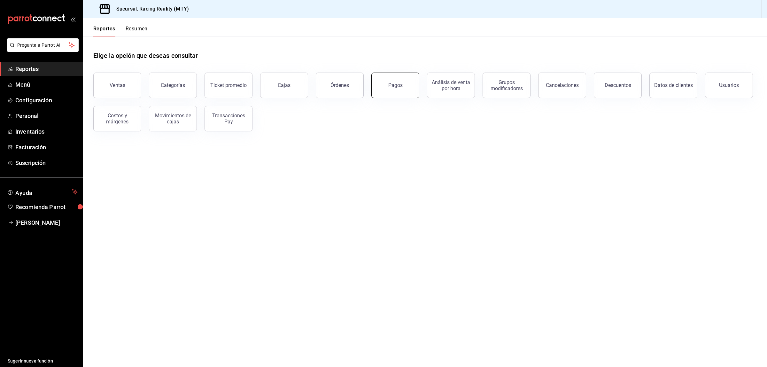
click at [388, 86] on button "Pagos" at bounding box center [395, 86] width 48 height 26
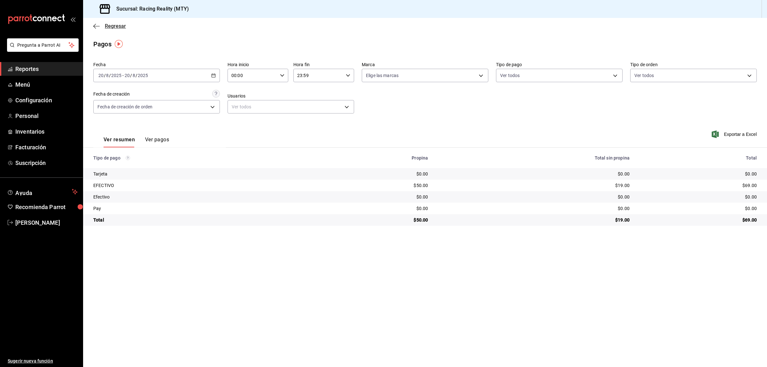
click at [95, 24] on icon "button" at bounding box center [96, 26] width 6 height 6
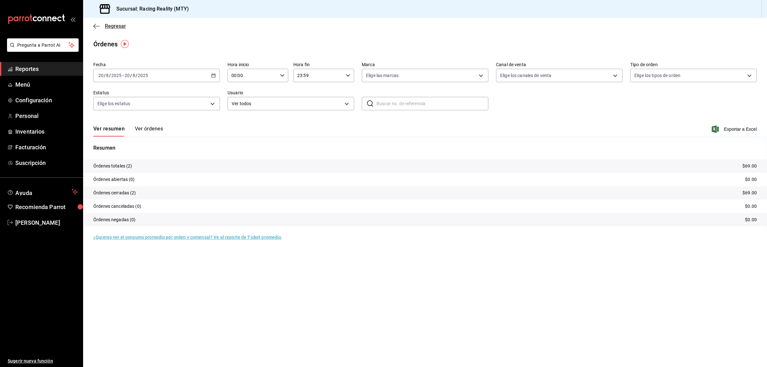
click at [96, 24] on icon "button" at bounding box center [96, 26] width 6 height 6
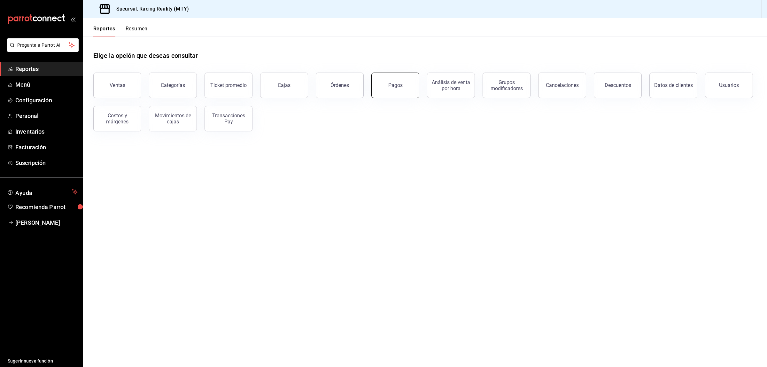
click at [389, 74] on button "Pagos" at bounding box center [395, 86] width 48 height 26
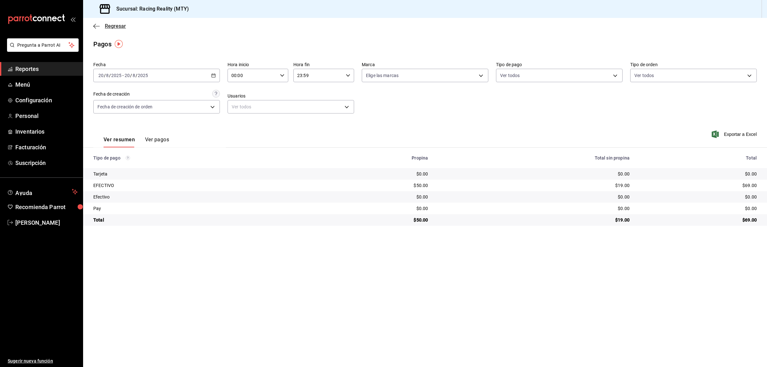
click at [93, 24] on icon "button" at bounding box center [96, 26] width 6 height 6
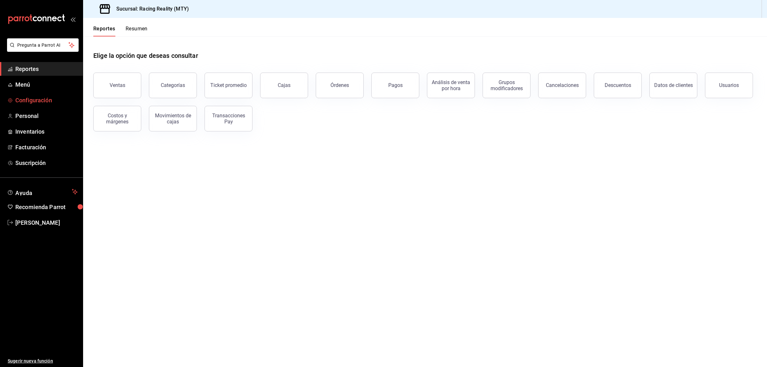
click at [29, 99] on span "Configuración" at bounding box center [46, 100] width 62 height 9
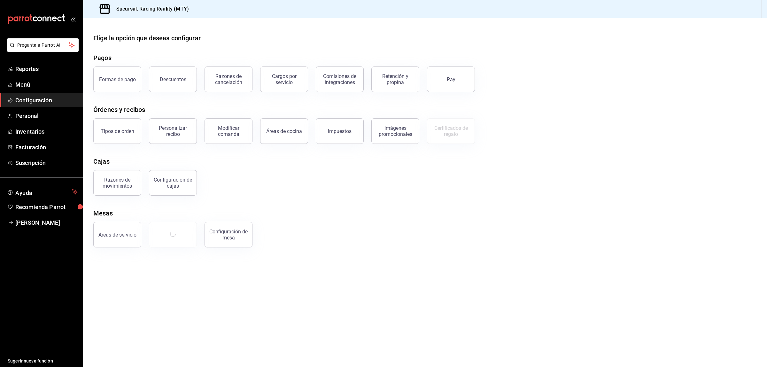
click at [127, 63] on div "Formas de pago" at bounding box center [114, 75] width 56 height 33
click at [124, 76] on button "Formas de pago" at bounding box center [117, 79] width 48 height 26
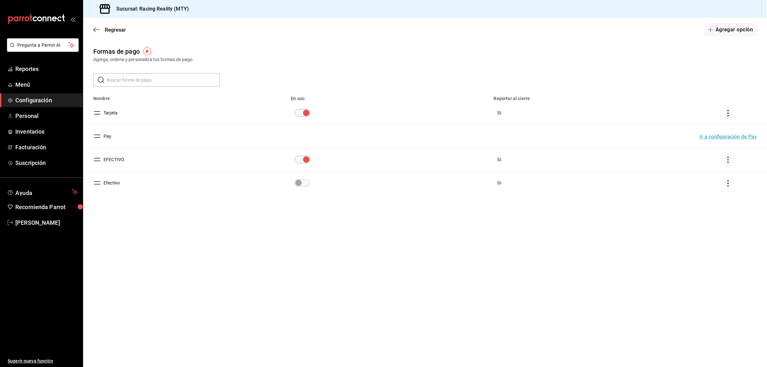
click at [729, 184] on icon "actions" at bounding box center [727, 183] width 1 height 6
click at [701, 193] on span "Eliminar" at bounding box center [705, 192] width 16 height 5
click at [697, 211] on button "Eliminar" at bounding box center [700, 208] width 43 height 13
click at [29, 71] on span "Reportes" at bounding box center [46, 69] width 62 height 9
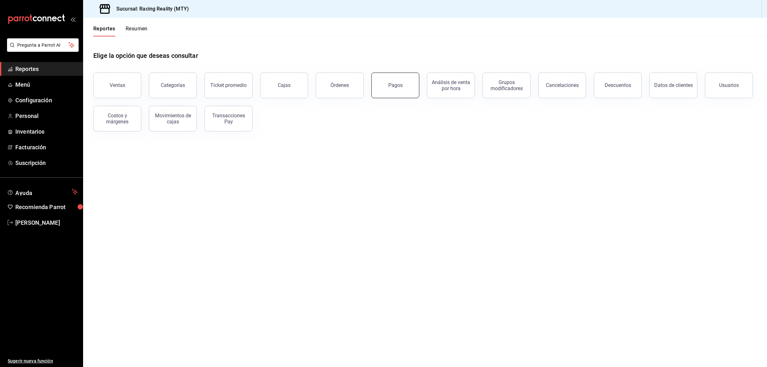
click at [400, 92] on button "Pagos" at bounding box center [395, 86] width 48 height 26
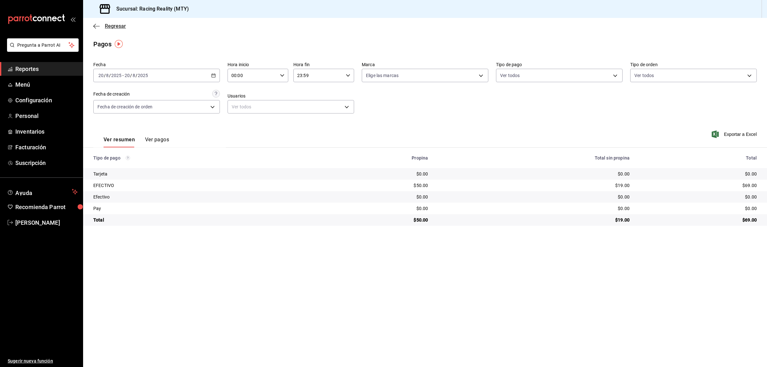
click at [97, 24] on icon "button" at bounding box center [96, 26] width 6 height 6
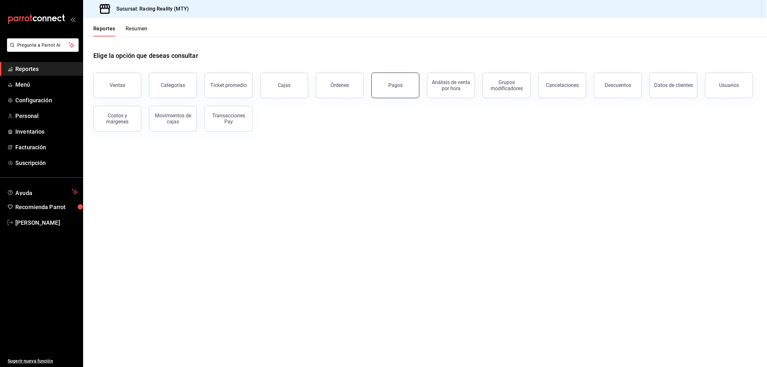
click at [410, 89] on button "Pagos" at bounding box center [395, 86] width 48 height 26
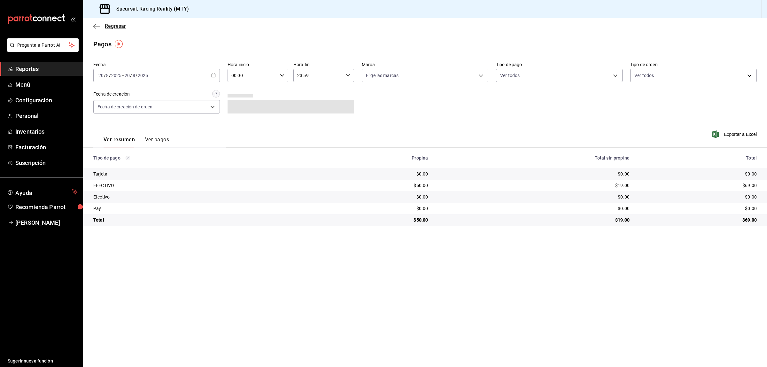
click at [98, 23] on icon "button" at bounding box center [96, 26] width 6 height 6
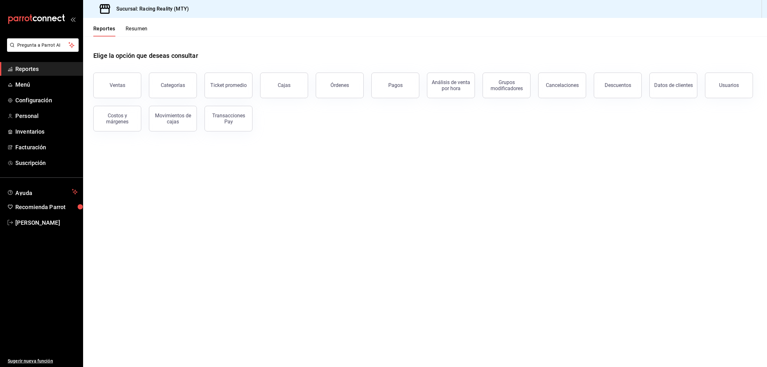
click at [142, 29] on button "Resumen" at bounding box center [137, 31] width 22 height 11
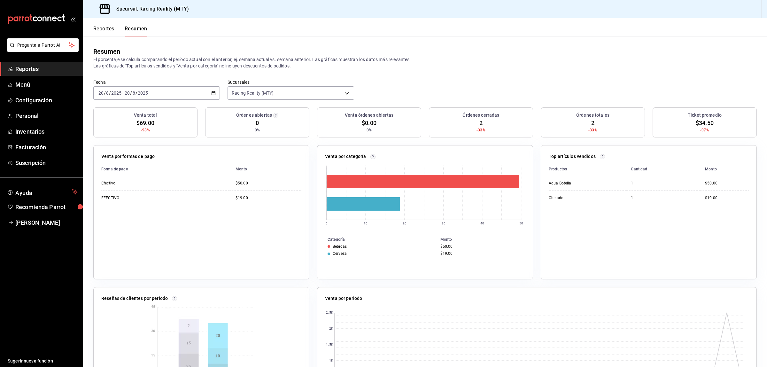
click at [106, 26] on button "Reportes" at bounding box center [103, 31] width 21 height 11
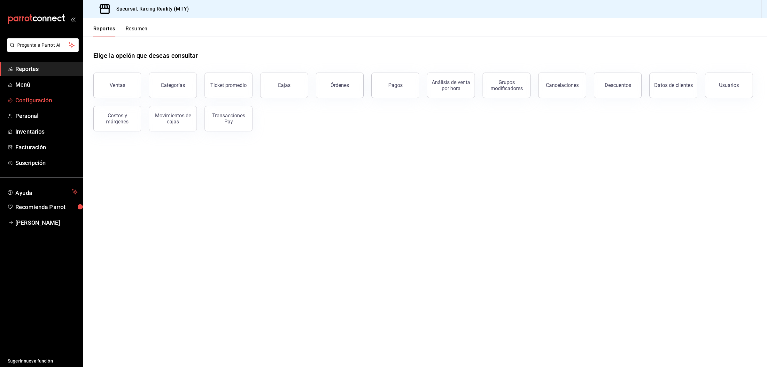
click at [26, 100] on span "Configuración" at bounding box center [46, 100] width 62 height 9
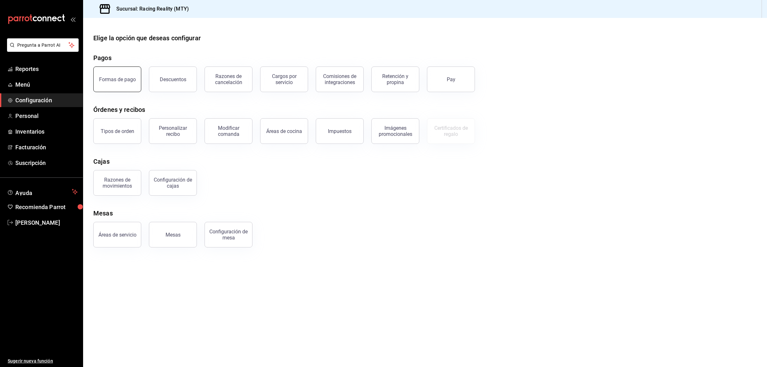
click at [130, 81] on div "Formas de pago" at bounding box center [117, 79] width 37 height 6
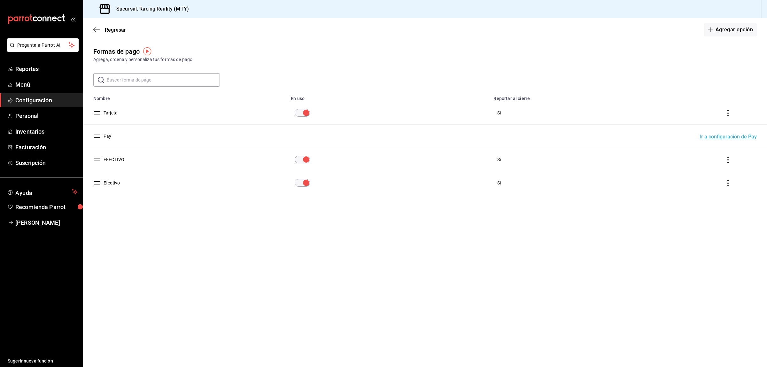
click at [727, 114] on icon "actions" at bounding box center [728, 113] width 6 height 6
click at [115, 109] on div at bounding box center [383, 183] width 767 height 367
click at [113, 114] on button "Tarjeta" at bounding box center [109, 113] width 17 height 6
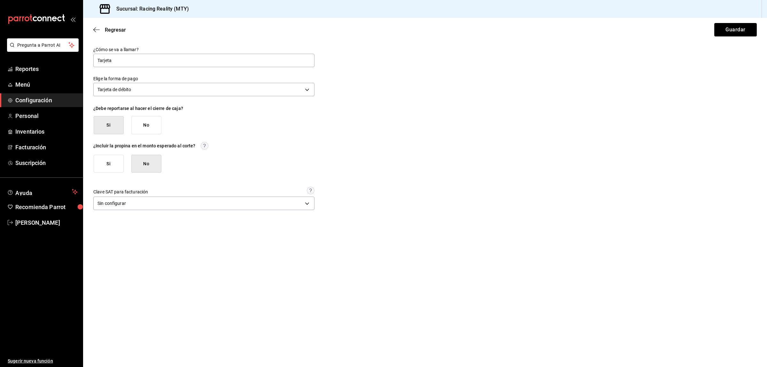
drag, startPoint x: 152, startPoint y: 60, endPoint x: 0, endPoint y: 47, distance: 153.0
click at [0, 47] on div "Pregunta a Parrot AI Reportes Menú Configuración Personal Inventarios Facturaci…" at bounding box center [383, 183] width 767 height 367
type input "t"
type input "TARJETA"
click at [723, 31] on button "Guardar" at bounding box center [735, 29] width 43 height 13
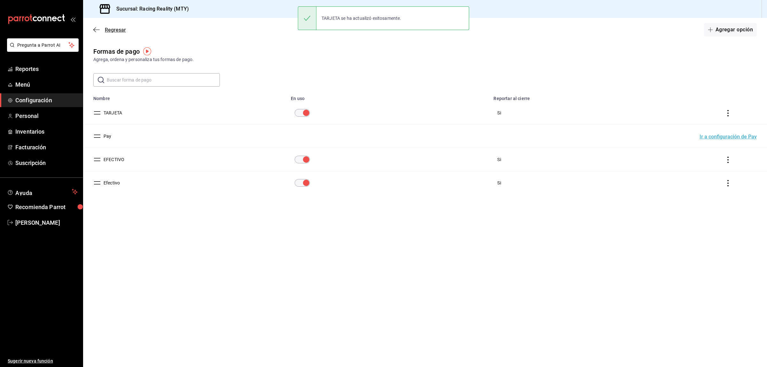
click at [95, 27] on icon "button" at bounding box center [94, 29] width 3 height 5
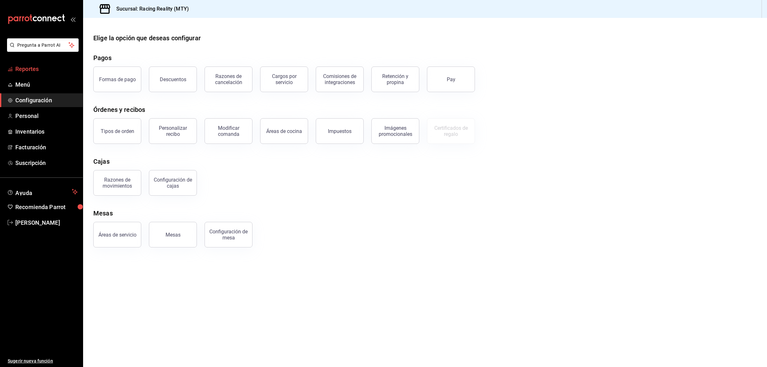
click at [33, 66] on span "Reportes" at bounding box center [46, 69] width 62 height 9
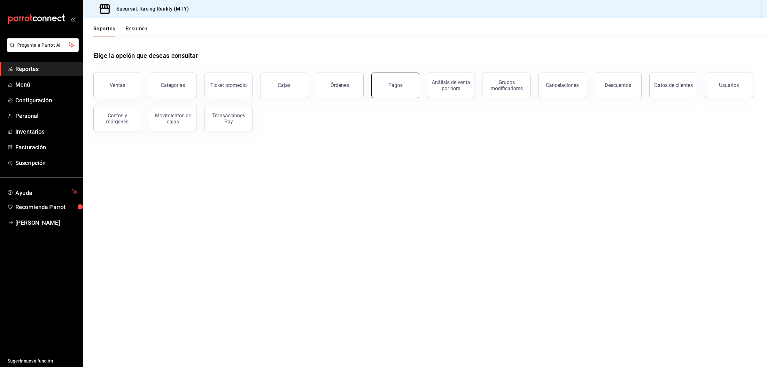
click at [390, 85] on div "Pagos" at bounding box center [395, 85] width 14 height 6
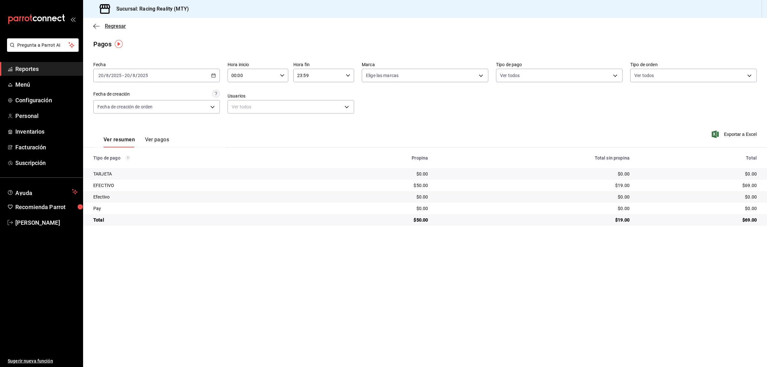
click at [97, 23] on icon "button" at bounding box center [96, 26] width 6 height 6
